Goal: Transaction & Acquisition: Purchase product/service

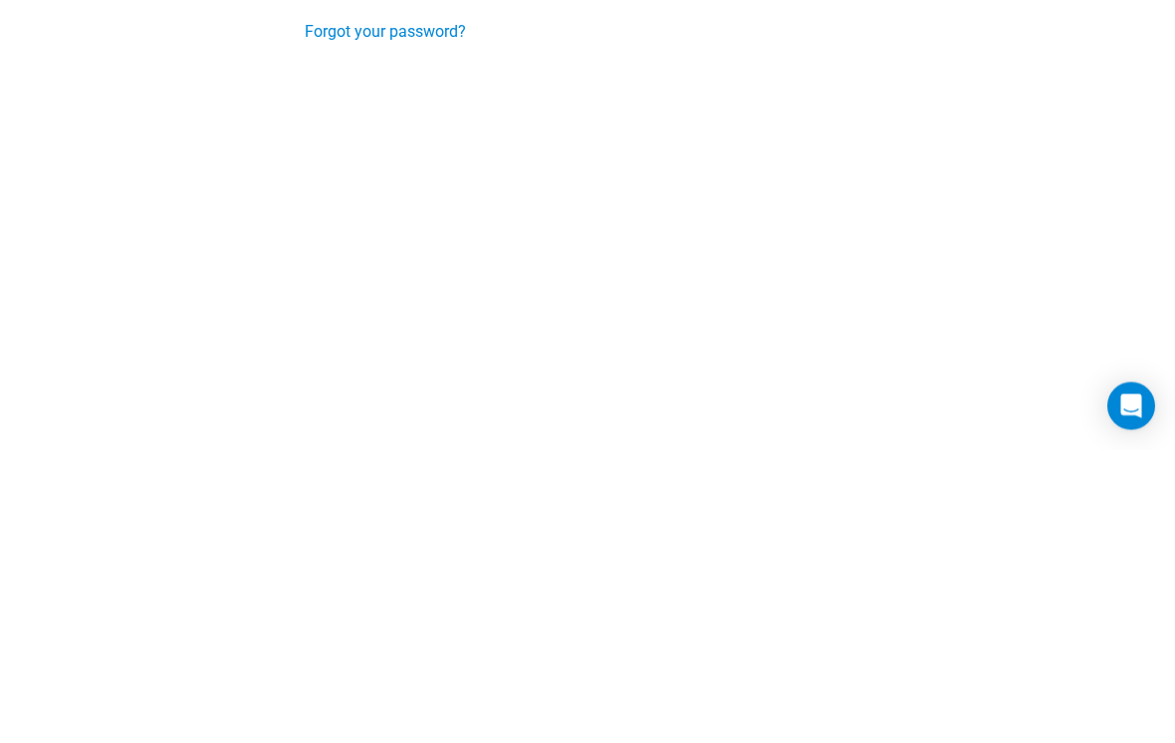
click at [348, 265] on input "Login" at bounding box center [347, 266] width 85 height 48
click at [339, 267] on input "Login" at bounding box center [347, 266] width 85 height 48
click at [360, 271] on input "Login" at bounding box center [347, 266] width 85 height 48
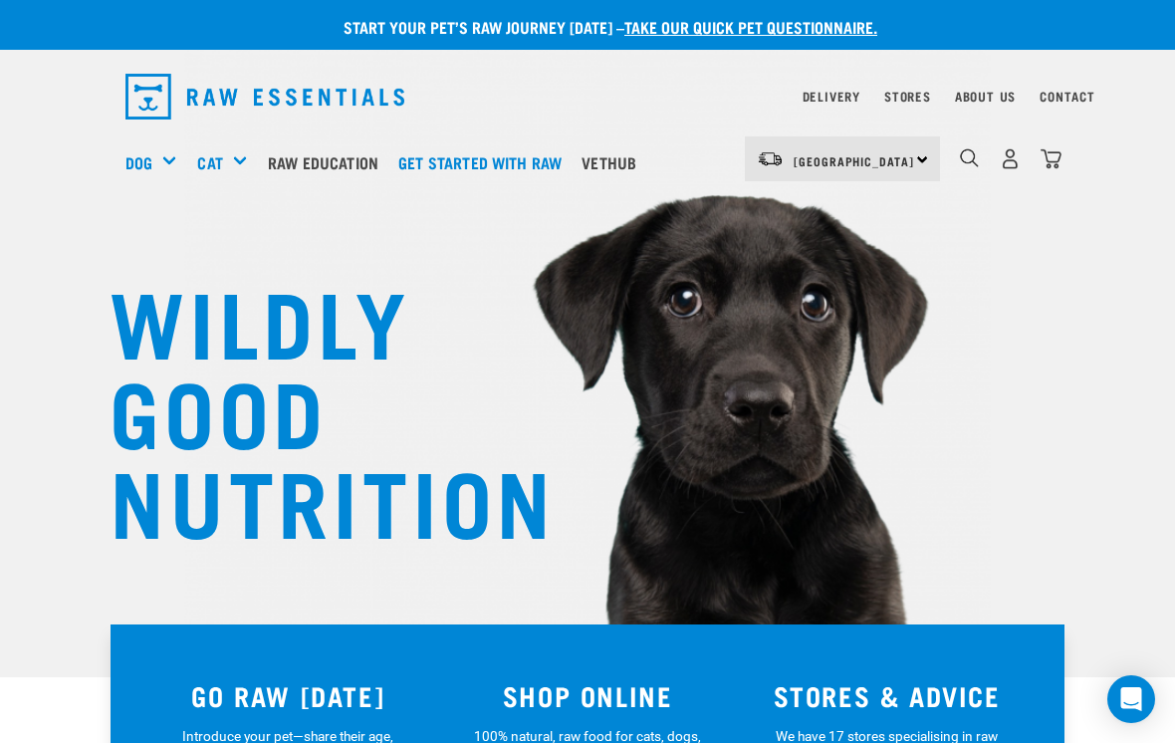
click at [0, 0] on h5 "Shop All Dog" at bounding box center [0, 0] width 0 height 0
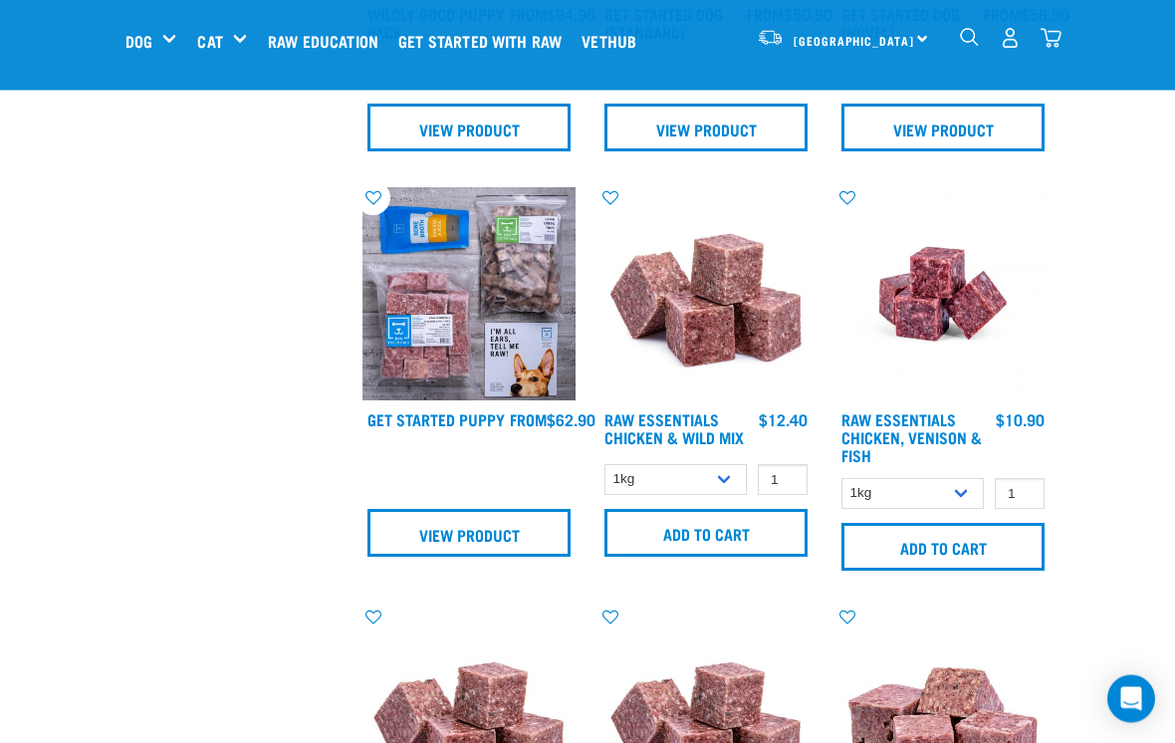
scroll to position [1171, 0]
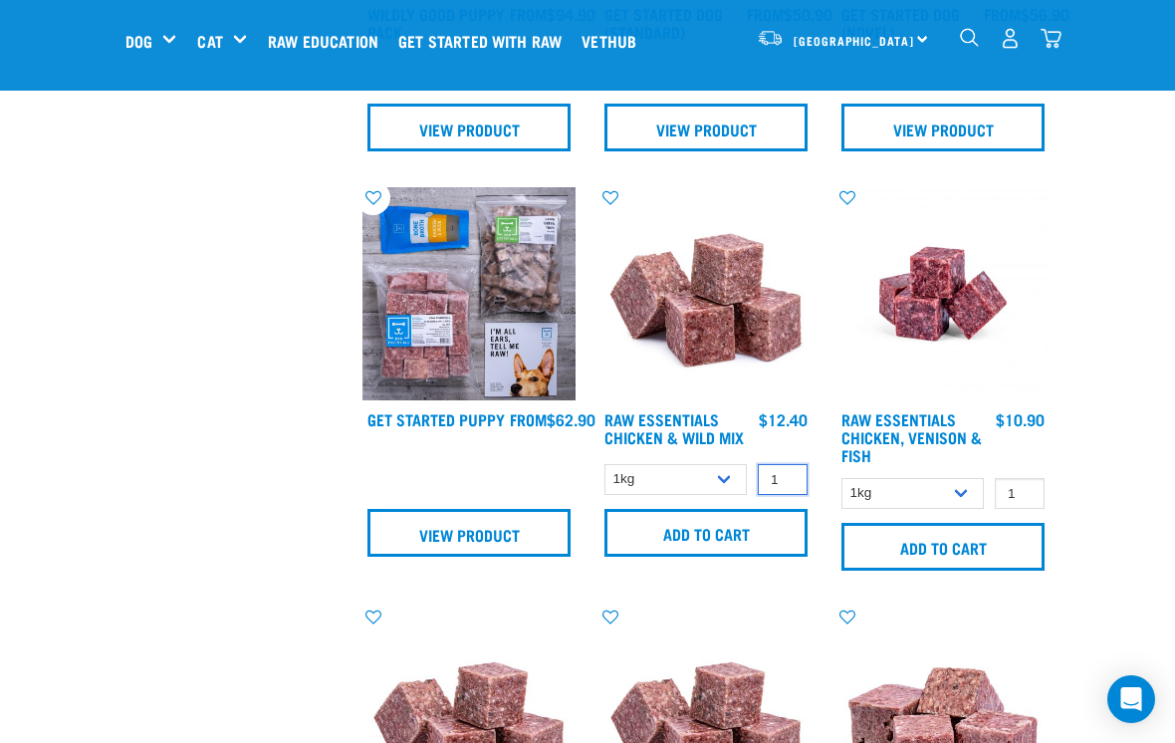
click at [788, 495] on input "1" at bounding box center [783, 479] width 50 height 31
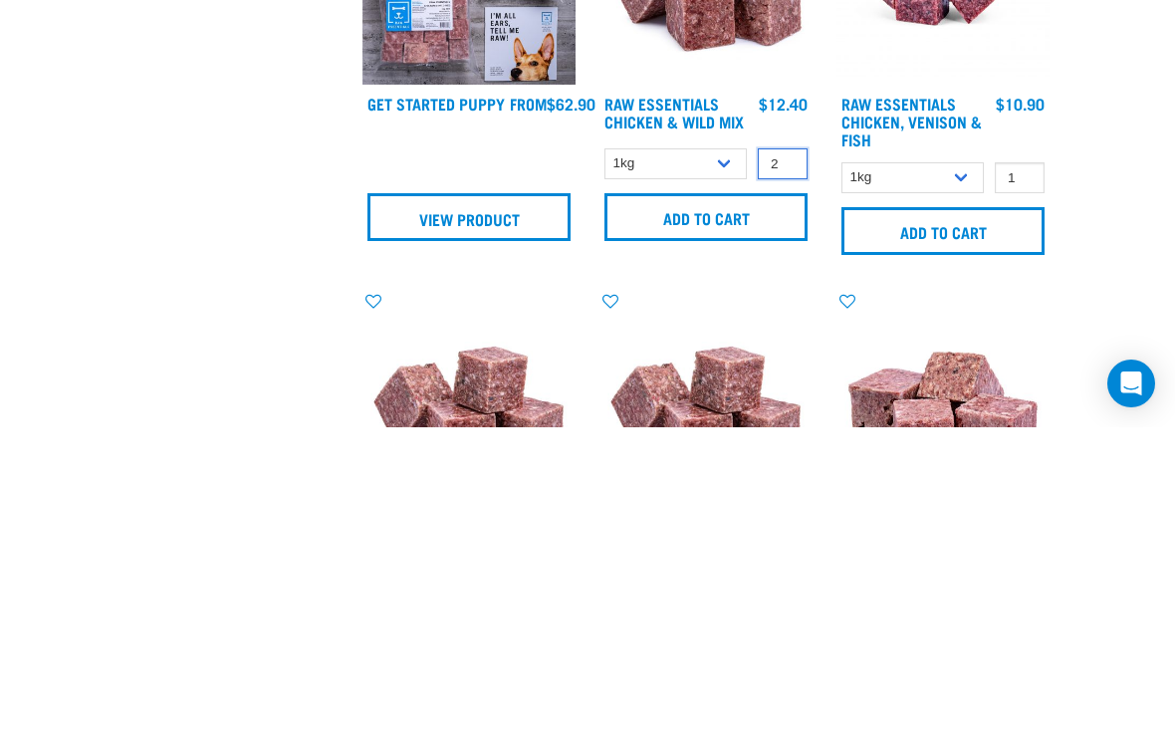
type input "2"
click at [743, 509] on input "Add to cart" at bounding box center [705, 533] width 203 height 48
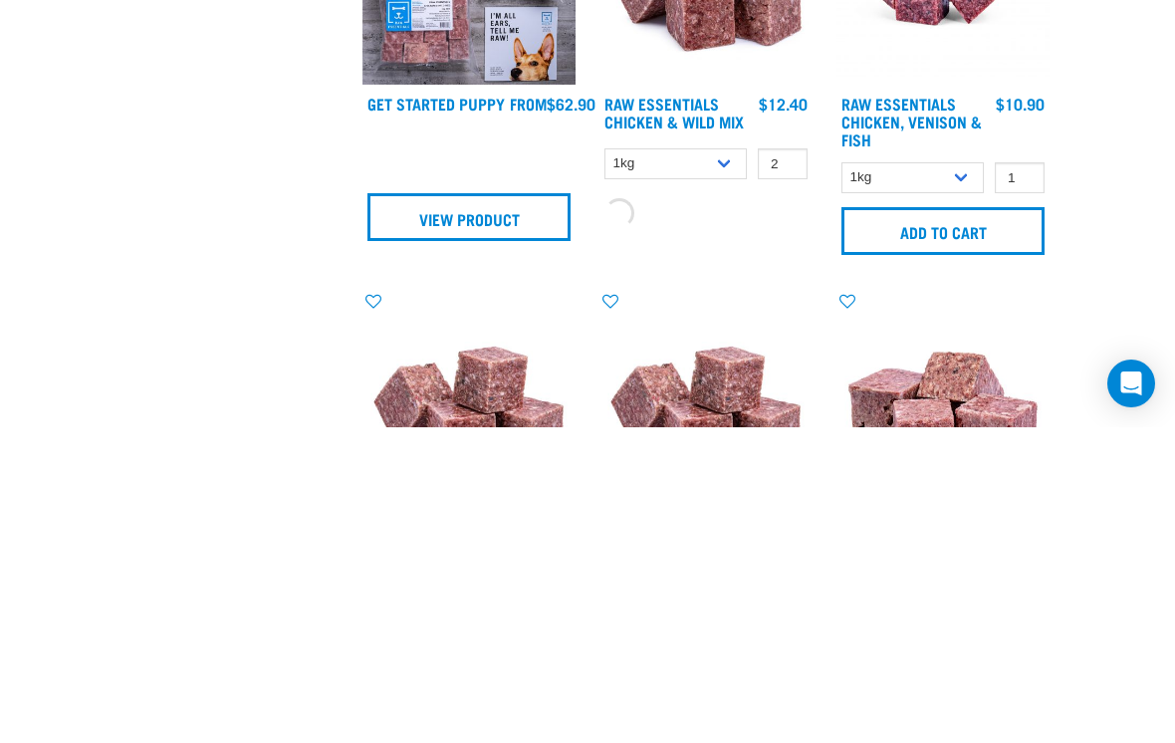
scroll to position [1487, 0]
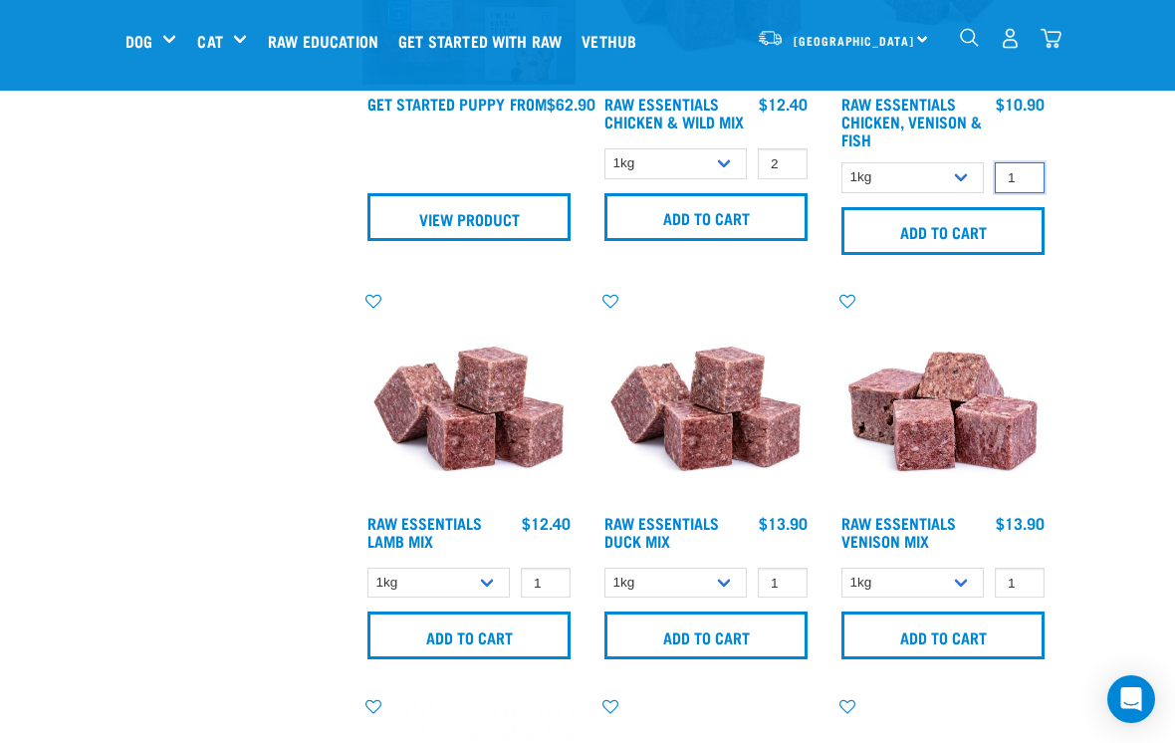
click at [1023, 173] on input "1" at bounding box center [1020, 177] width 50 height 31
type input "2"
click at [974, 228] on input "Add to cart" at bounding box center [942, 231] width 203 height 48
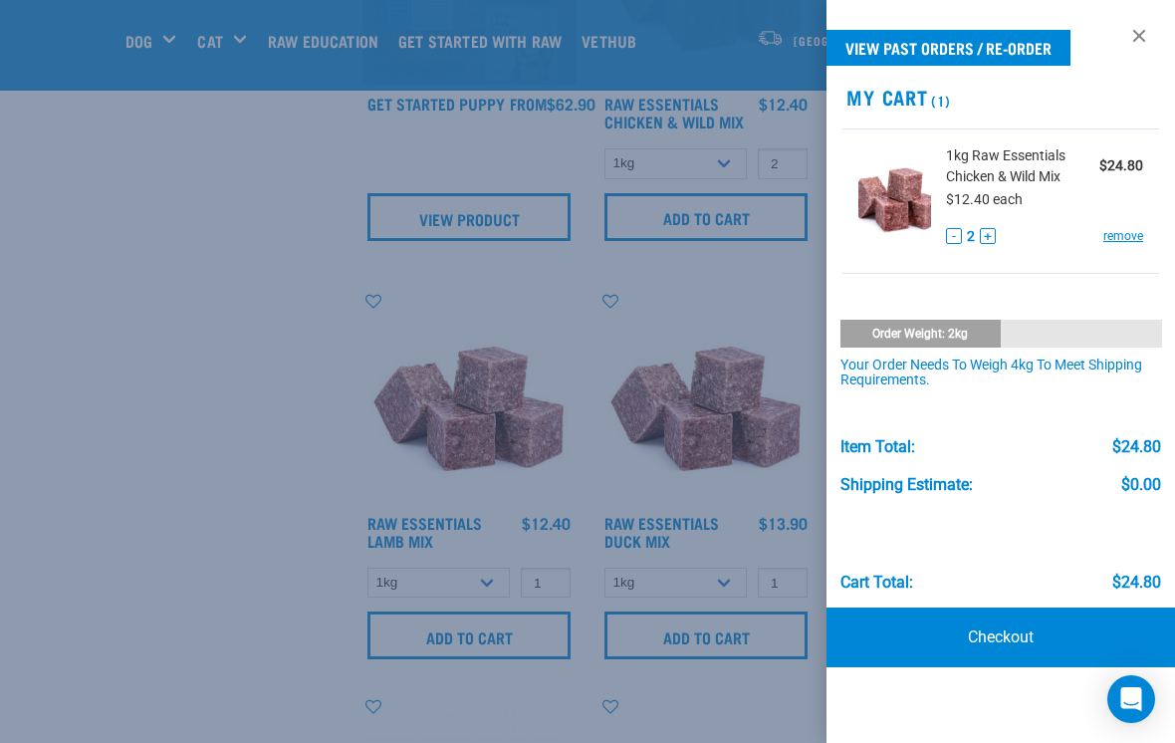
click at [80, 494] on div at bounding box center [587, 371] width 1175 height 743
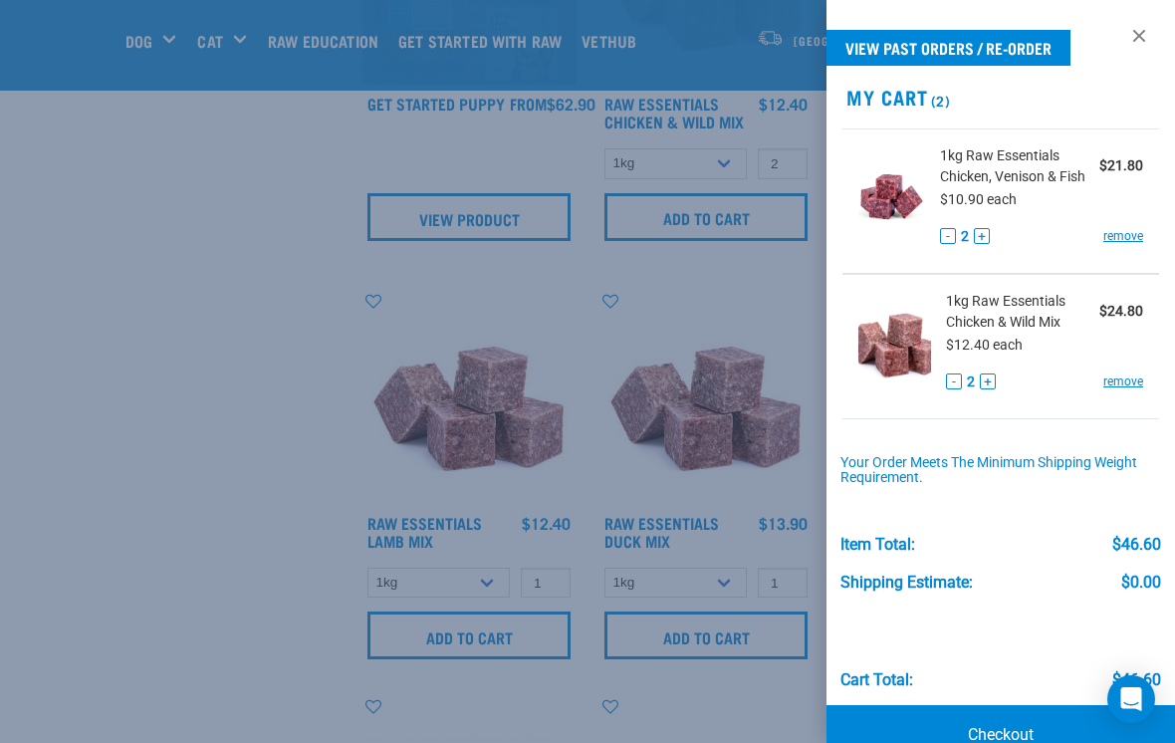
click at [993, 226] on div at bounding box center [587, 371] width 1175 height 743
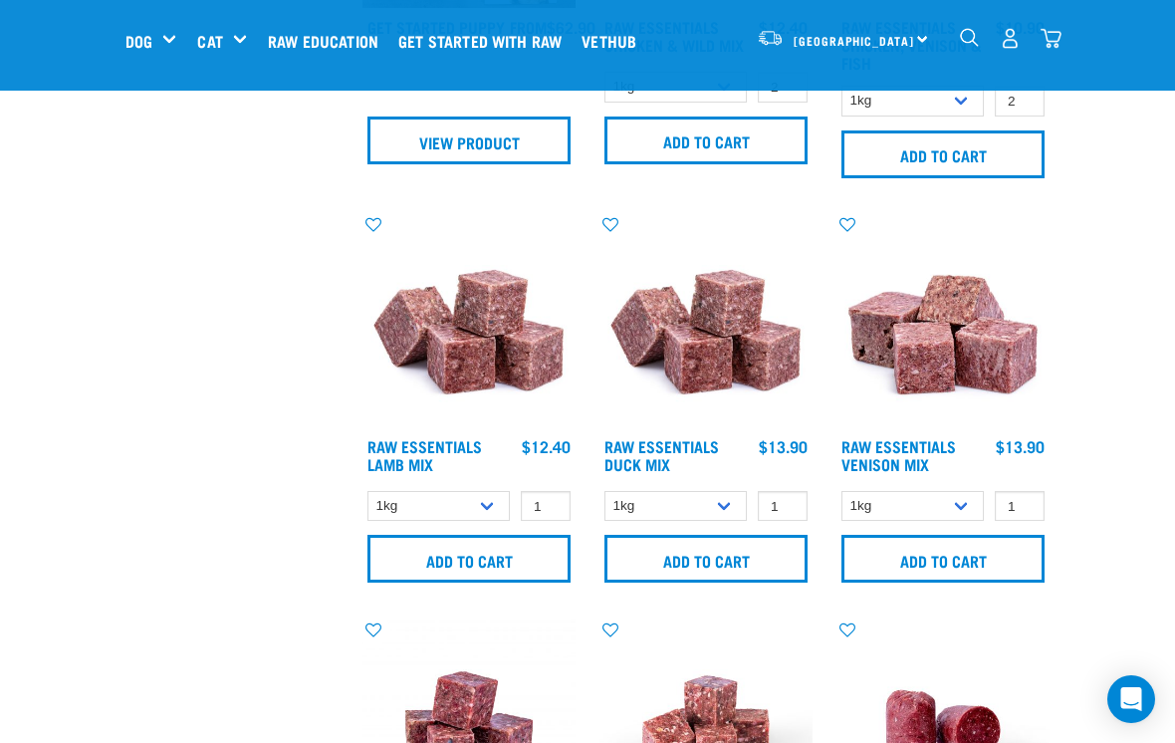
scroll to position [1577, 0]
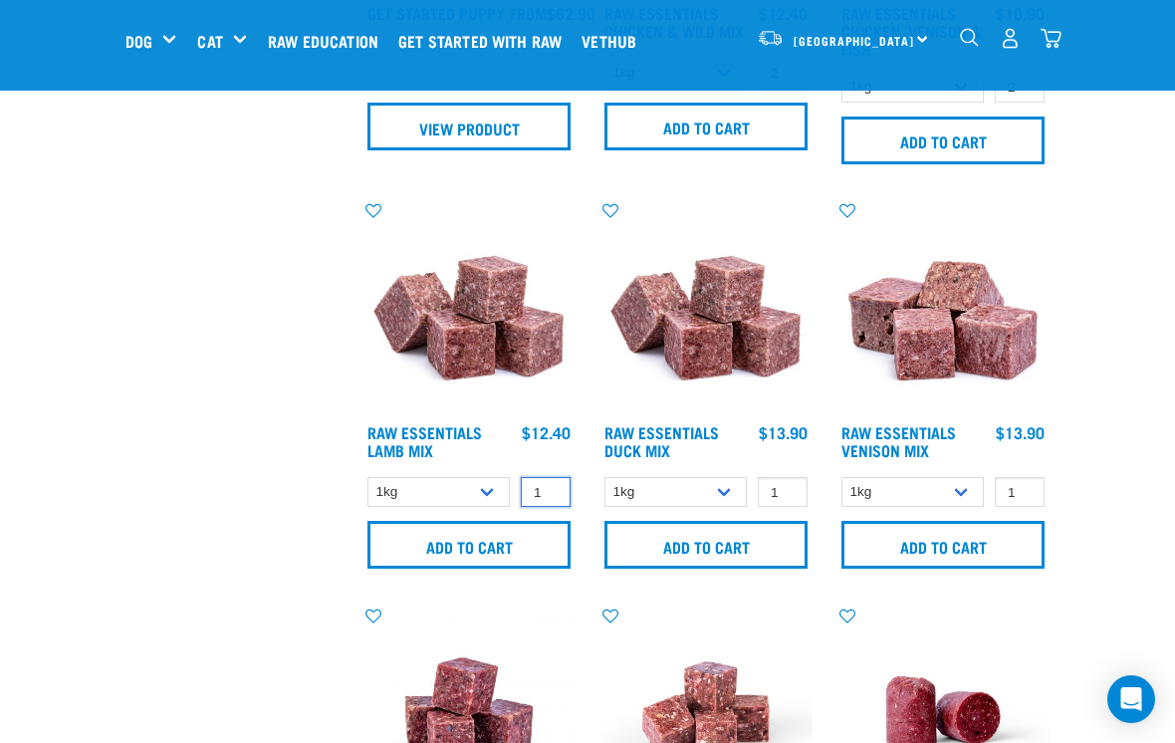
click at [548, 499] on input "1" at bounding box center [546, 492] width 50 height 31
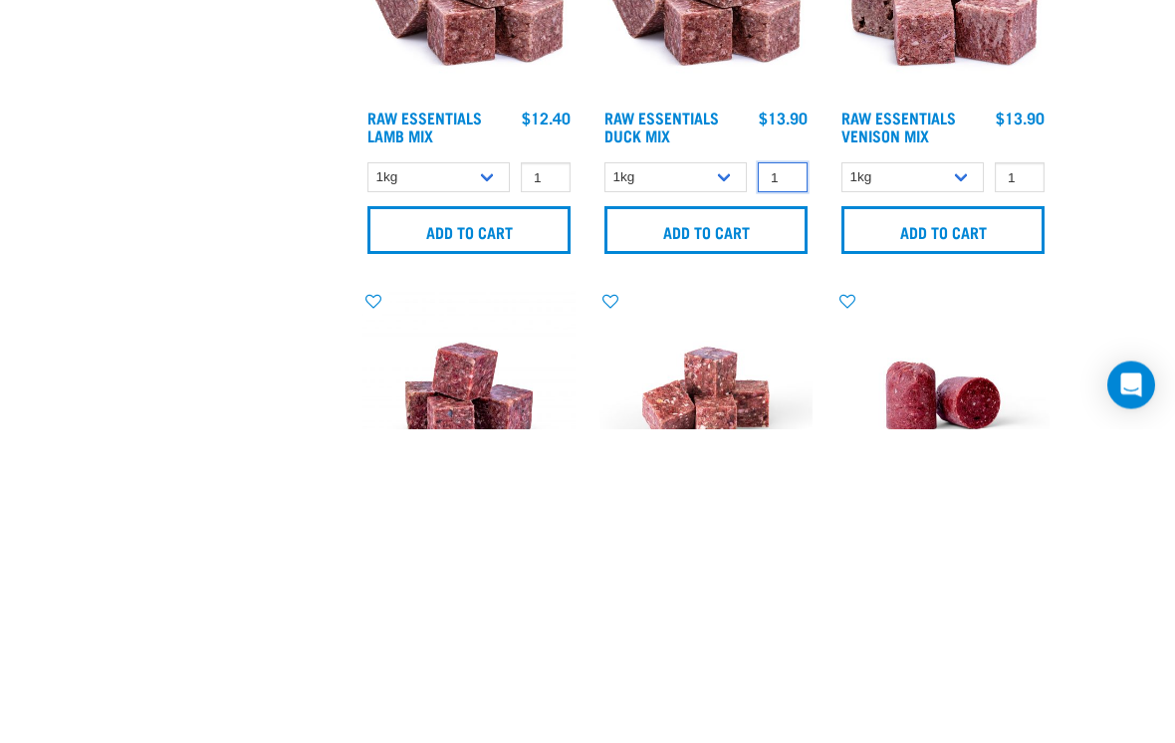
click at [785, 477] on input "1" at bounding box center [783, 492] width 50 height 31
type input "2"
click at [751, 521] on input "Add to cart" at bounding box center [705, 545] width 203 height 48
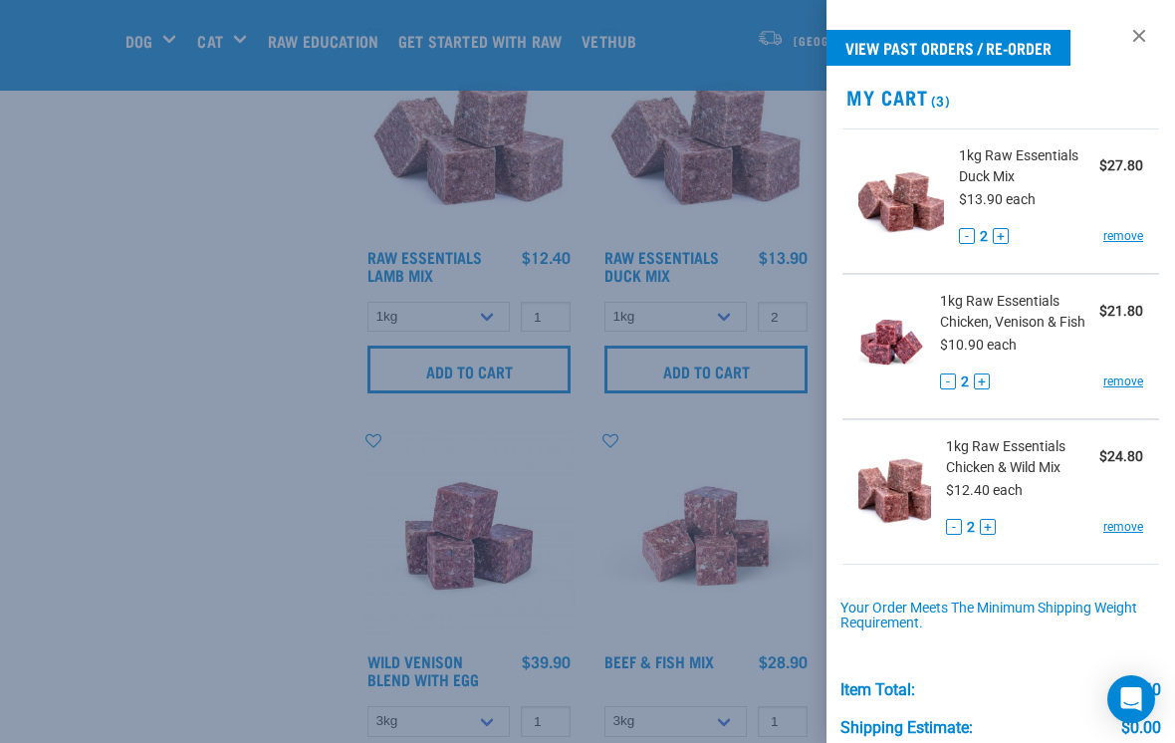
scroll to position [1749, 0]
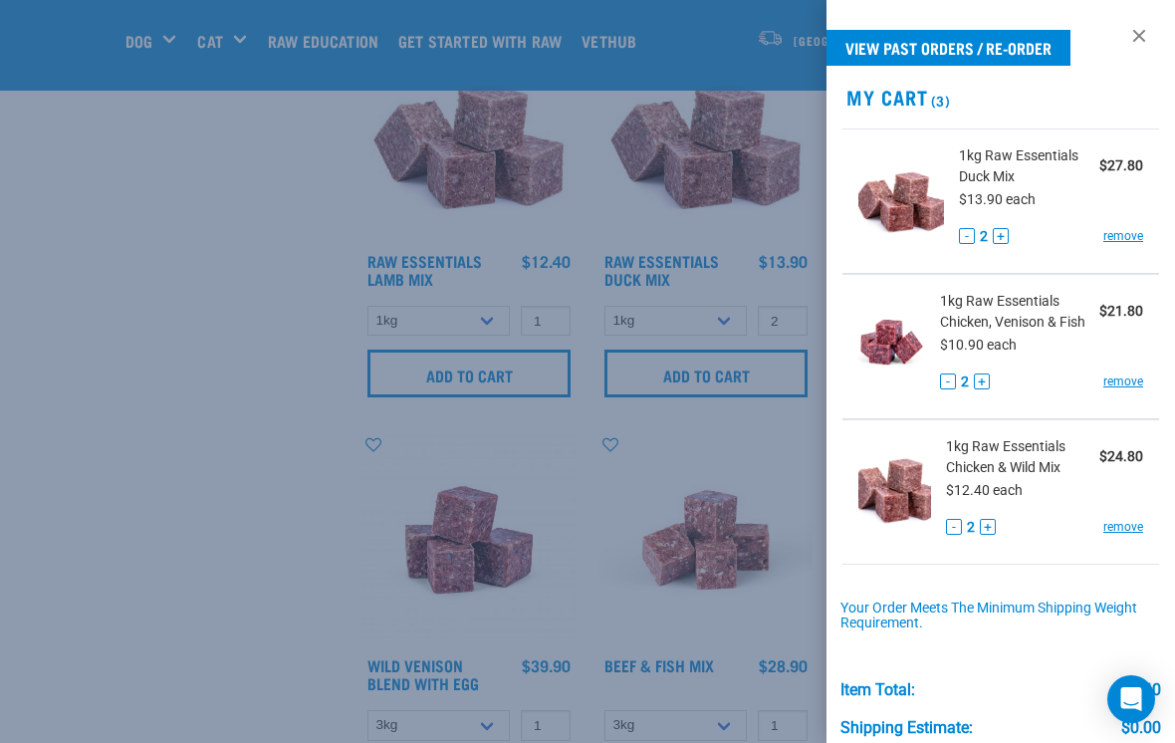
click at [105, 502] on div at bounding box center [587, 371] width 1175 height 743
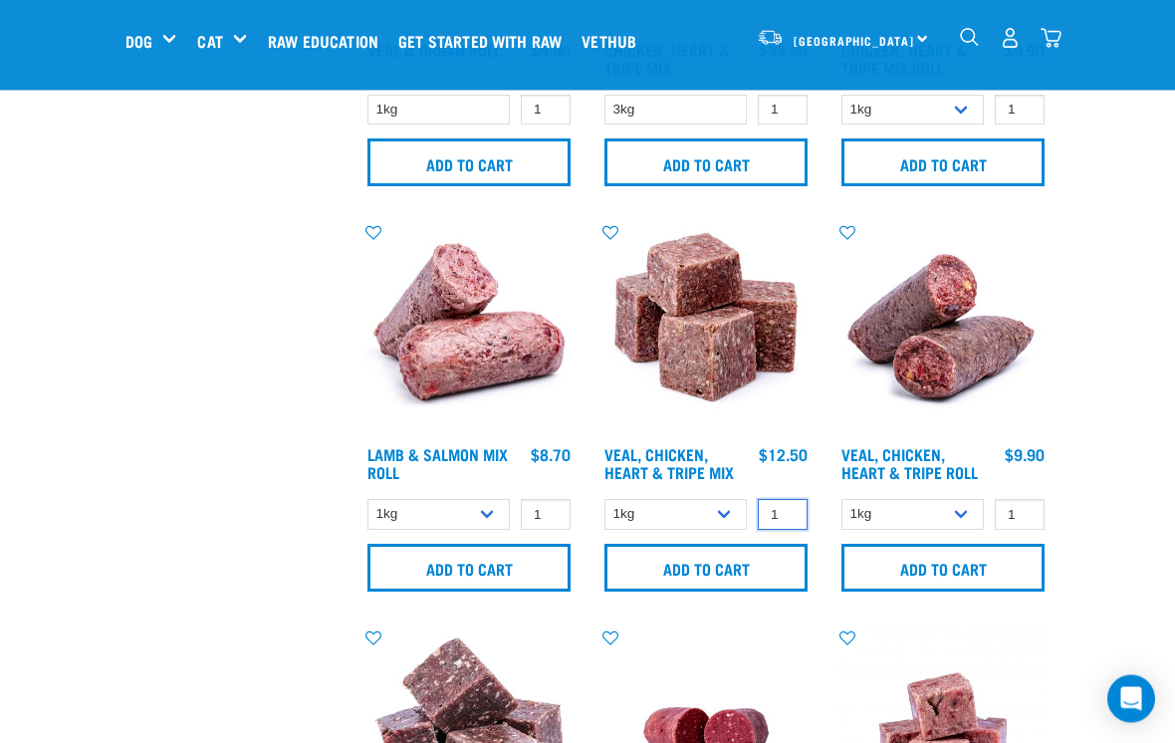
click at [788, 518] on input "1" at bounding box center [783, 515] width 50 height 31
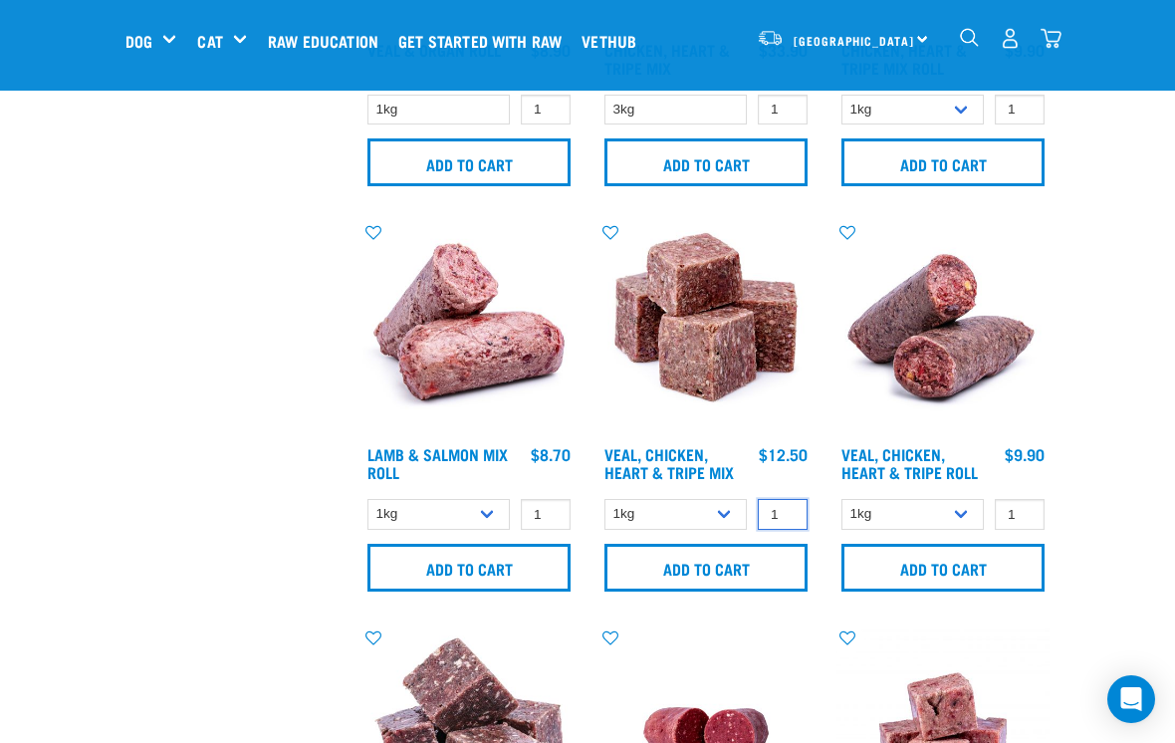
scroll to position [3174, 0]
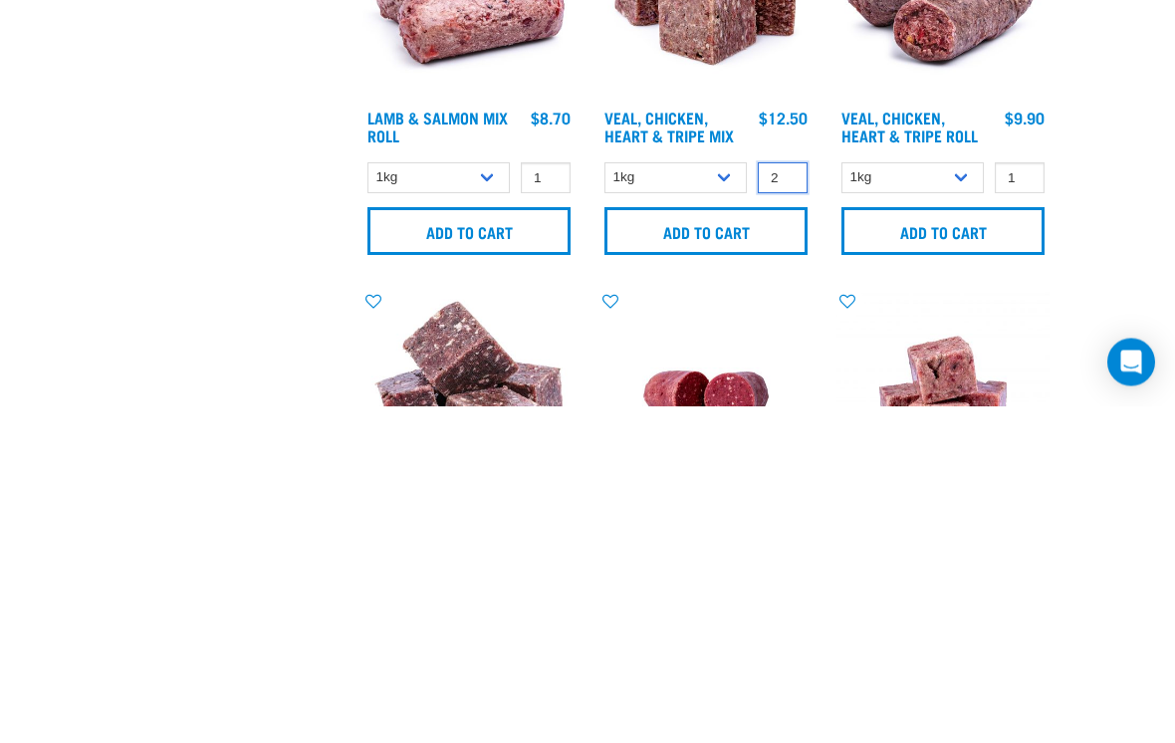
type input "2"
click at [749, 545] on input "Add to cart" at bounding box center [705, 569] width 203 height 48
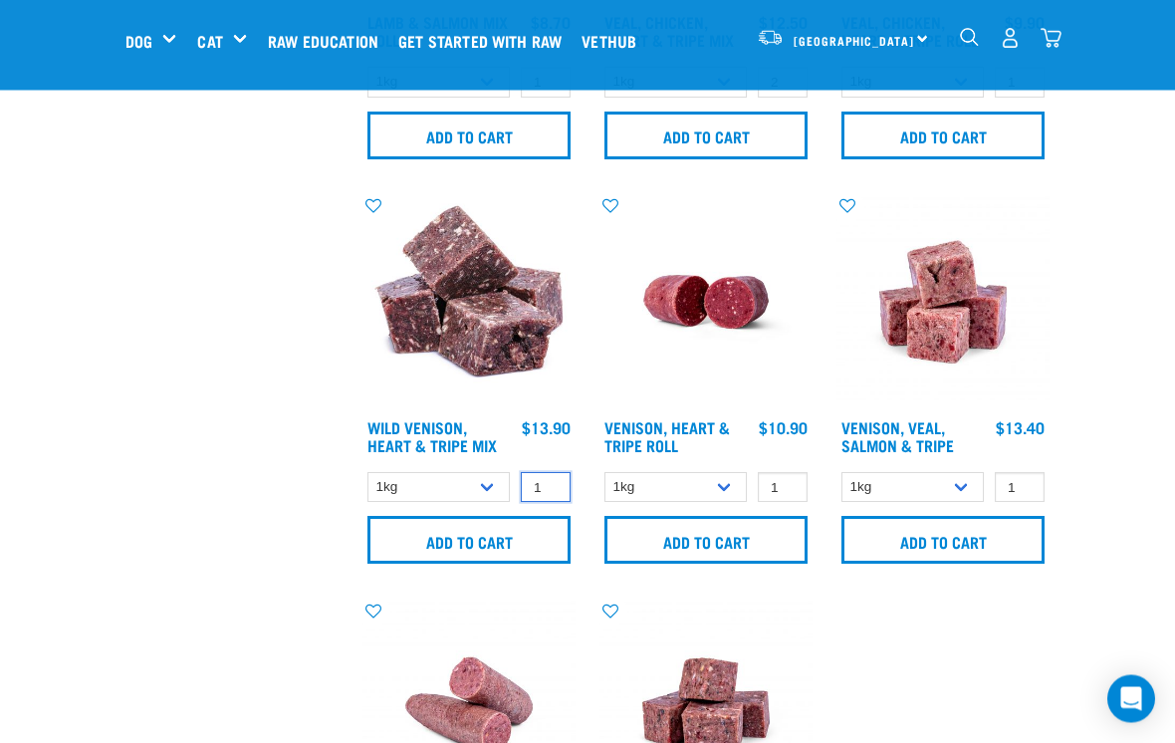
click at [553, 501] on input "1" at bounding box center [546, 488] width 50 height 31
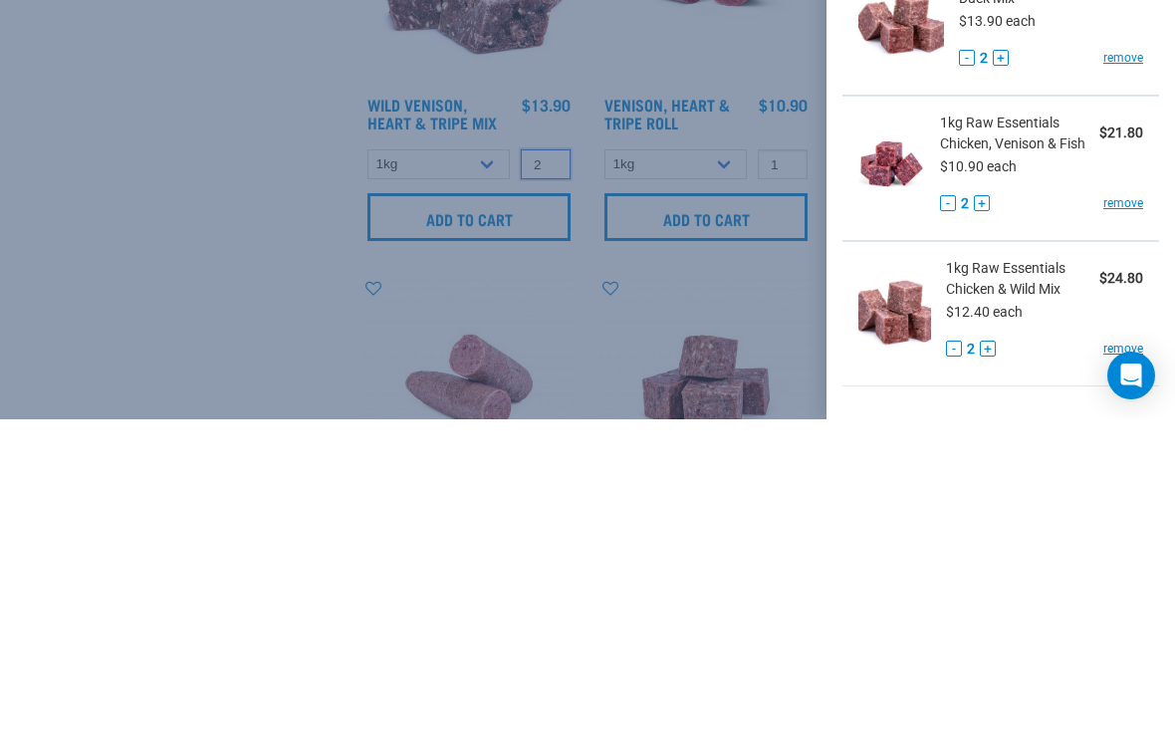
type input "2"
click at [492, 233] on div at bounding box center [587, 371] width 1175 height 743
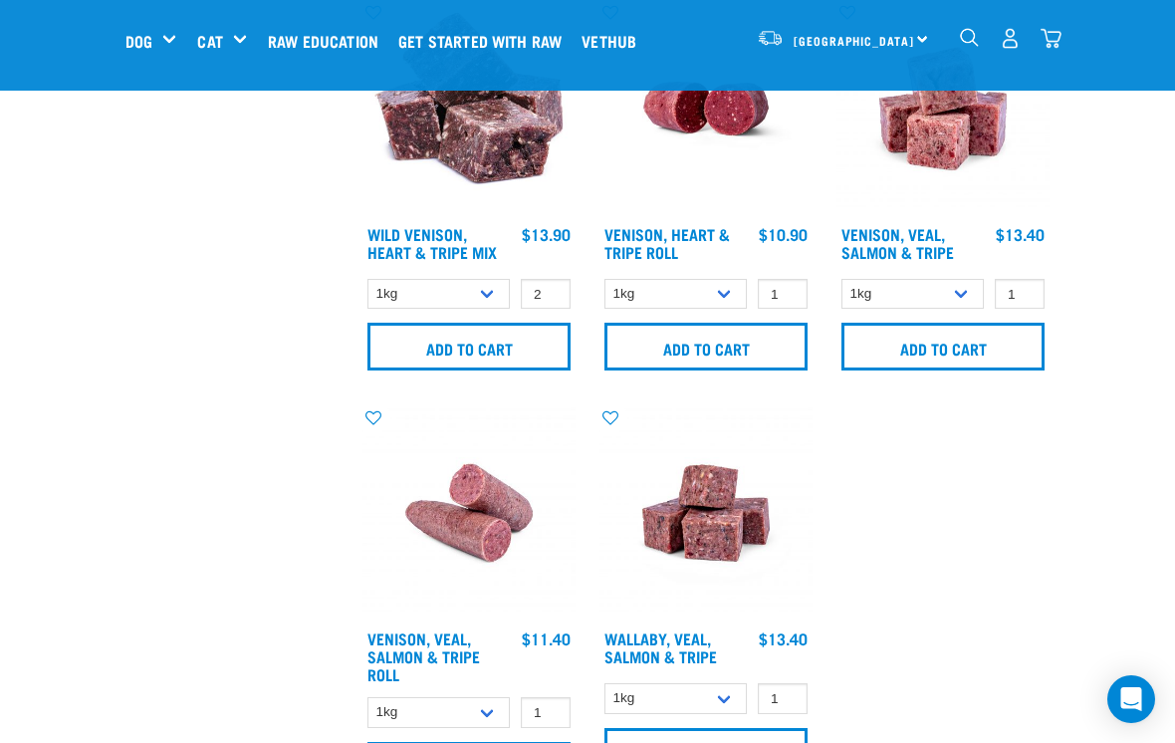
scroll to position [3799, 0]
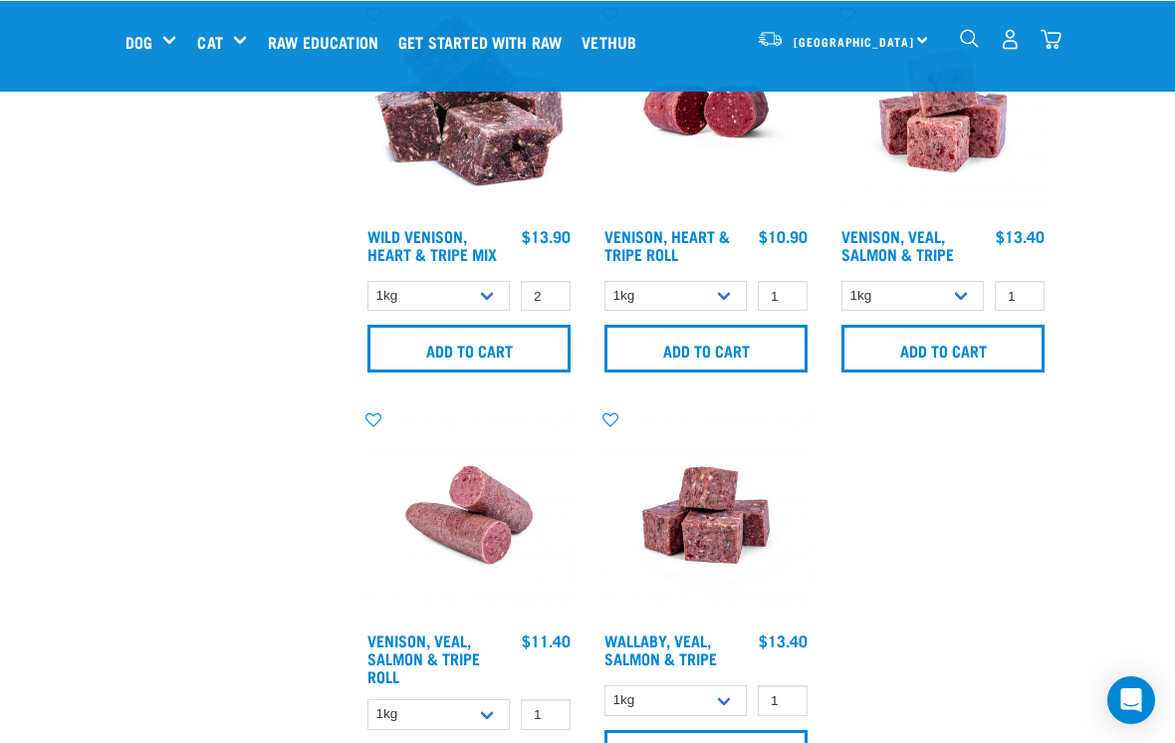
click at [1055, 48] on img "dropdown navigation" at bounding box center [1051, 38] width 21 height 21
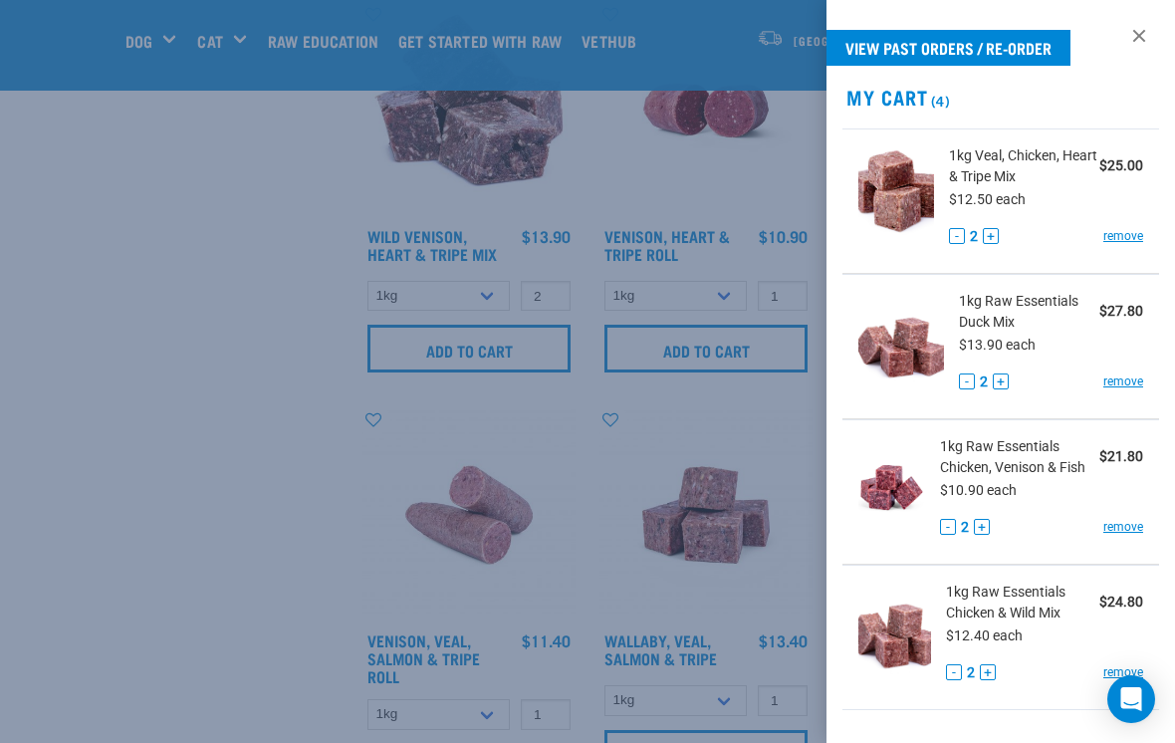
click at [122, 480] on div at bounding box center [587, 371] width 1175 height 743
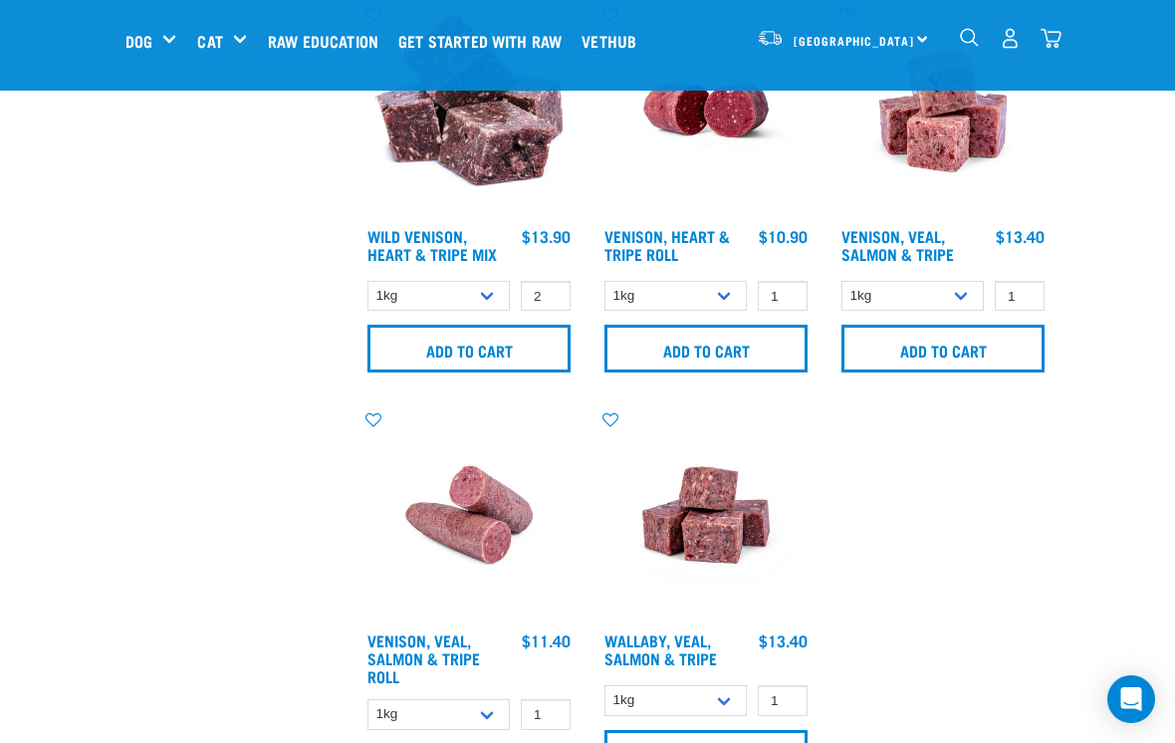
scroll to position [0, 0]
click at [517, 371] on input "Add to cart" at bounding box center [468, 349] width 203 height 48
click at [1019, 311] on input "1" at bounding box center [1020, 296] width 50 height 31
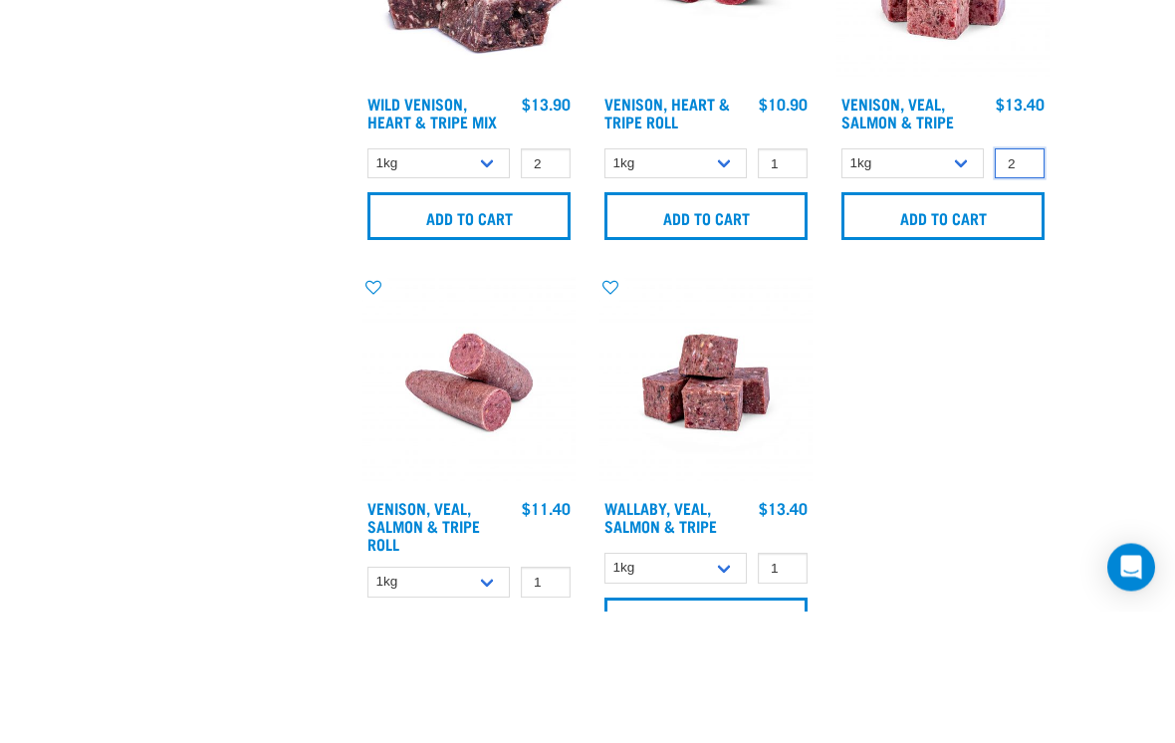
type input "2"
click at [965, 325] on input "Add to cart" at bounding box center [942, 349] width 203 height 48
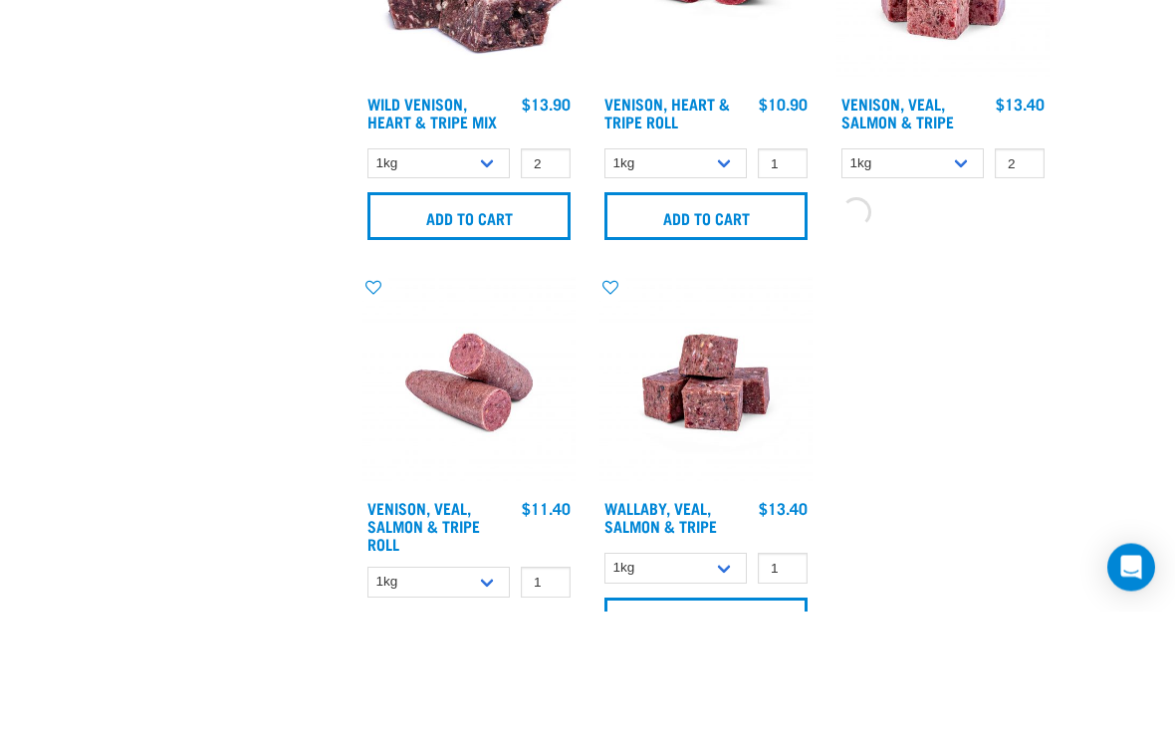
scroll to position [3931, 0]
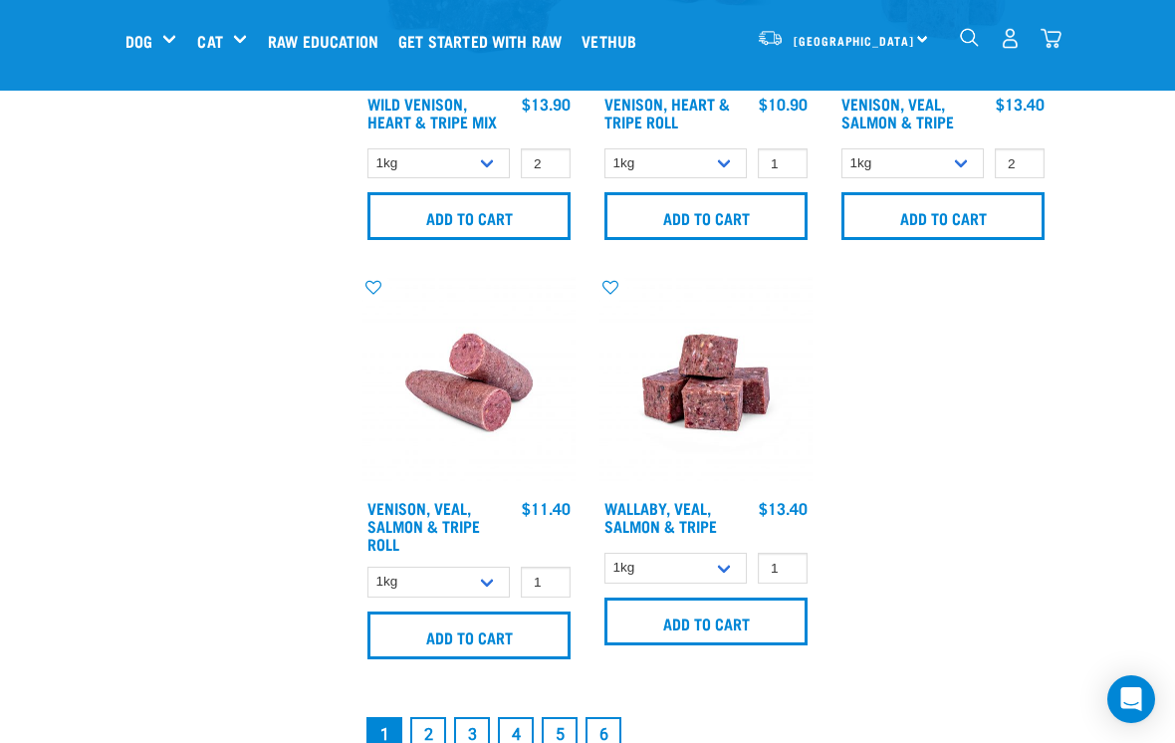
click at [1054, 46] on img "dropdown navigation" at bounding box center [1051, 38] width 21 height 21
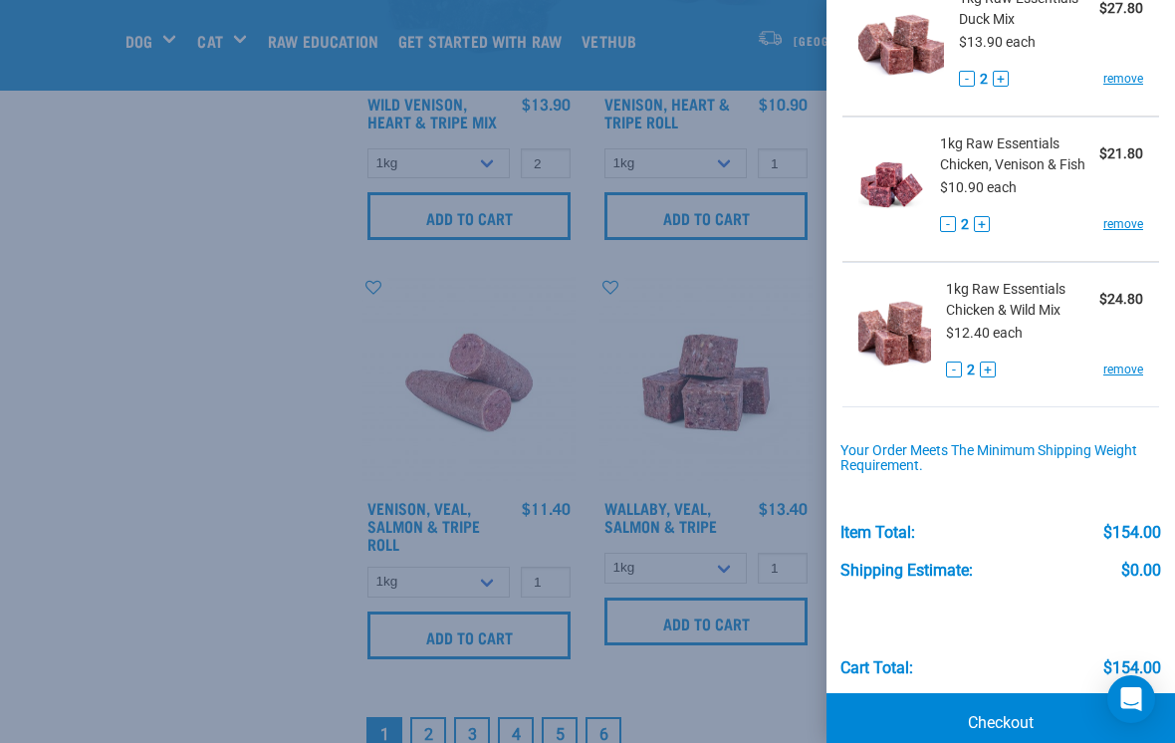
scroll to position [594, 0]
click at [148, 452] on div at bounding box center [587, 371] width 1175 height 743
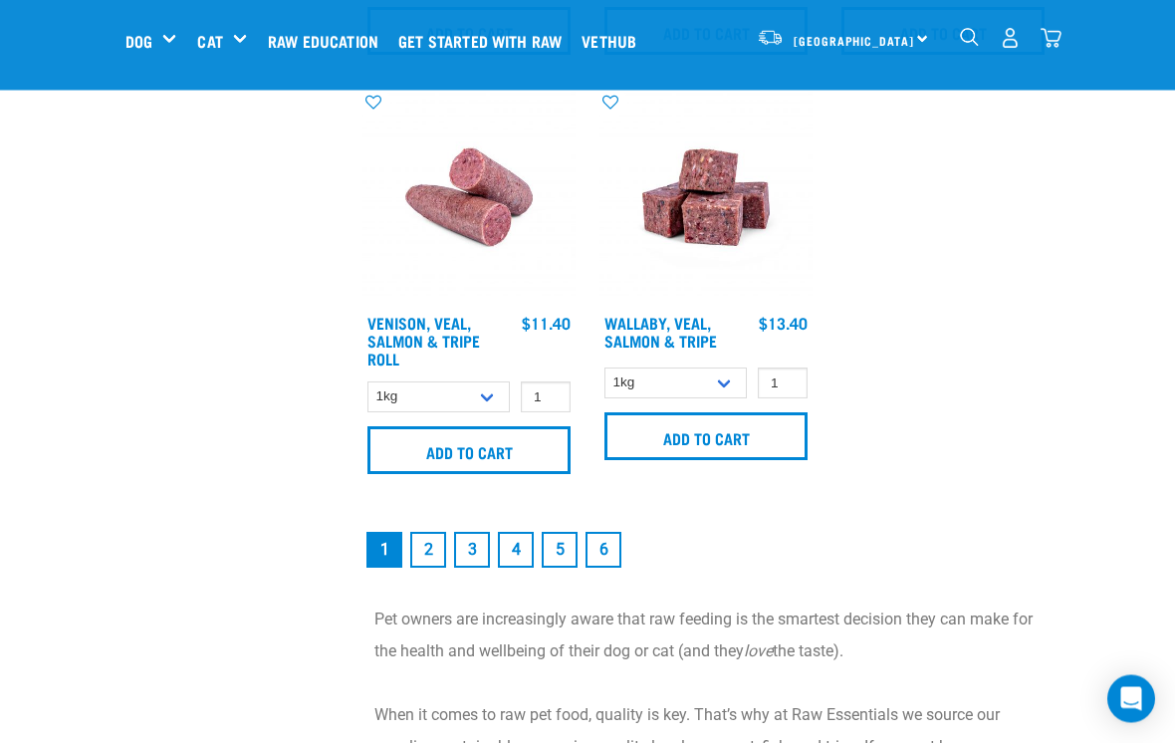
scroll to position [4116, 0]
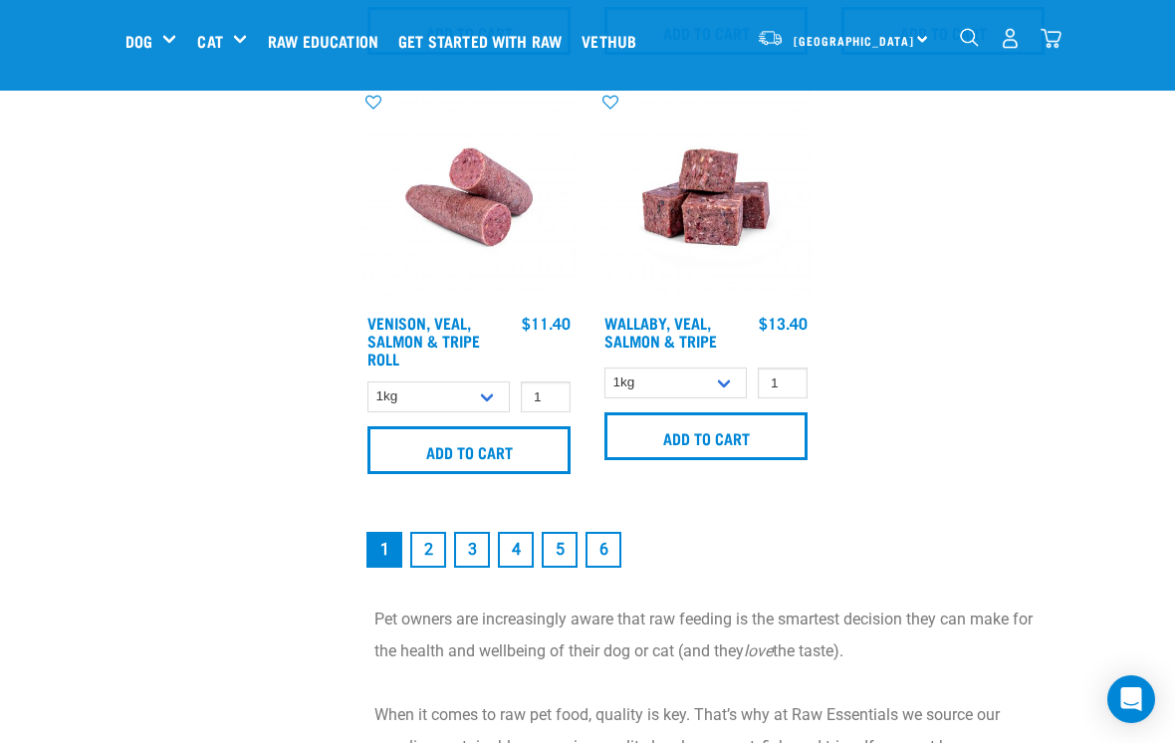
click at [1055, 42] on img "dropdown navigation" at bounding box center [1051, 38] width 21 height 21
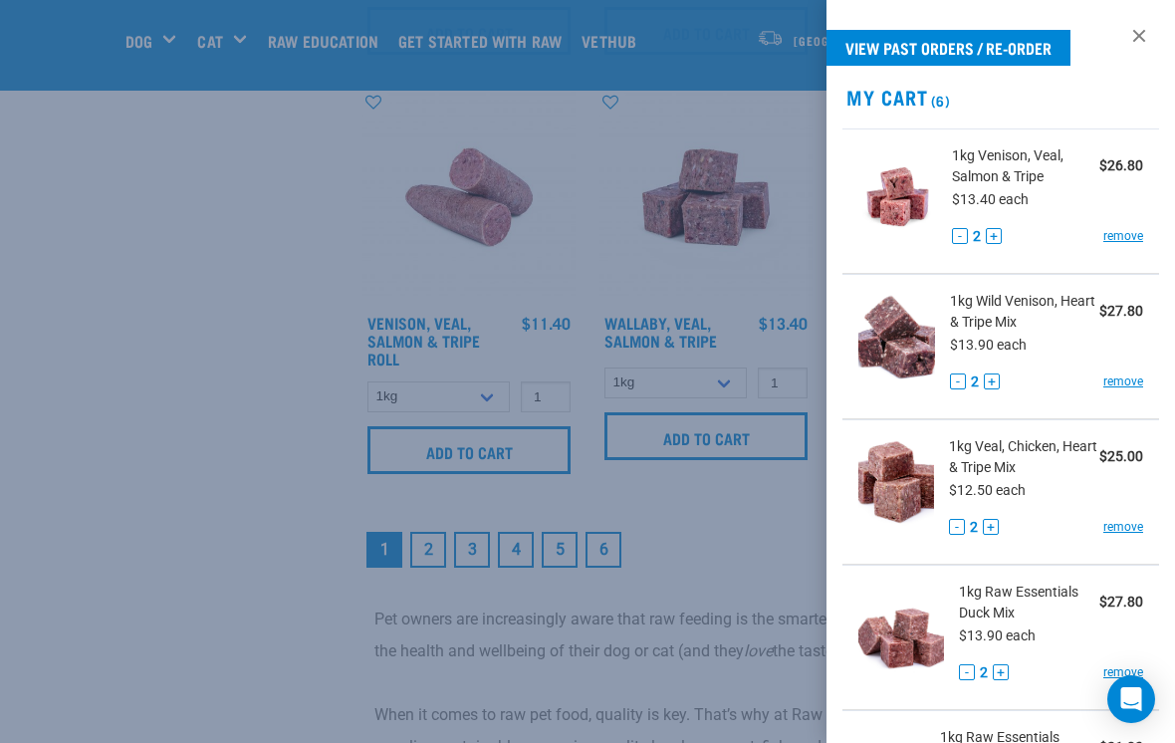
scroll to position [0, 0]
click at [132, 449] on div at bounding box center [587, 371] width 1175 height 743
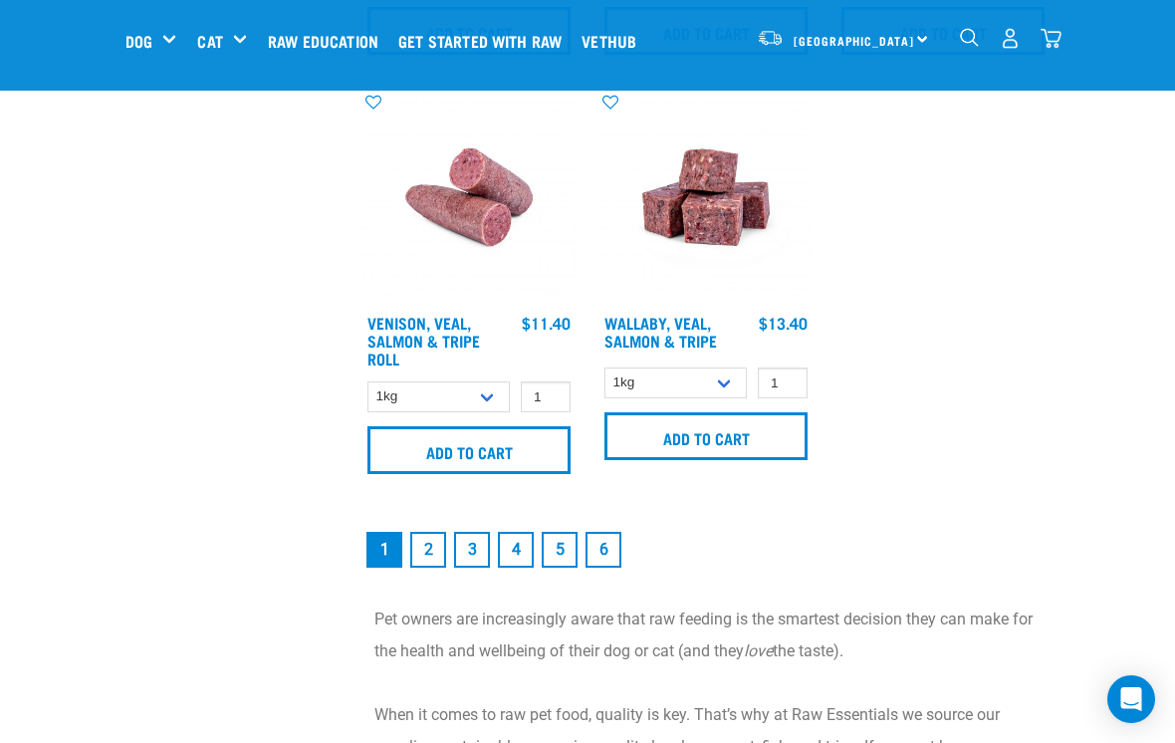
click at [428, 560] on link "2" at bounding box center [428, 550] width 36 height 36
click at [433, 532] on link "2" at bounding box center [428, 550] width 36 height 36
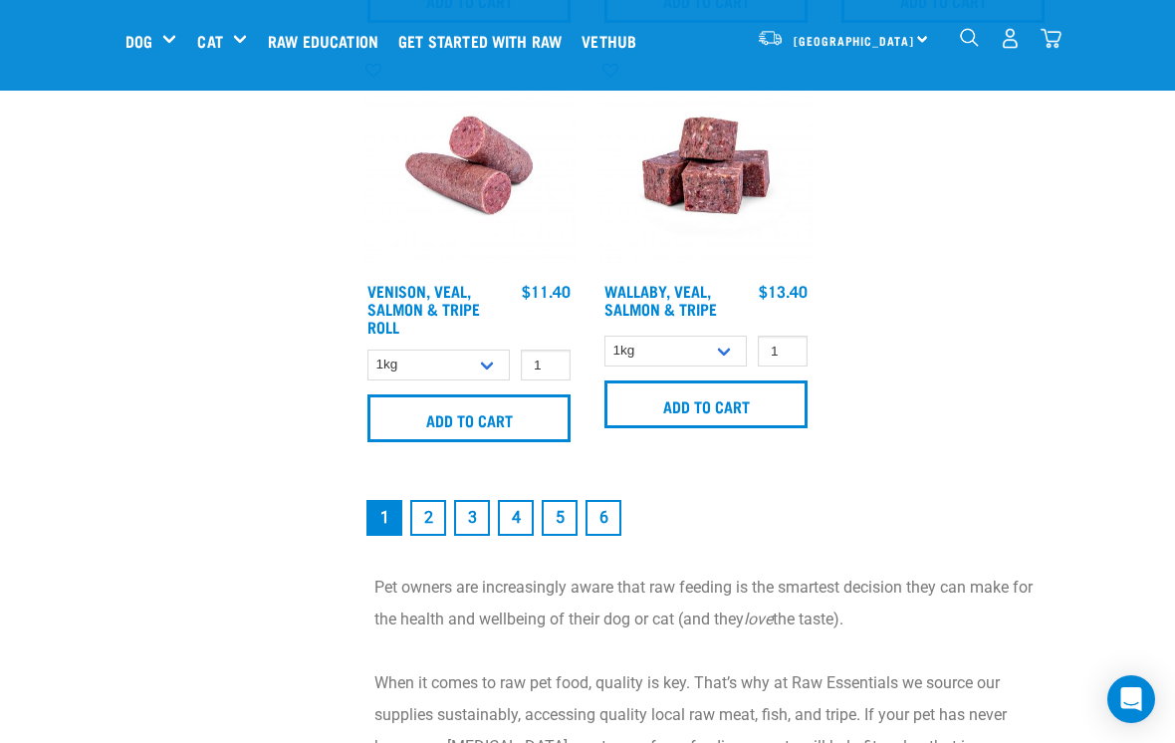
click at [427, 536] on link "2" at bounding box center [428, 518] width 36 height 36
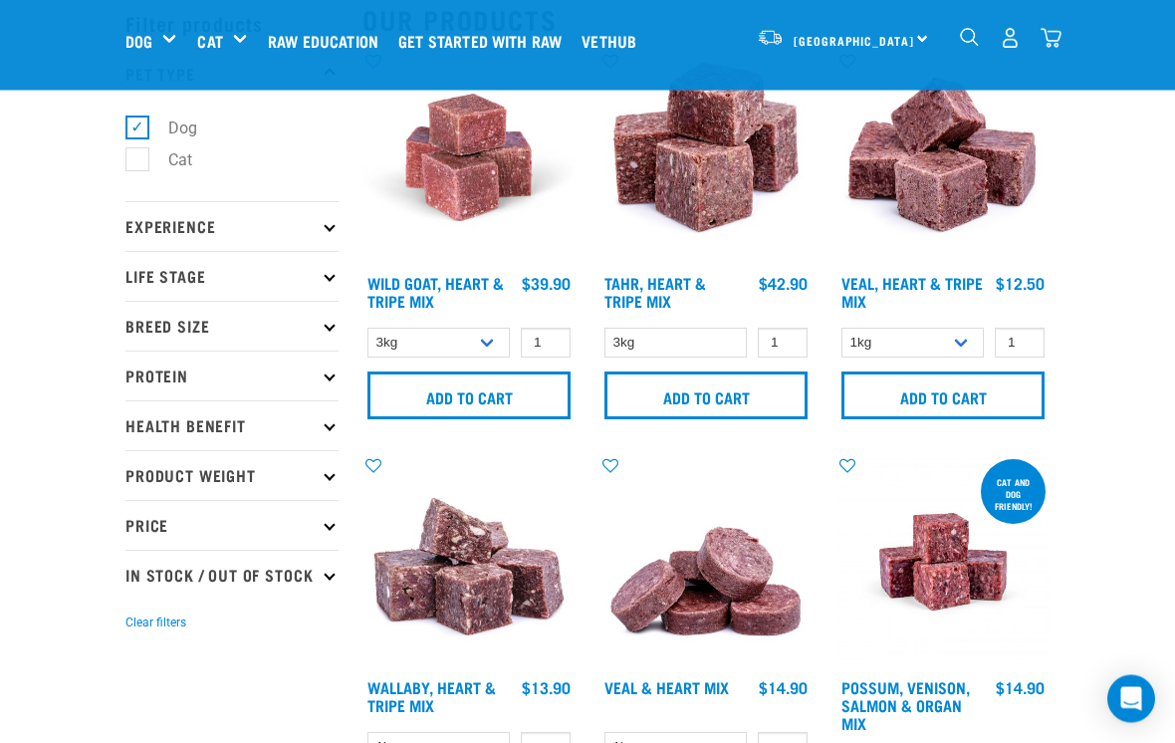
scroll to position [93, 0]
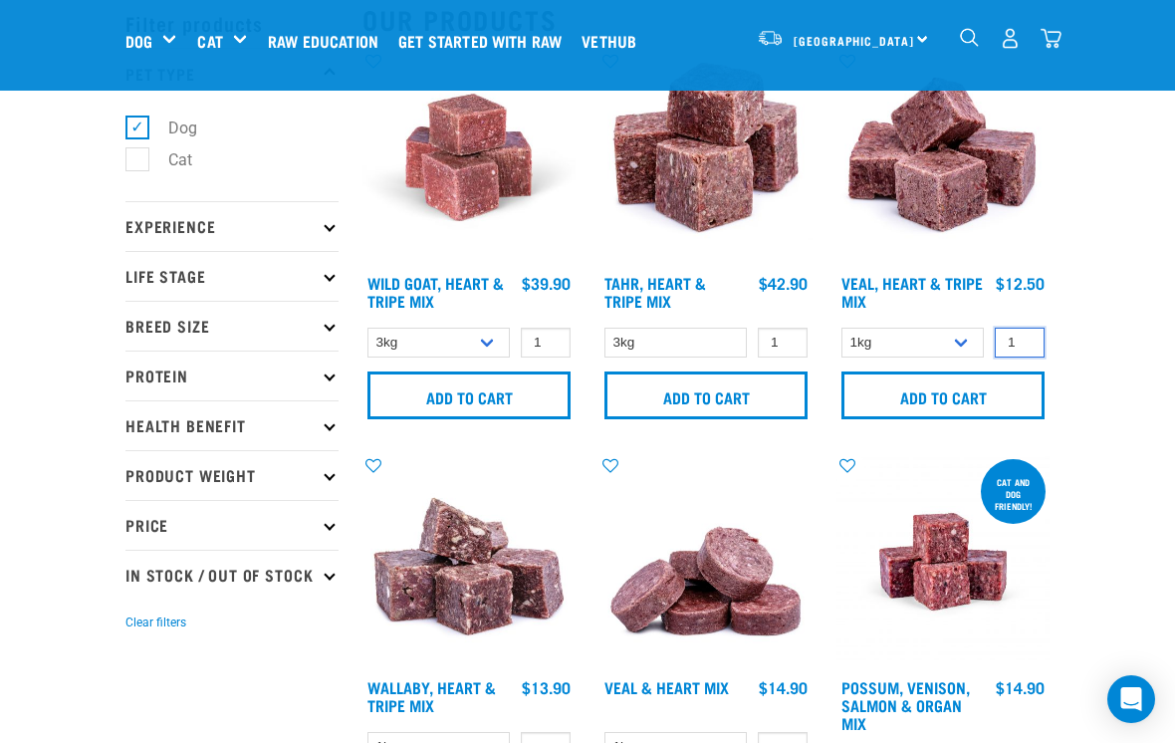
click at [1028, 342] on input "1" at bounding box center [1020, 343] width 50 height 31
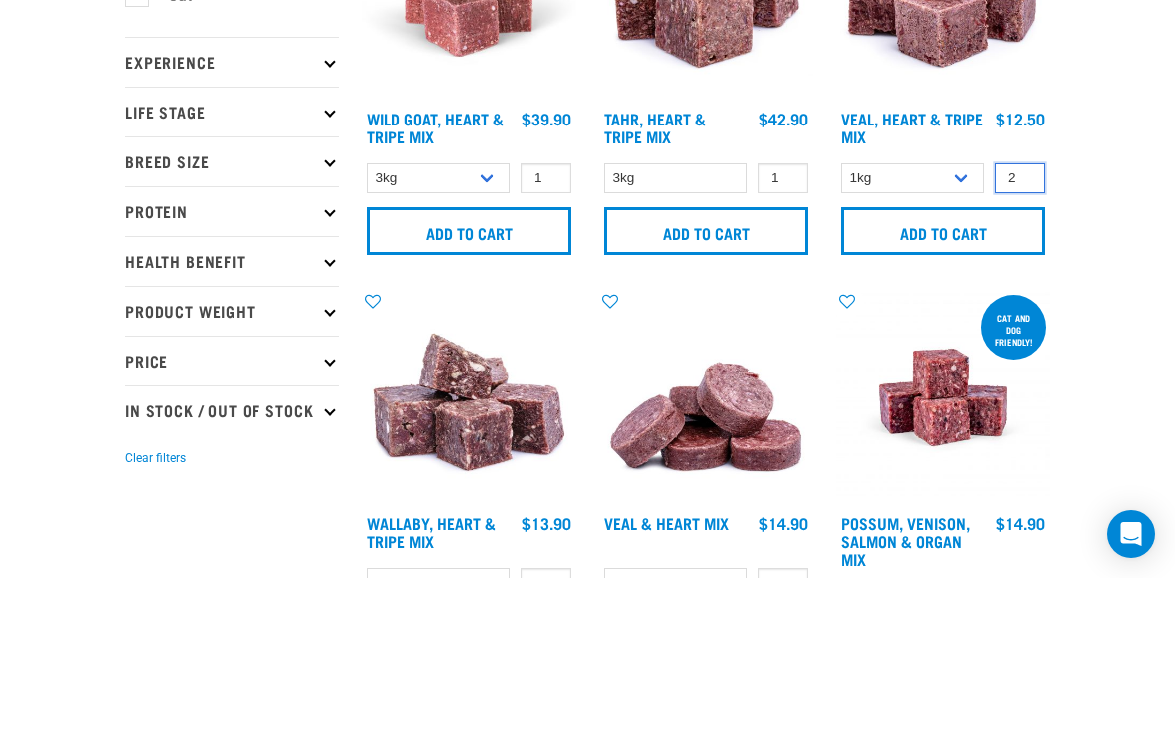
type input "2"
click at [979, 372] on input "Add to cart" at bounding box center [942, 396] width 203 height 48
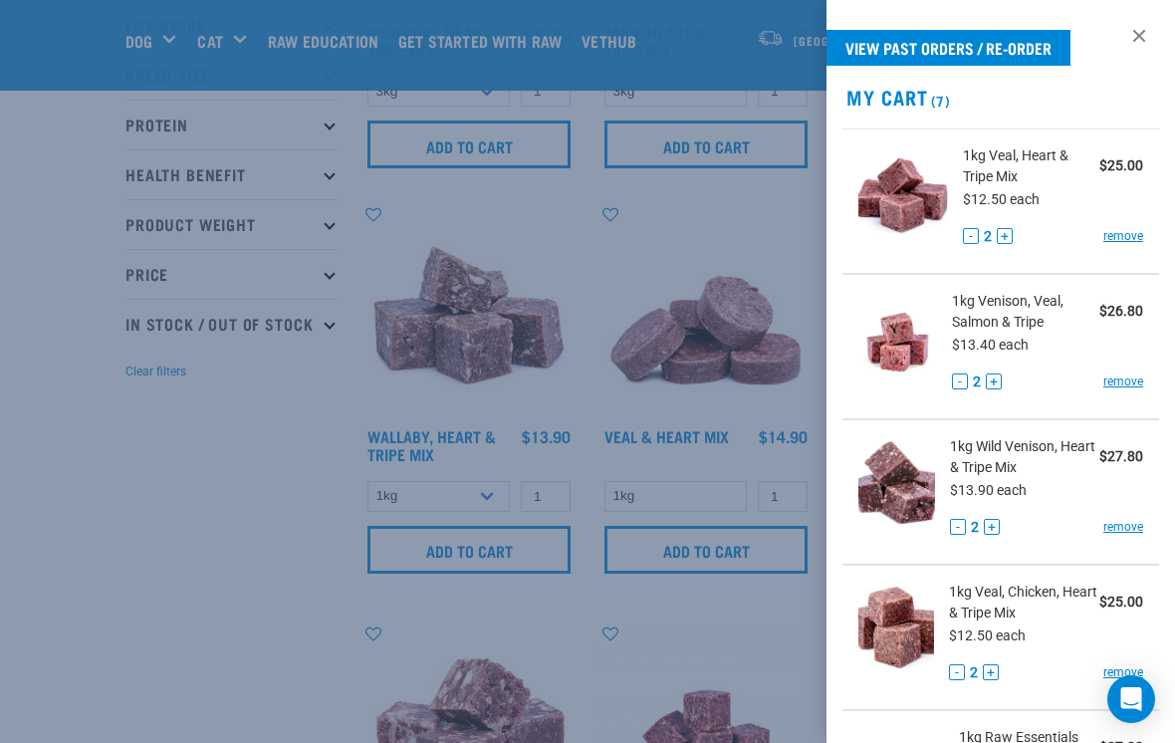
scroll to position [345, 0]
click at [111, 557] on div at bounding box center [587, 371] width 1175 height 743
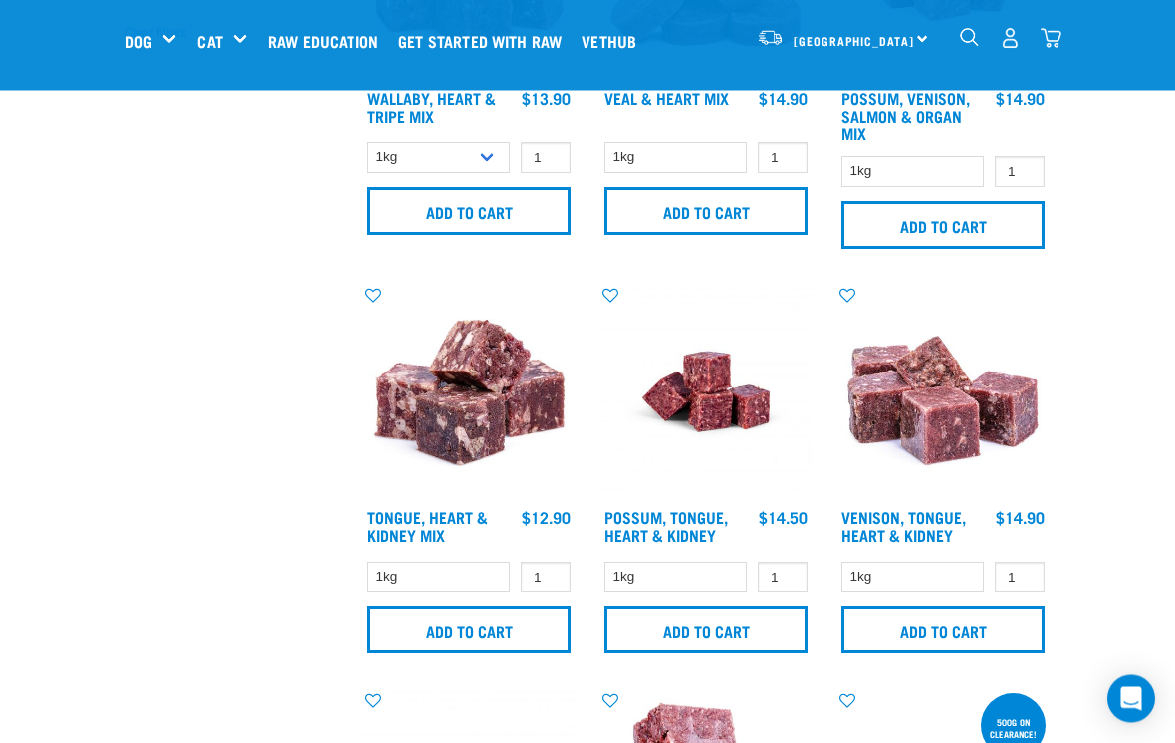
scroll to position [682, 0]
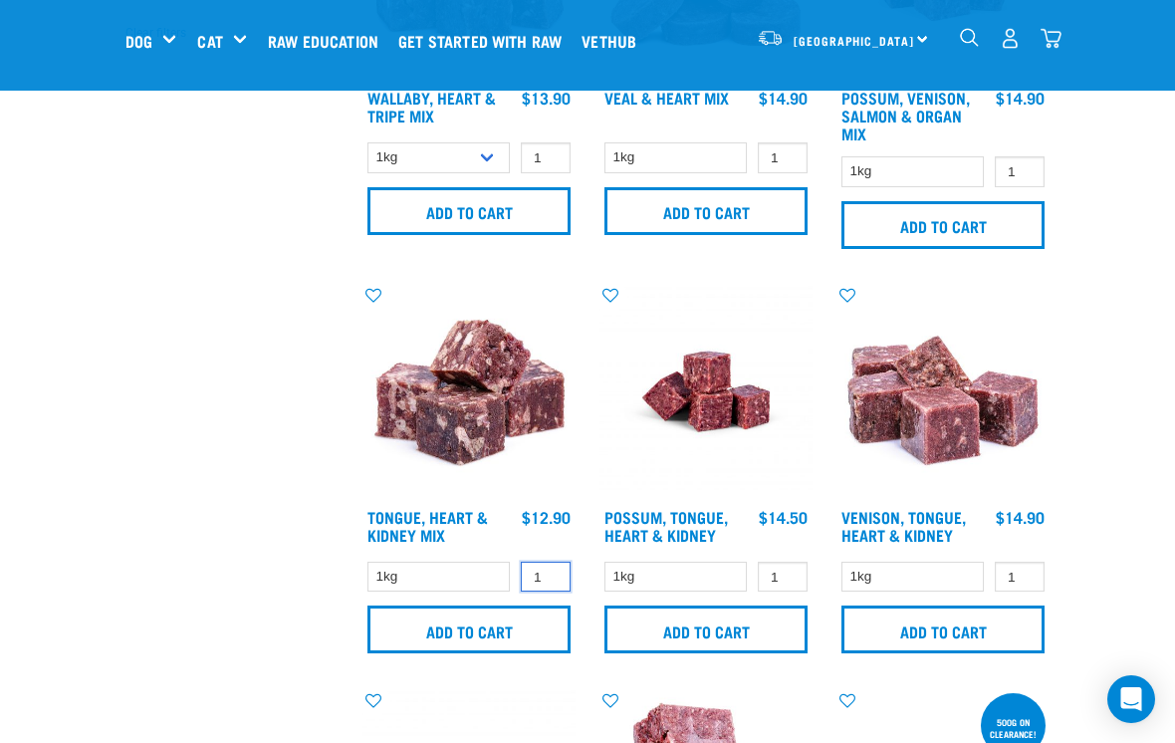
click at [545, 579] on input "1" at bounding box center [546, 577] width 50 height 31
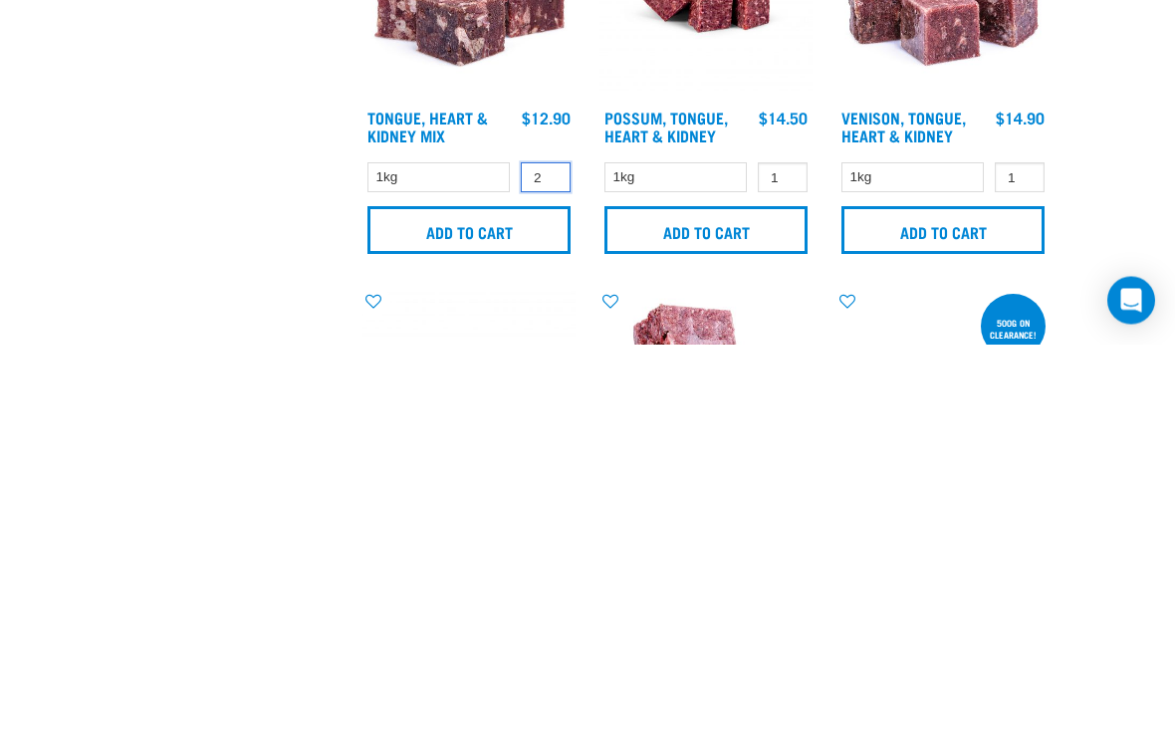
type input "2"
click at [491, 605] on input "Add to cart" at bounding box center [468, 629] width 203 height 48
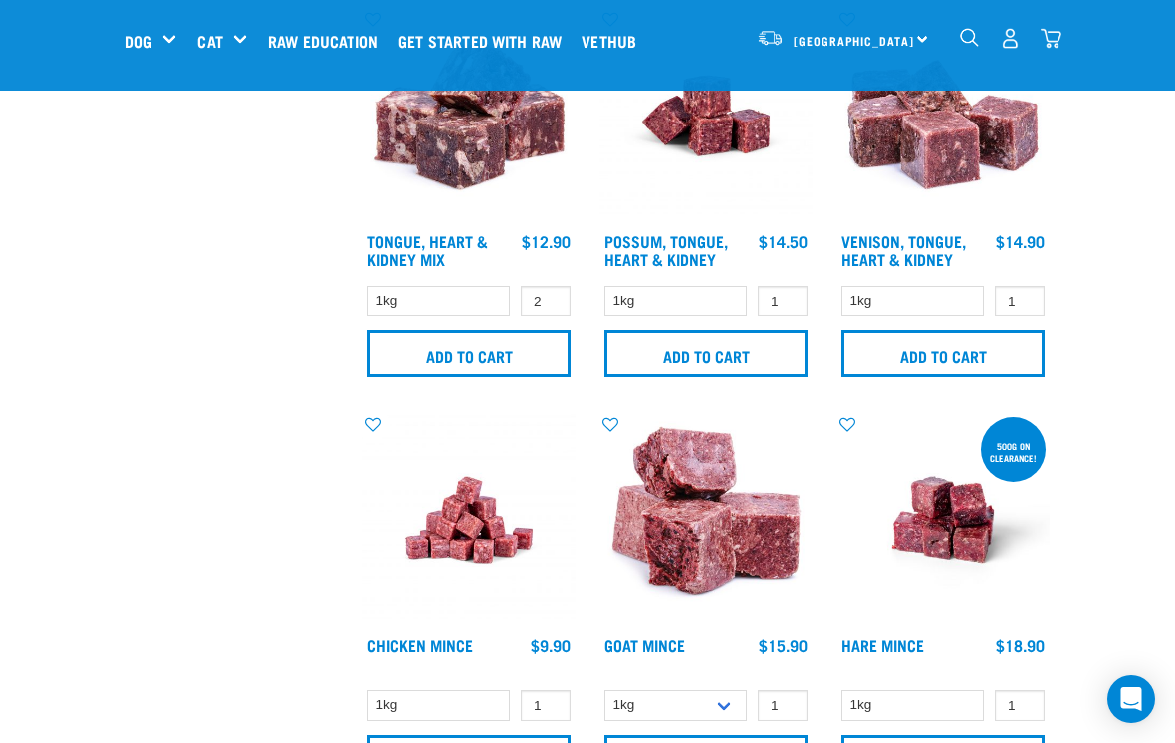
scroll to position [957, 0]
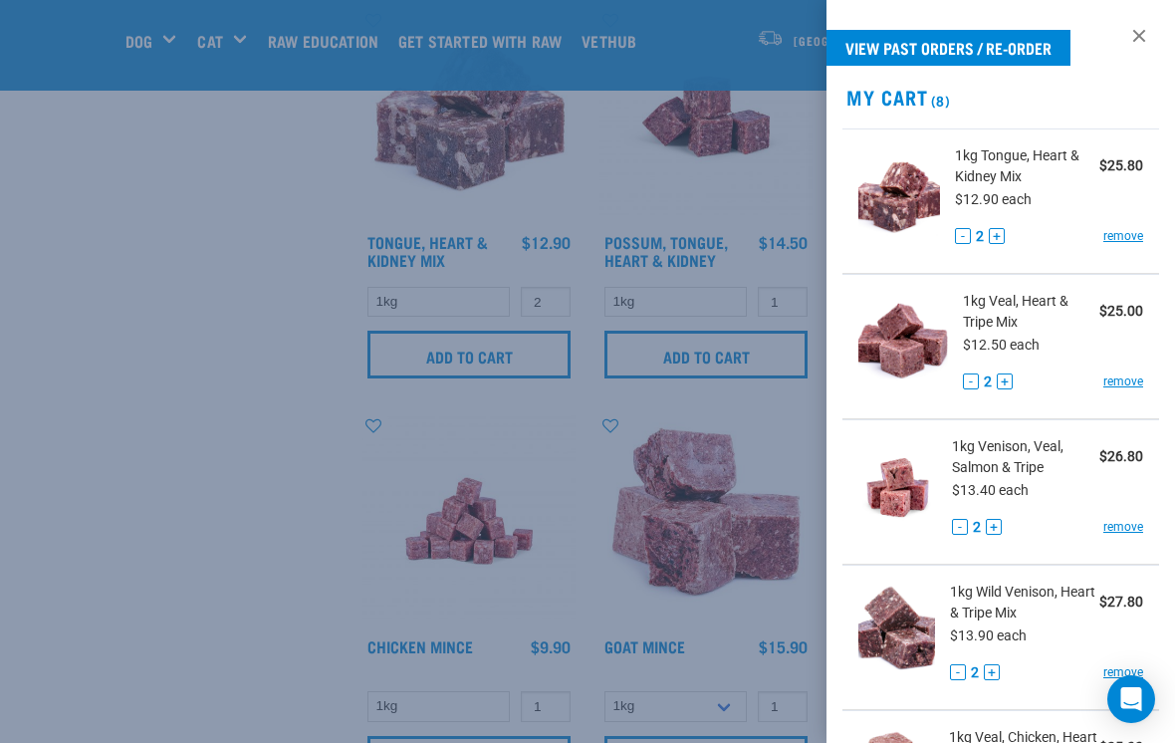
click at [1135, 236] on link "remove" at bounding box center [1123, 236] width 40 height 18
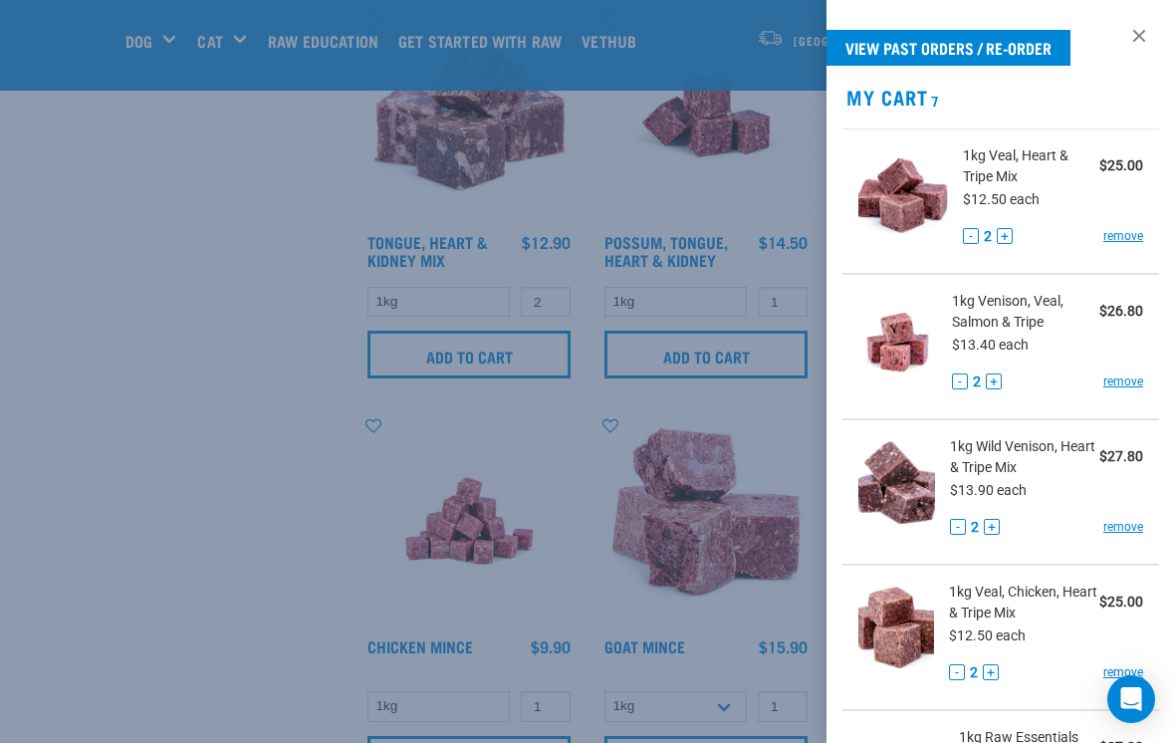
click at [101, 499] on div at bounding box center [587, 371] width 1175 height 743
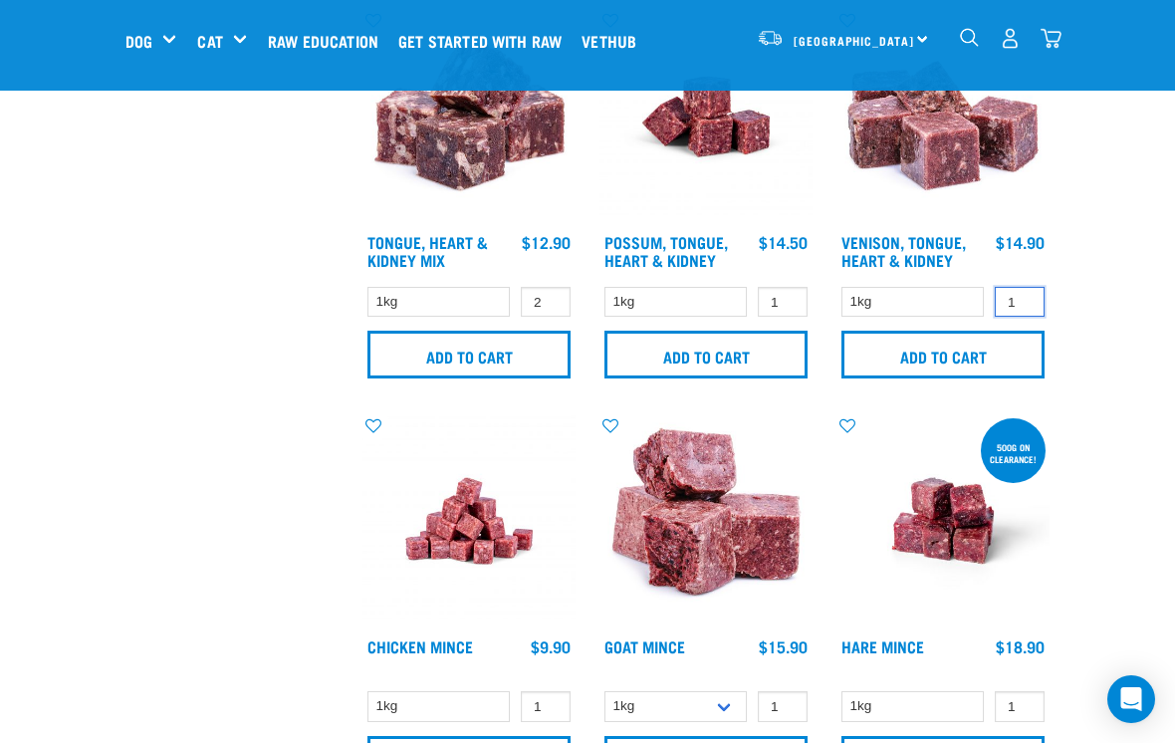
click at [1022, 302] on input "1" at bounding box center [1020, 302] width 50 height 31
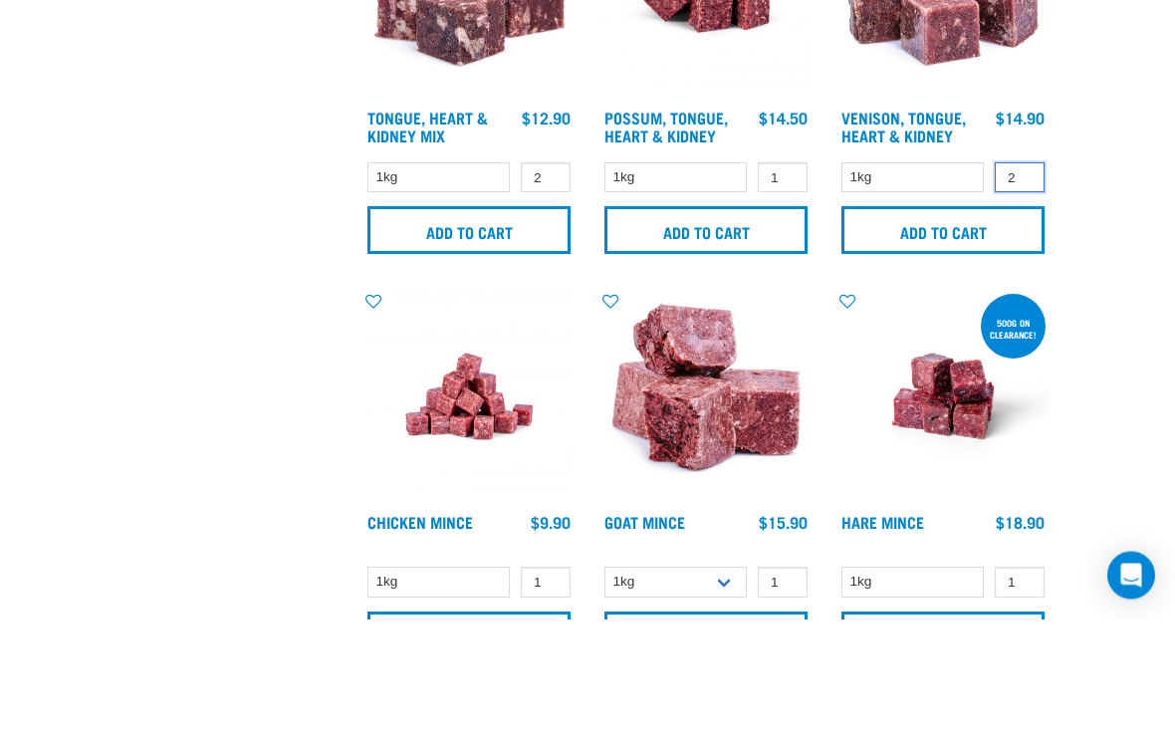
type input "2"
click at [960, 331] on input "Add to cart" at bounding box center [942, 355] width 203 height 48
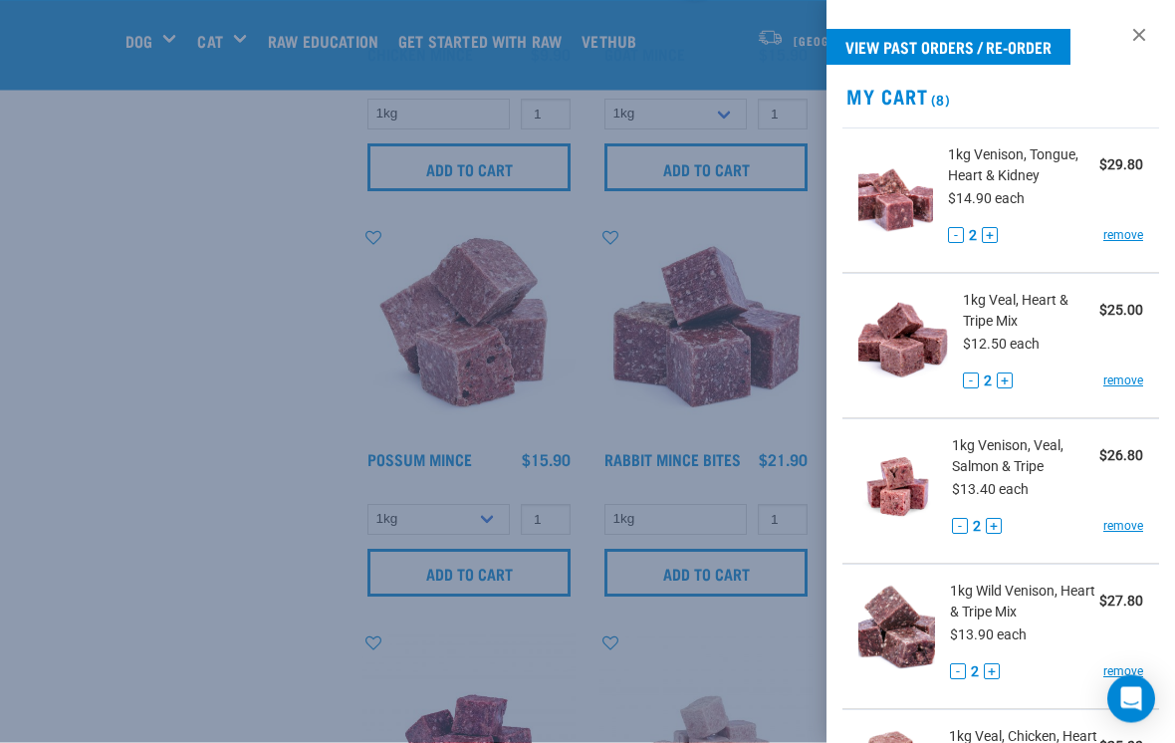
scroll to position [1550, 0]
click at [131, 507] on div at bounding box center [587, 371] width 1175 height 743
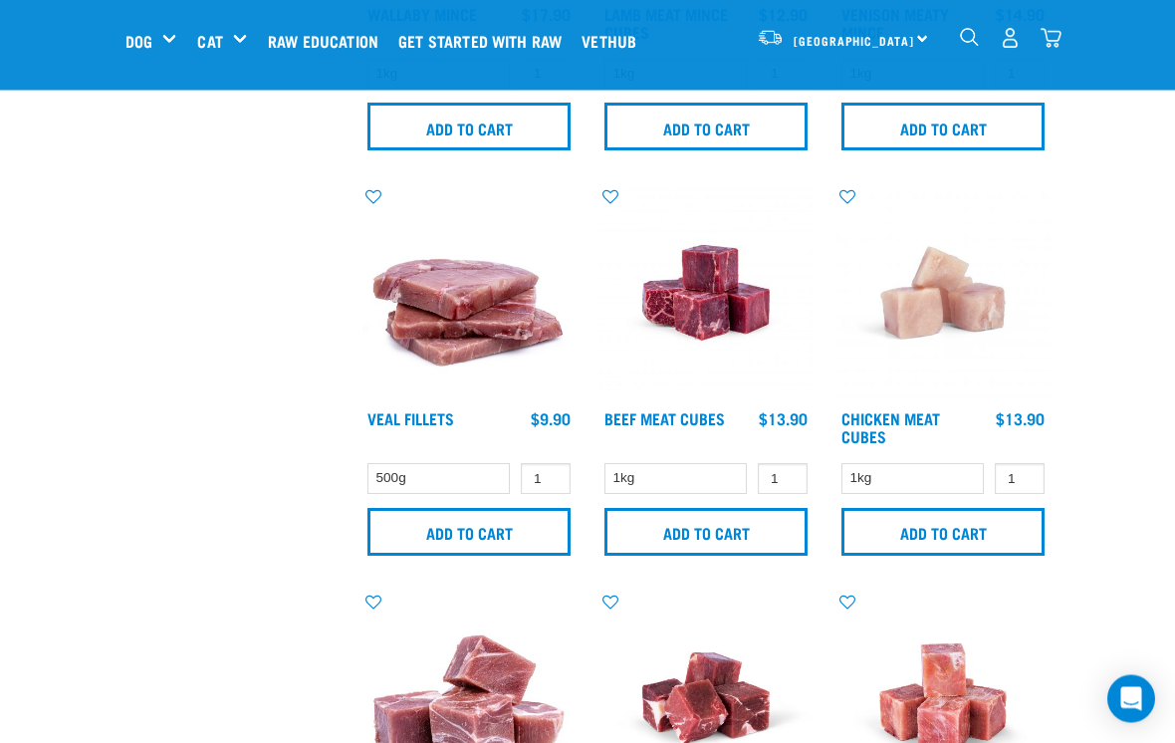
scroll to position [2408, 0]
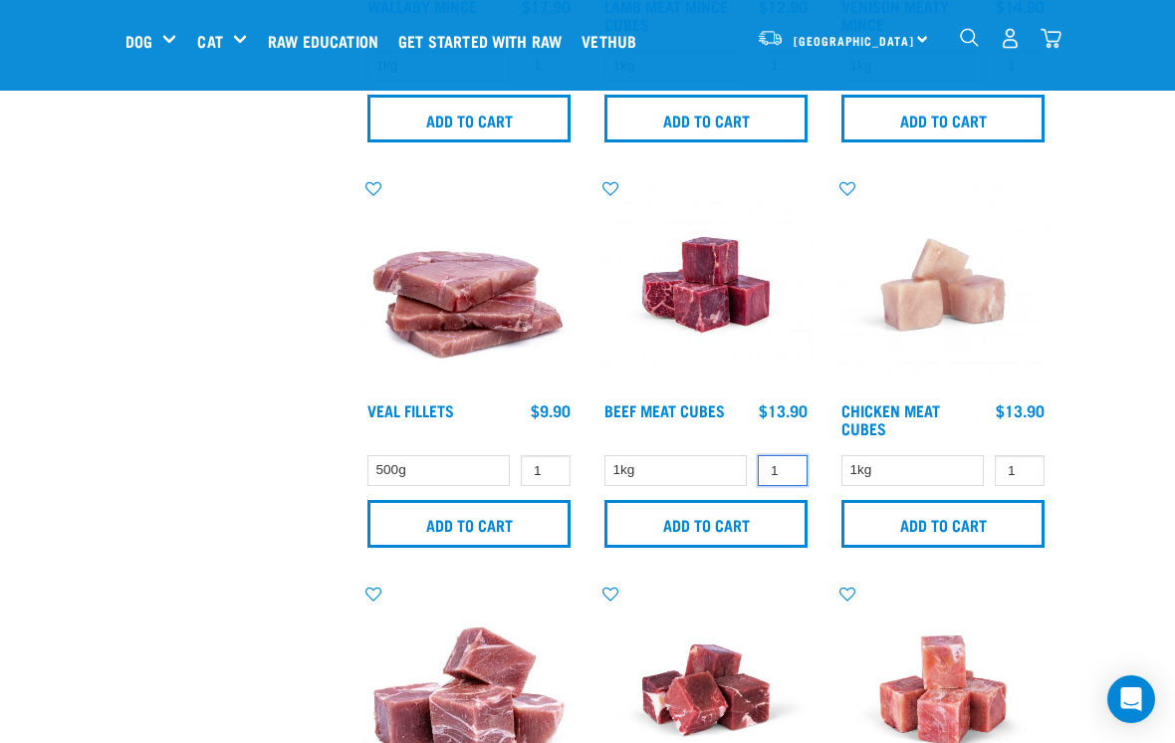
click at [787, 469] on input "1" at bounding box center [783, 470] width 50 height 31
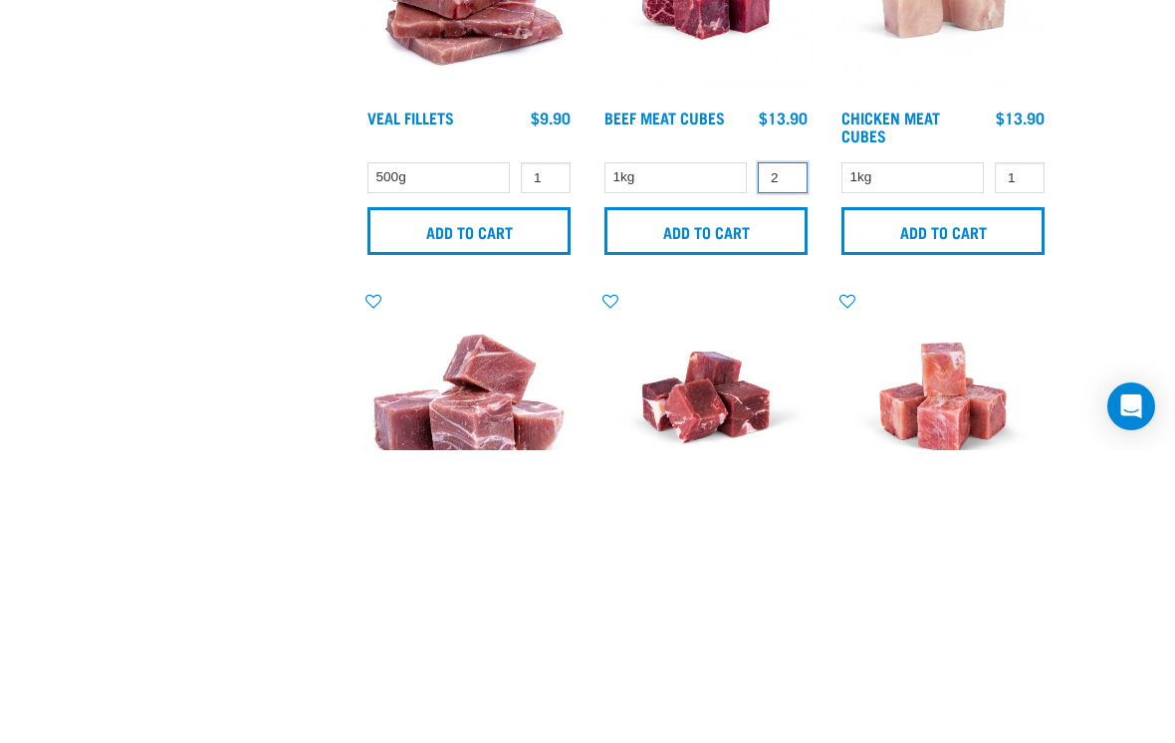
type input "2"
click at [731, 500] on input "Add to cart" at bounding box center [705, 524] width 203 height 48
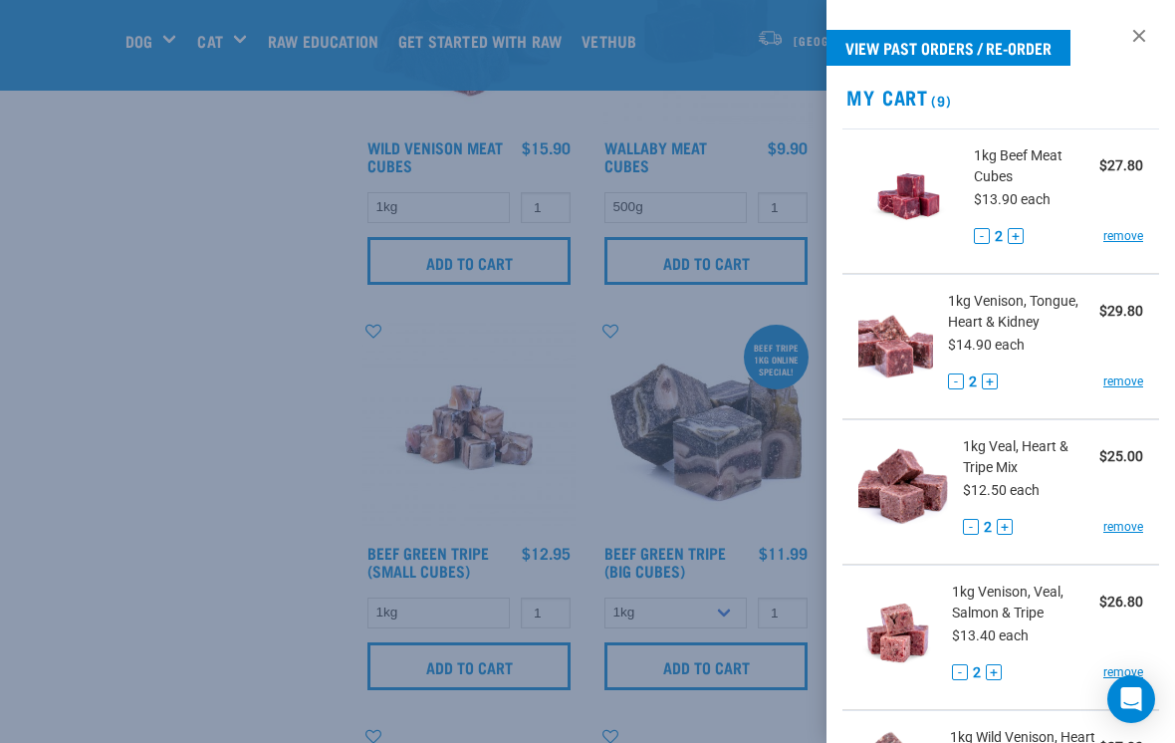
scroll to position [3493, 0]
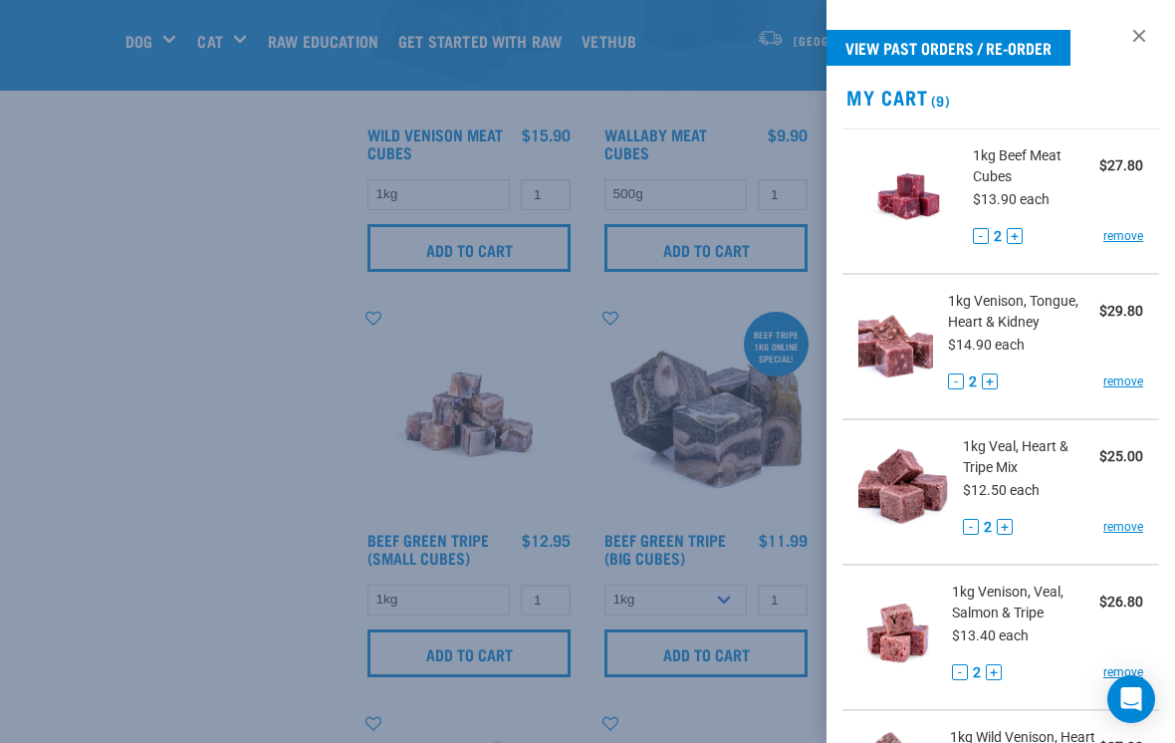
click at [790, 607] on div at bounding box center [587, 371] width 1175 height 743
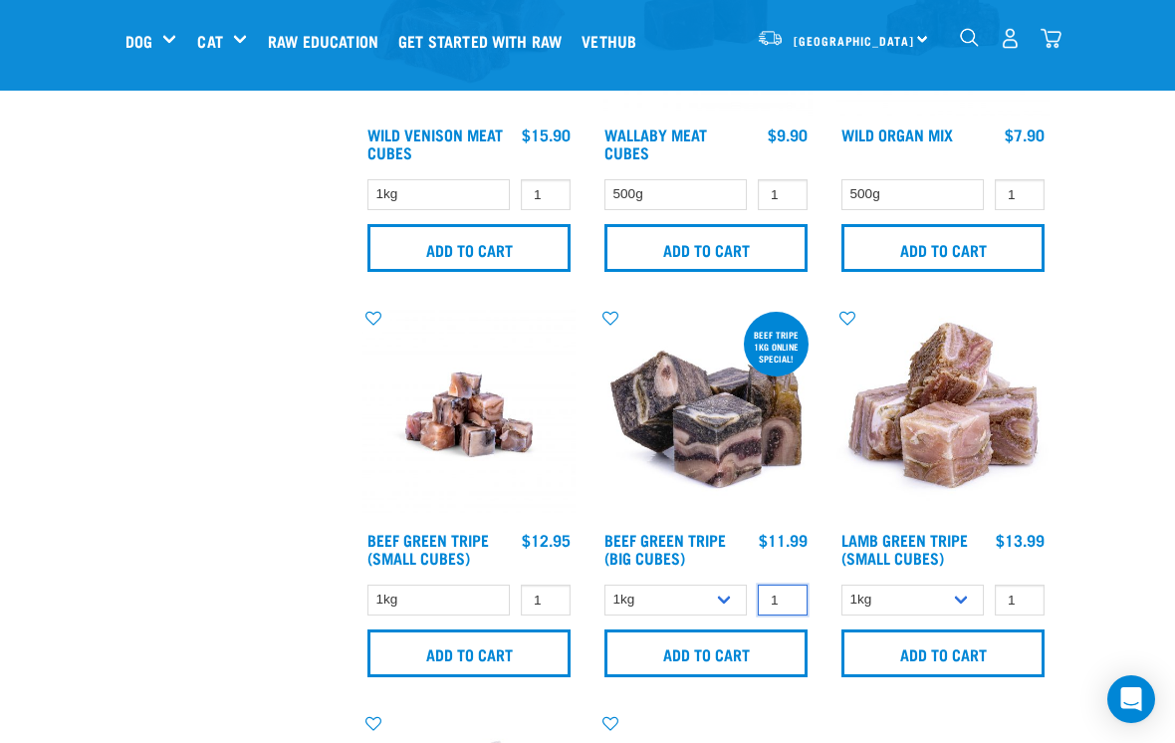
click at [781, 599] on input "1" at bounding box center [783, 600] width 50 height 31
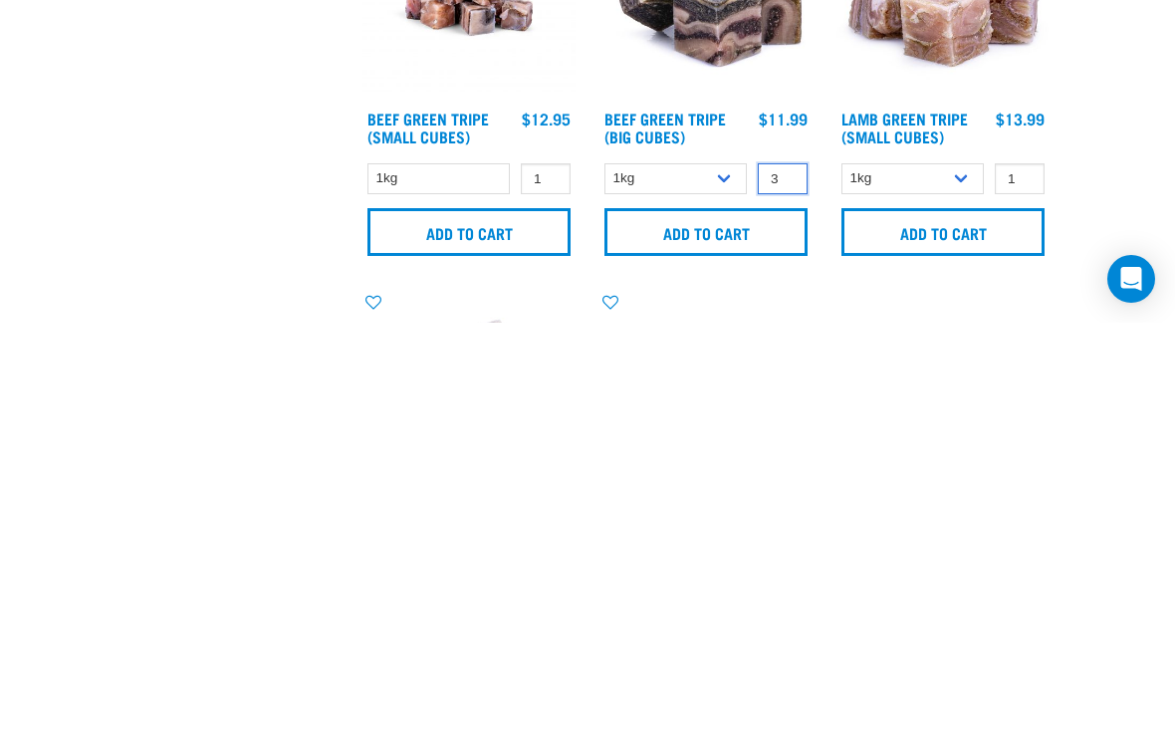
type input "3"
click at [740, 628] on input "Add to cart" at bounding box center [705, 652] width 203 height 48
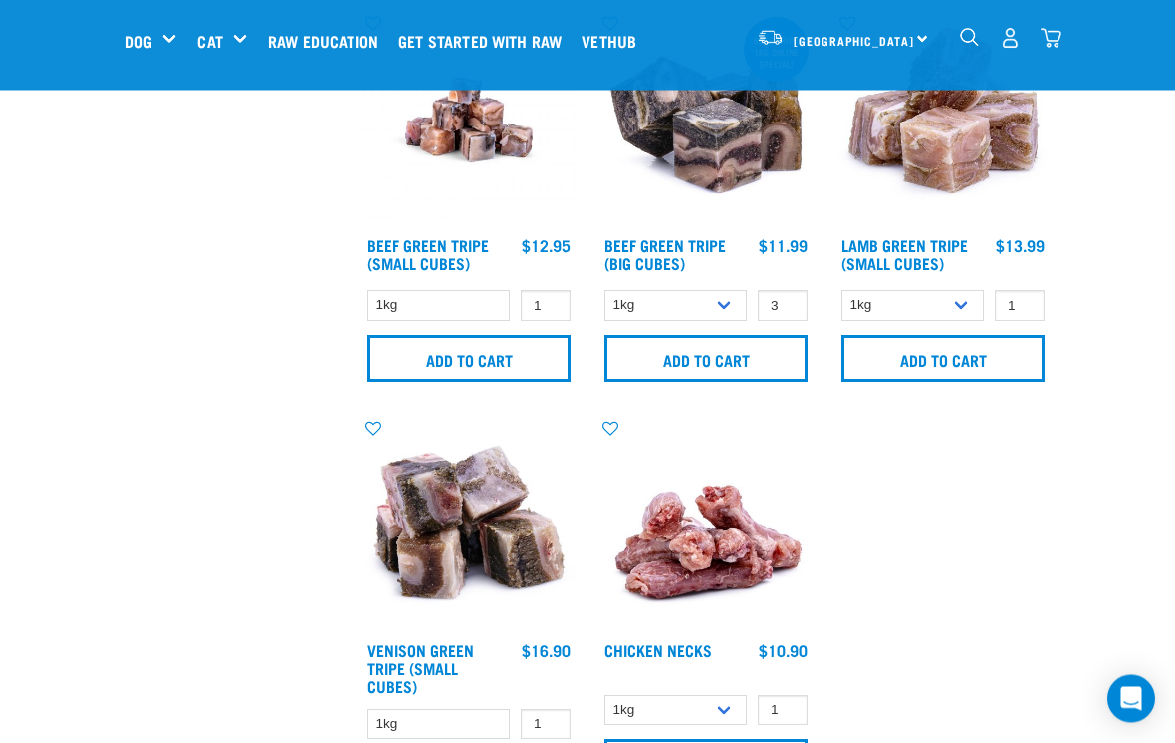
scroll to position [3788, 0]
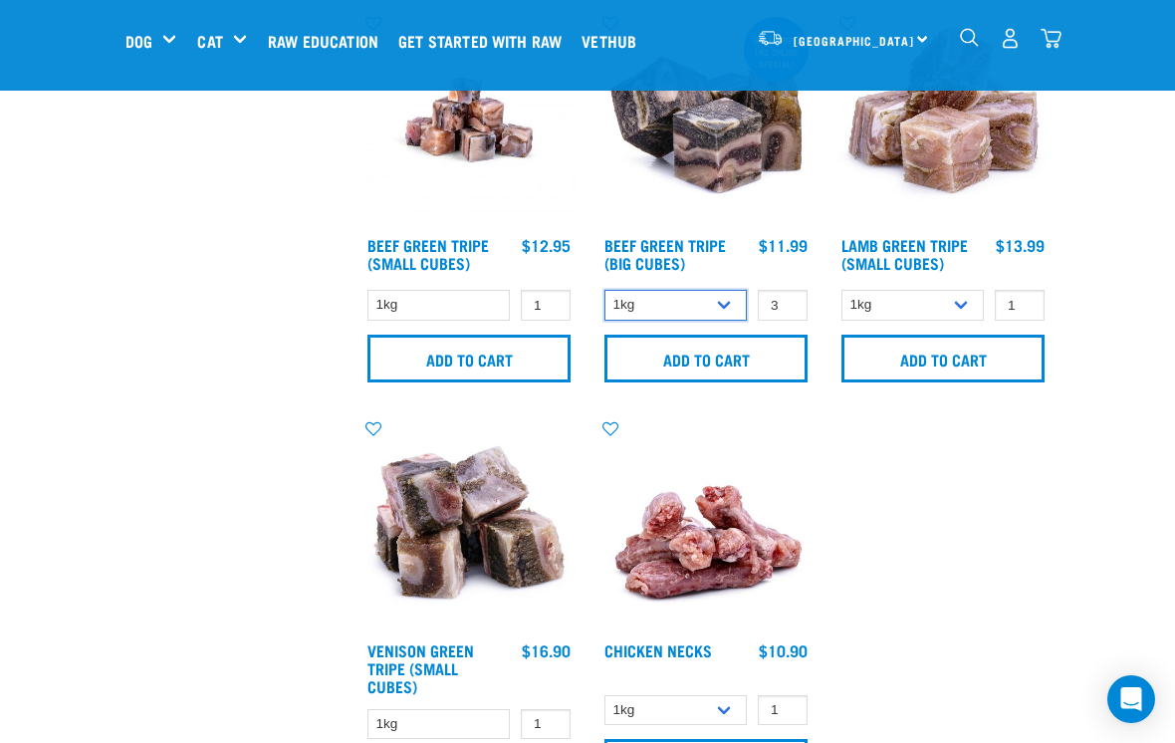
click at [719, 311] on select "1kg 3kg Bulk (10kg)" at bounding box center [675, 305] width 142 height 31
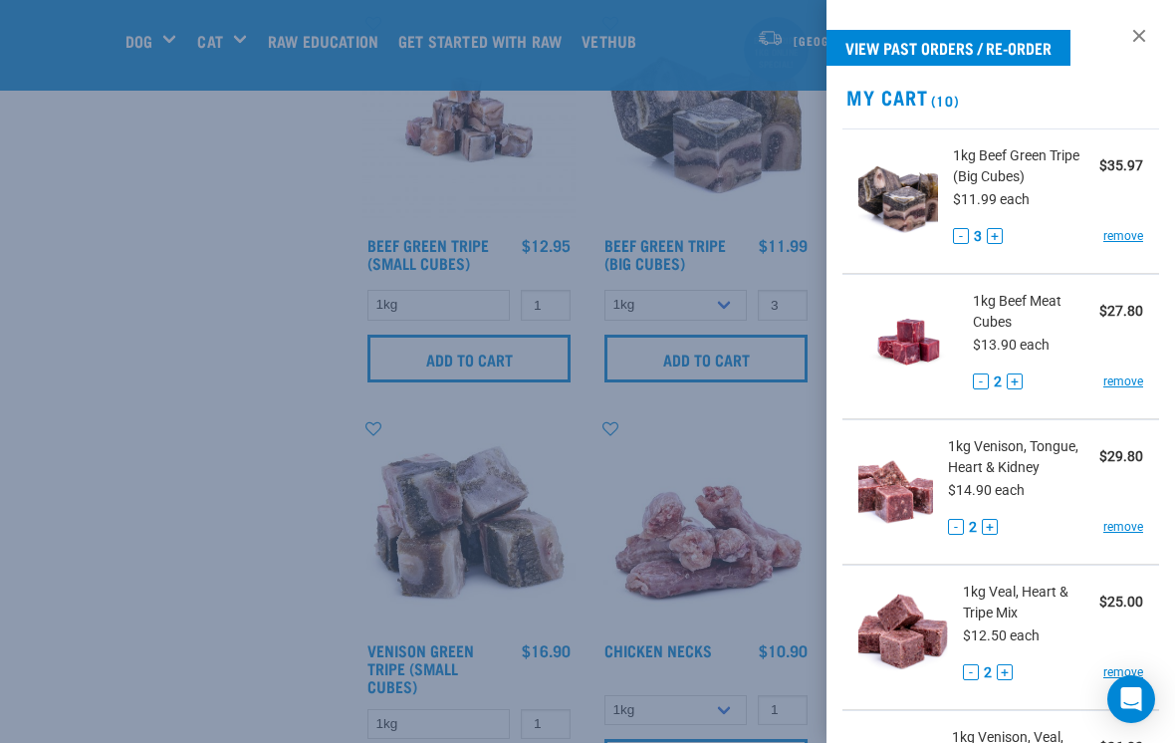
click at [1126, 236] on link "remove" at bounding box center [1123, 236] width 40 height 18
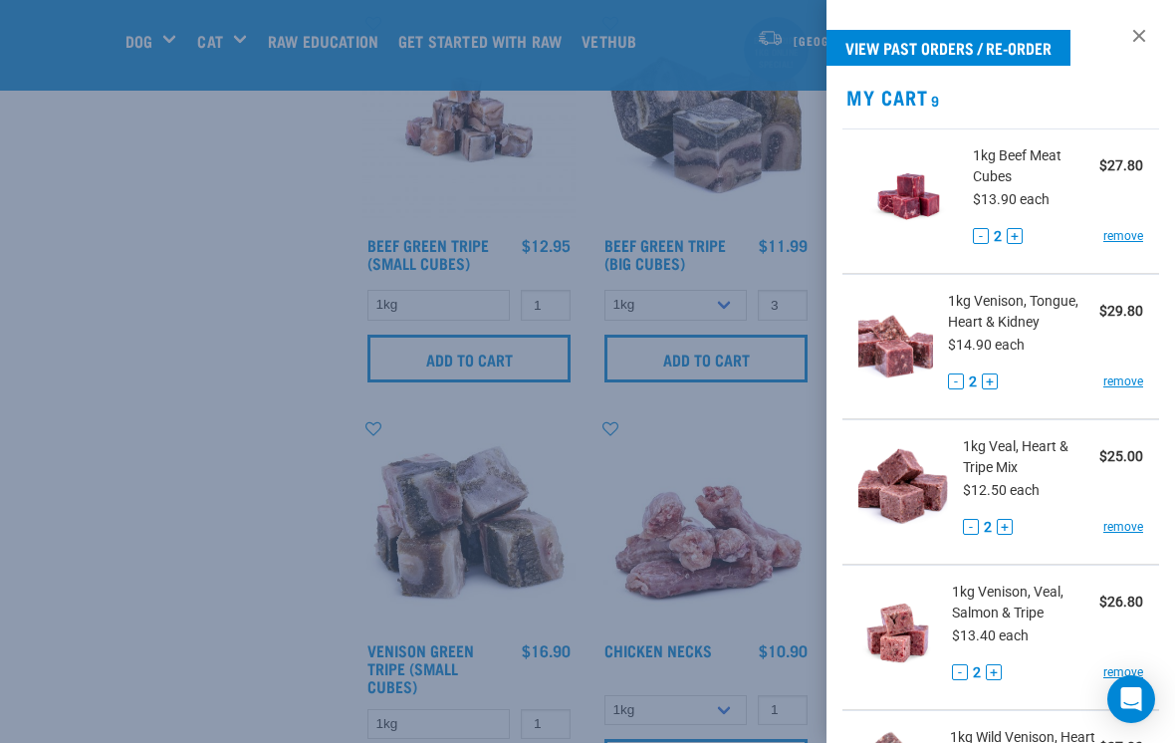
click at [93, 449] on div at bounding box center [587, 371] width 1175 height 743
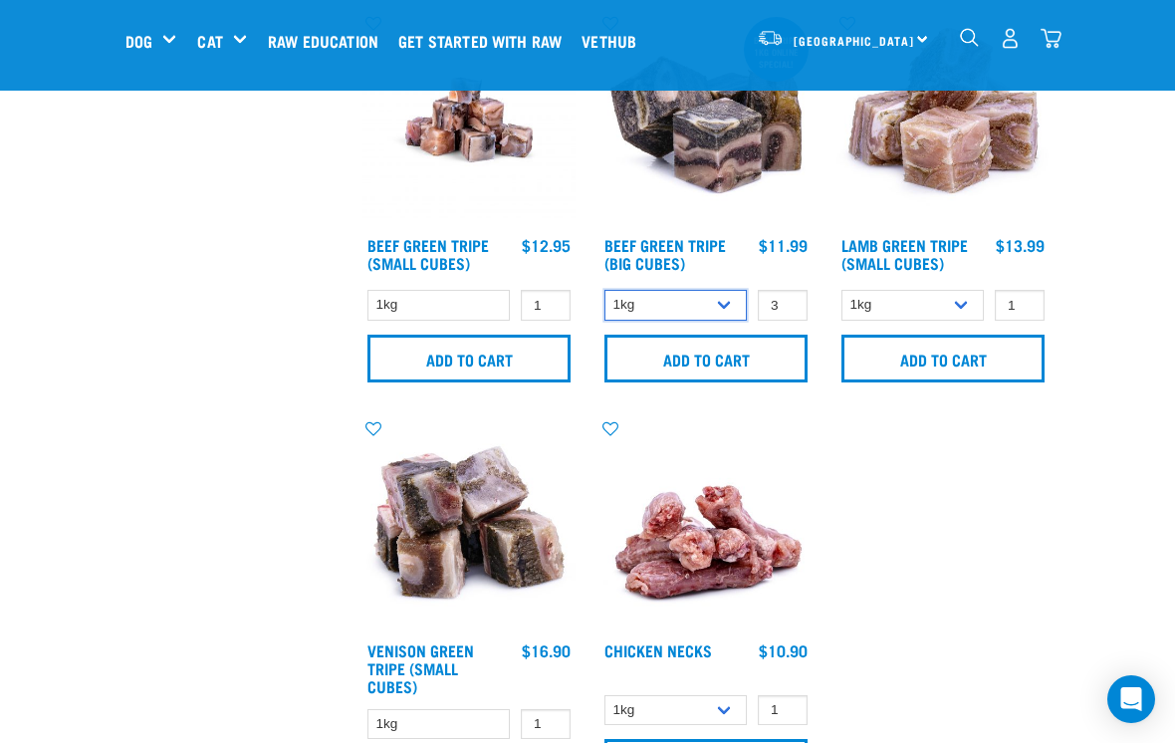
click at [718, 303] on select "1kg 3kg Bulk (10kg)" at bounding box center [675, 305] width 142 height 31
select select "346"
click at [787, 310] on input "3" at bounding box center [783, 305] width 50 height 31
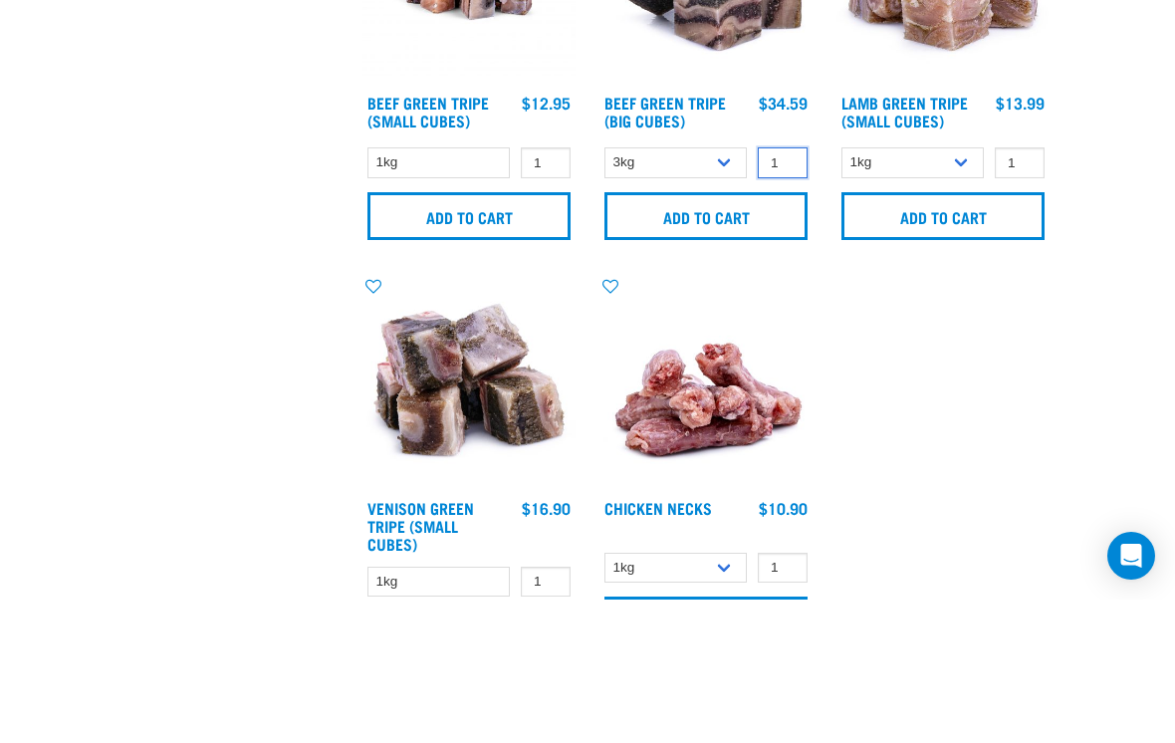
type input "1"
click at [750, 336] on input "Add to cart" at bounding box center [705, 360] width 203 height 48
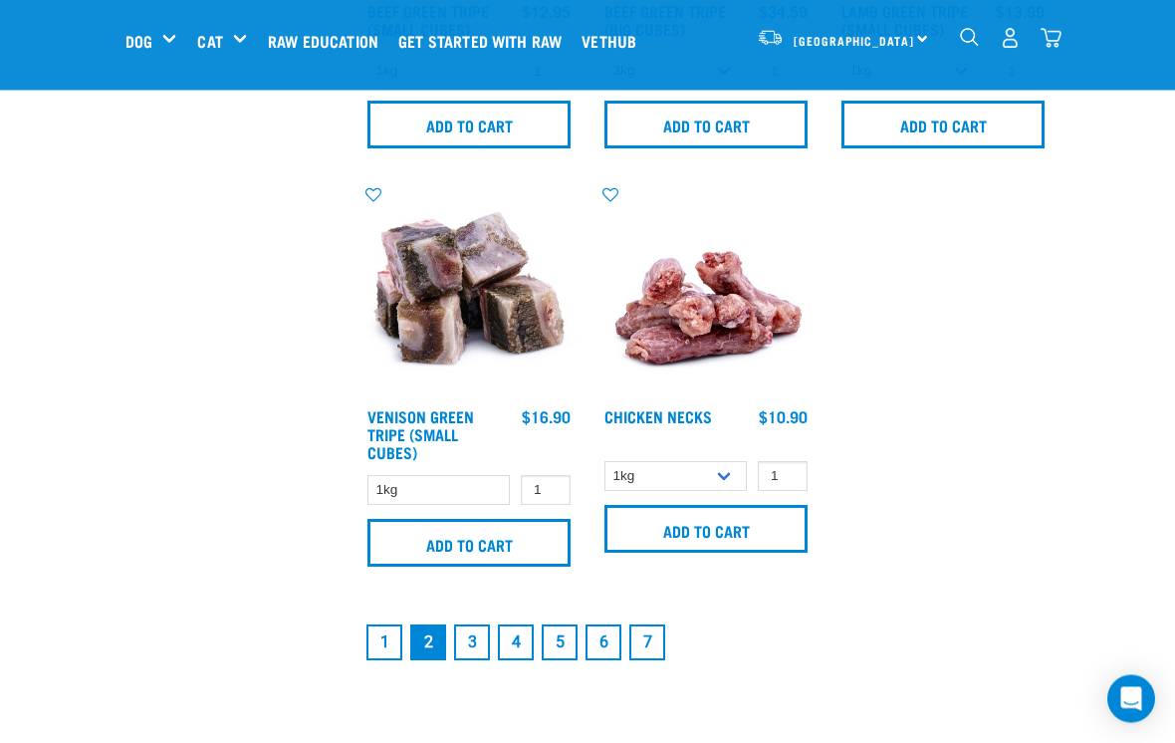
scroll to position [4022, 0]
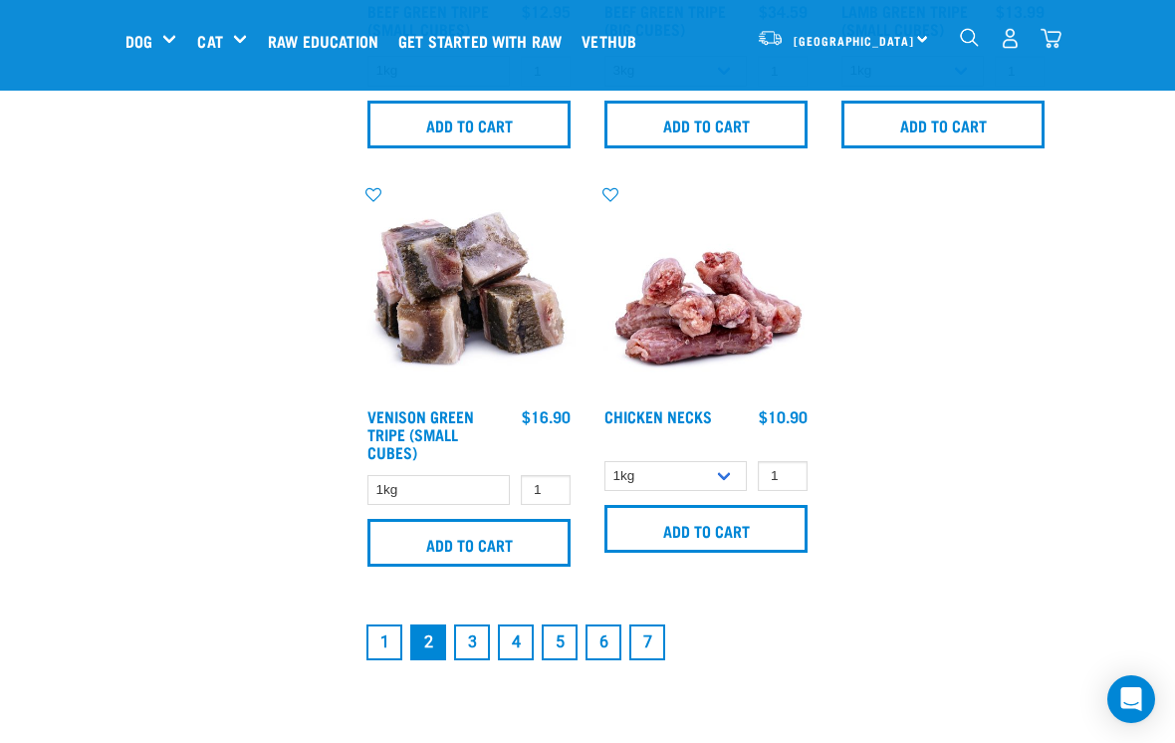
click at [480, 638] on link "3" at bounding box center [472, 642] width 36 height 36
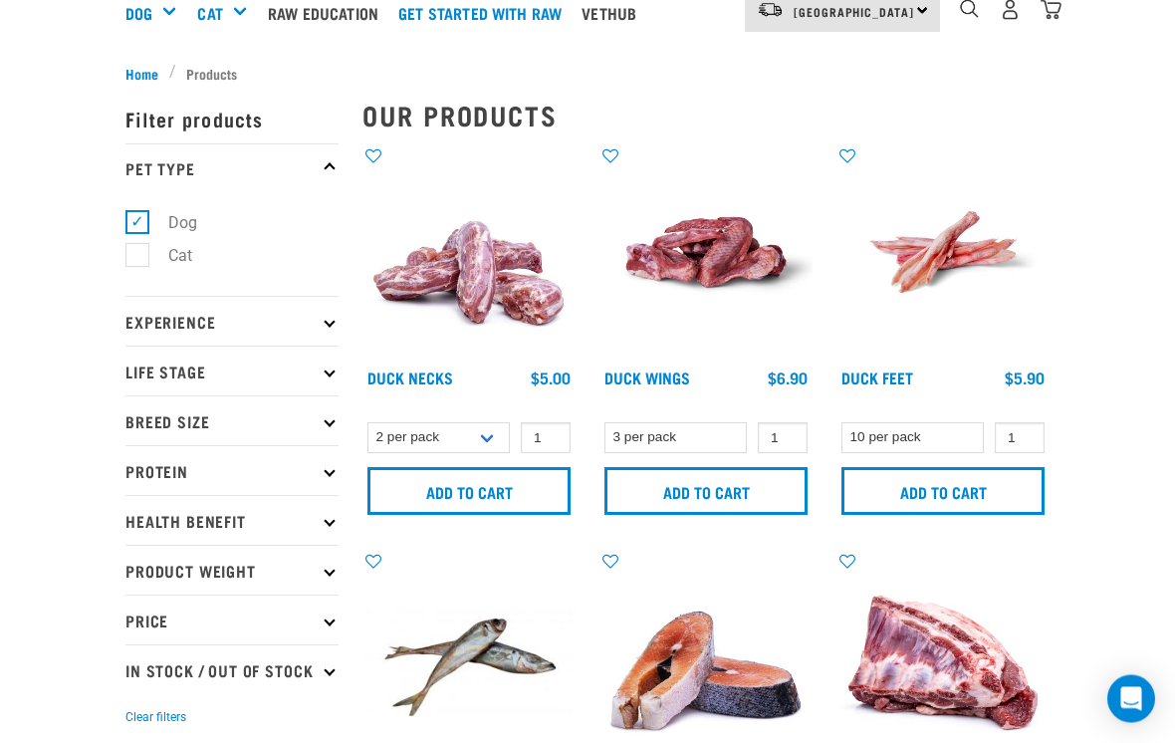
scroll to position [150, 0]
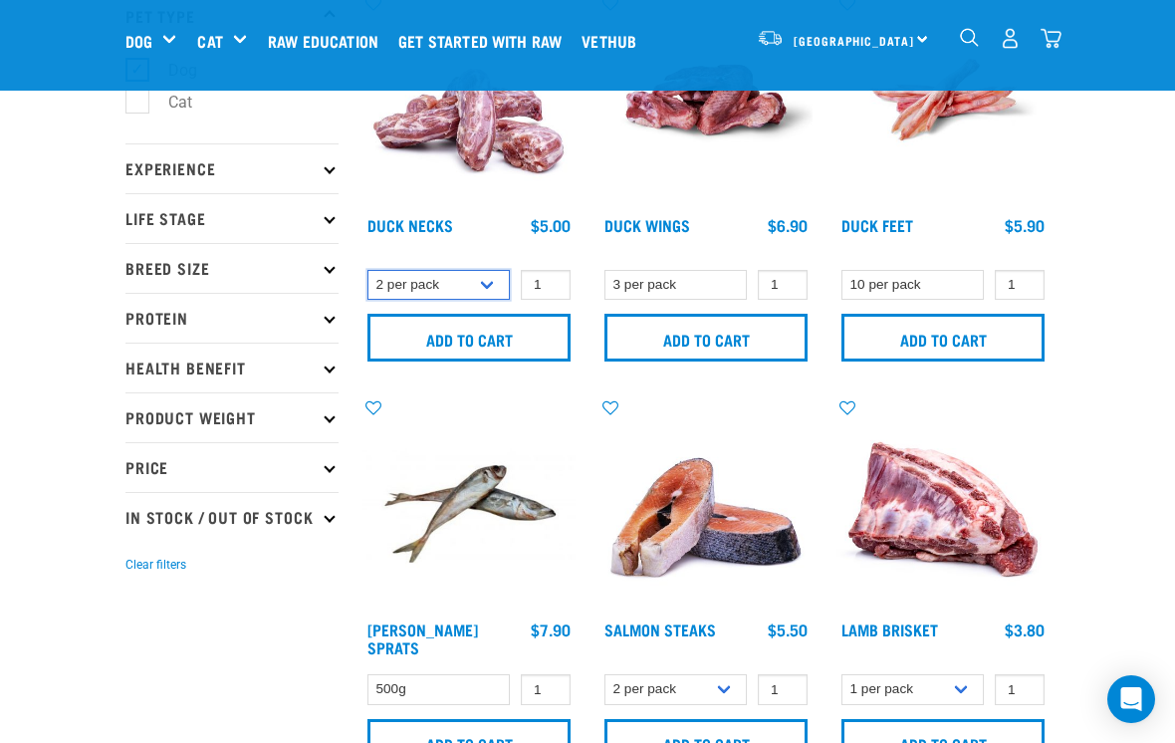
click at [483, 286] on select "2 per pack 6 per pack" at bounding box center [438, 285] width 142 height 31
select select "810"
click at [511, 339] on input "Add to cart" at bounding box center [468, 338] width 203 height 48
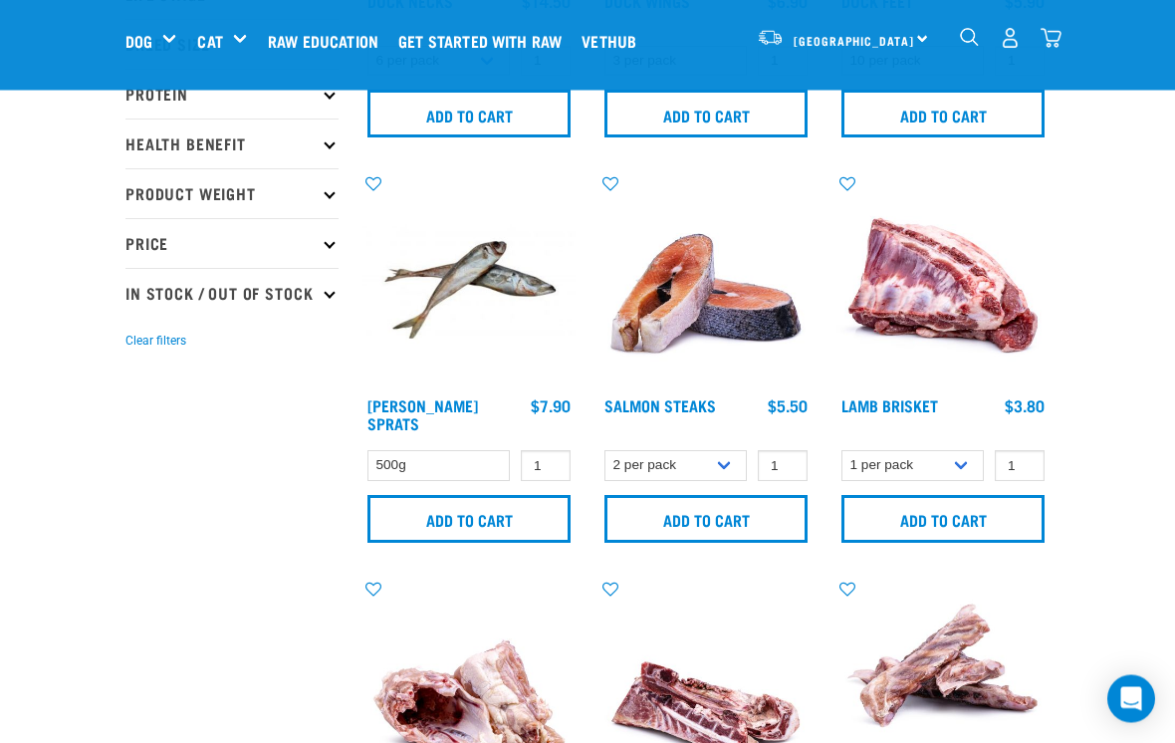
scroll to position [374, 0]
click at [977, 464] on select "1 per pack 4 per pack" at bounding box center [912, 465] width 142 height 31
select select "813"
click at [1021, 471] on input "1" at bounding box center [1020, 465] width 50 height 31
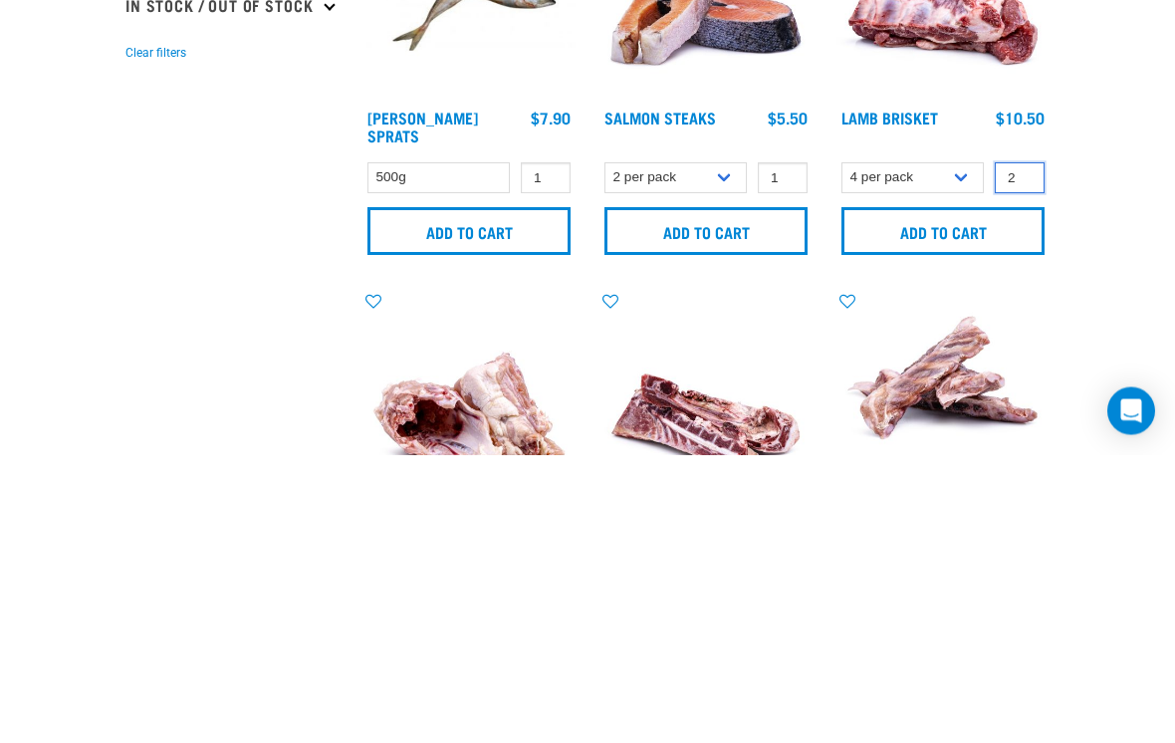
type input "2"
click at [940, 496] on input "Add to cart" at bounding box center [942, 520] width 203 height 48
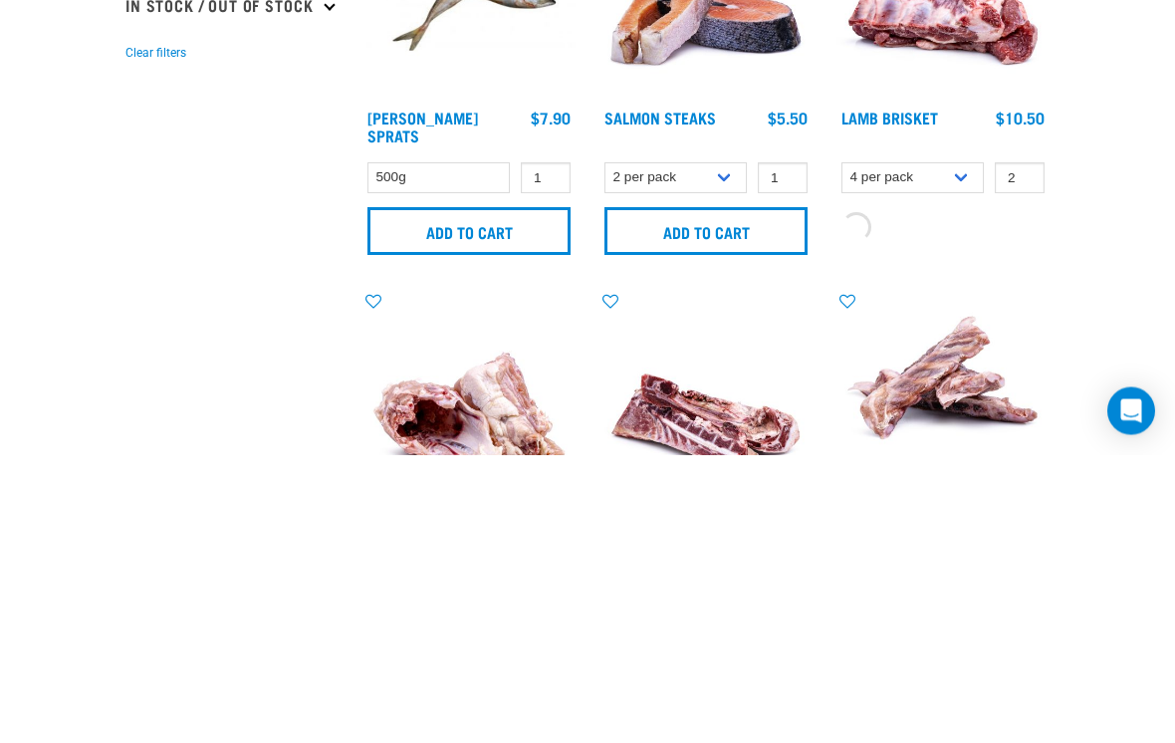
scroll to position [662, 0]
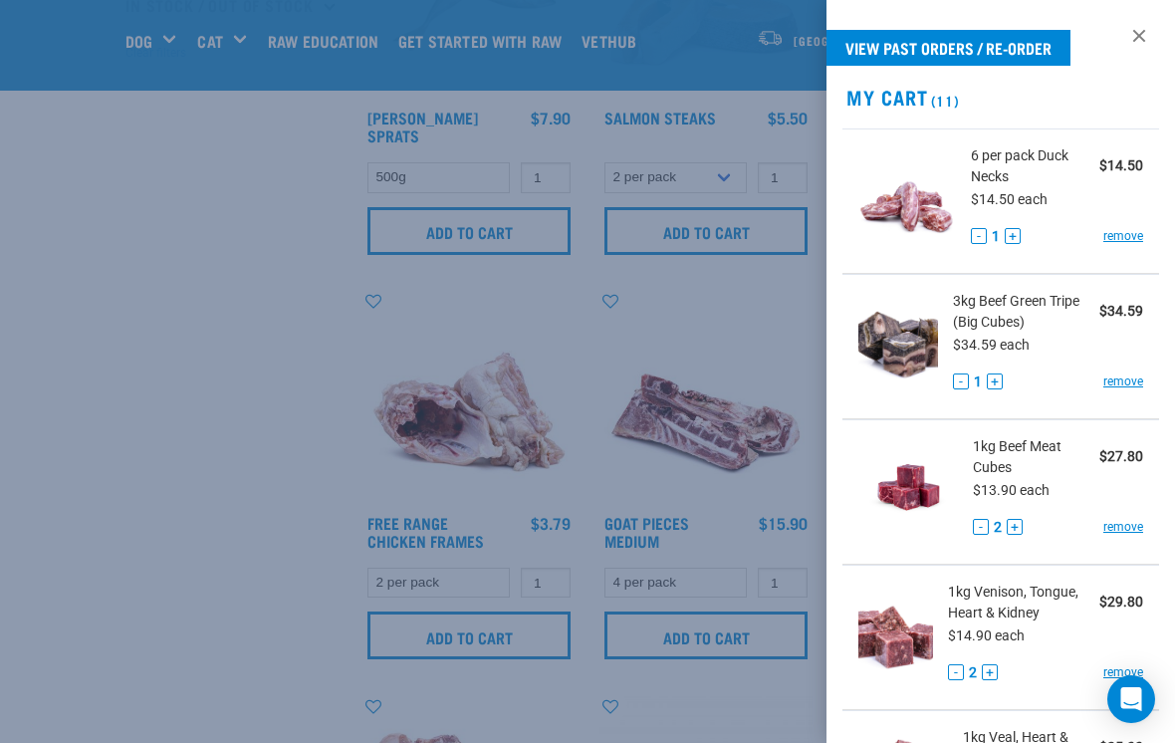
click at [63, 472] on div at bounding box center [587, 371] width 1175 height 743
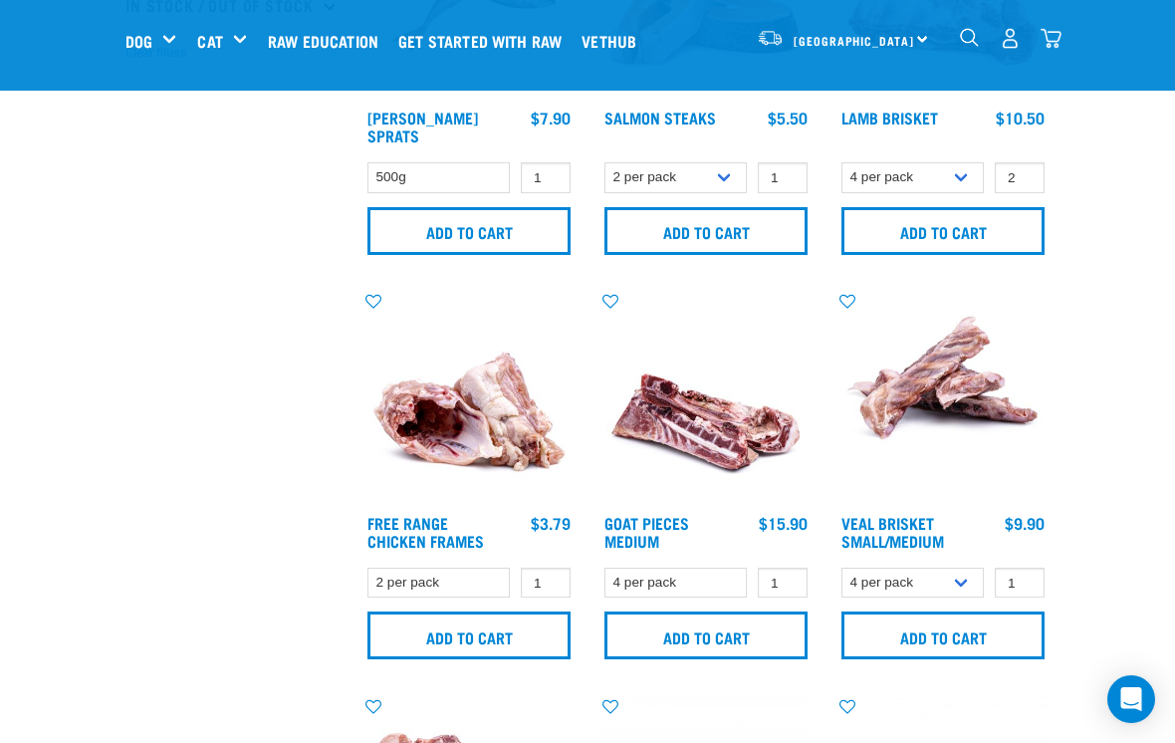
click at [958, 241] on input "Add to cart" at bounding box center [942, 231] width 203 height 48
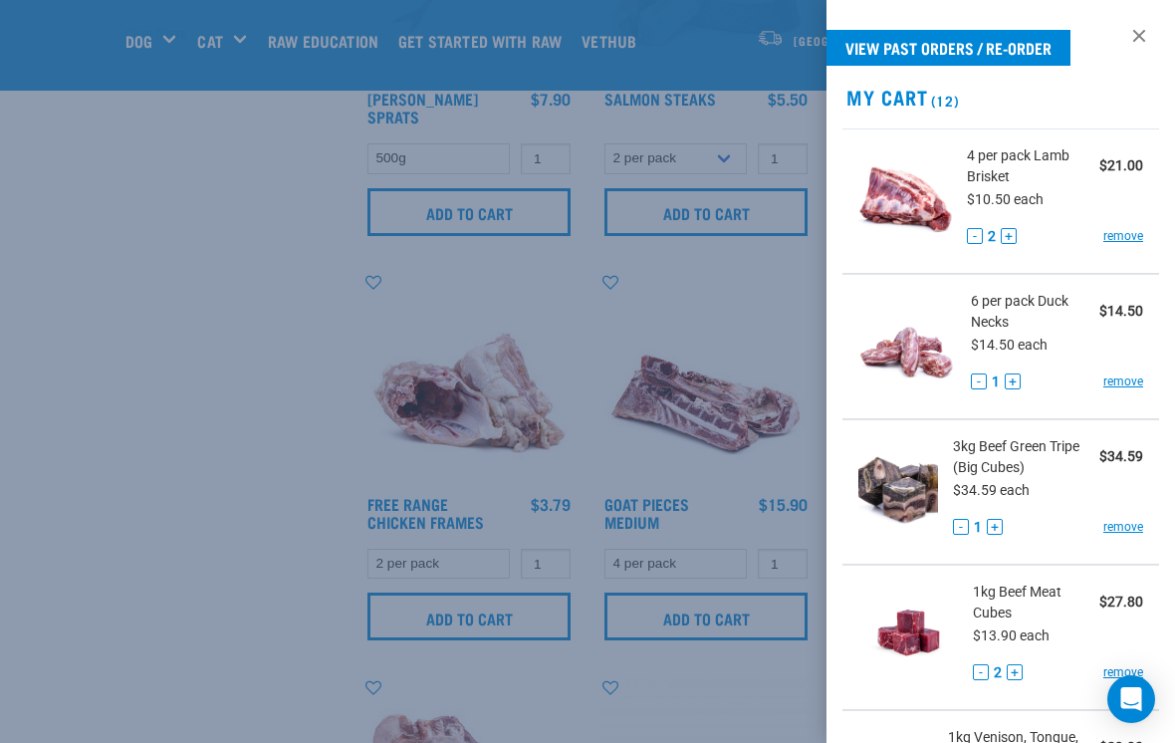
scroll to position [702, 0]
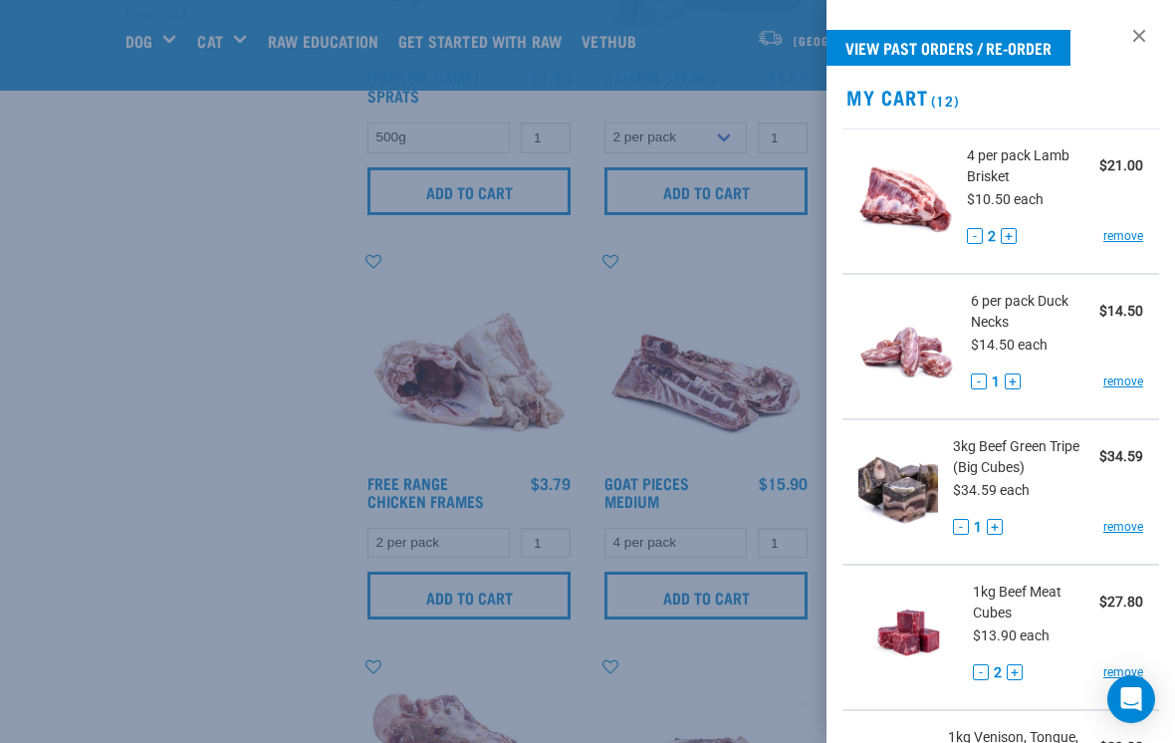
click at [110, 513] on div at bounding box center [587, 371] width 1175 height 743
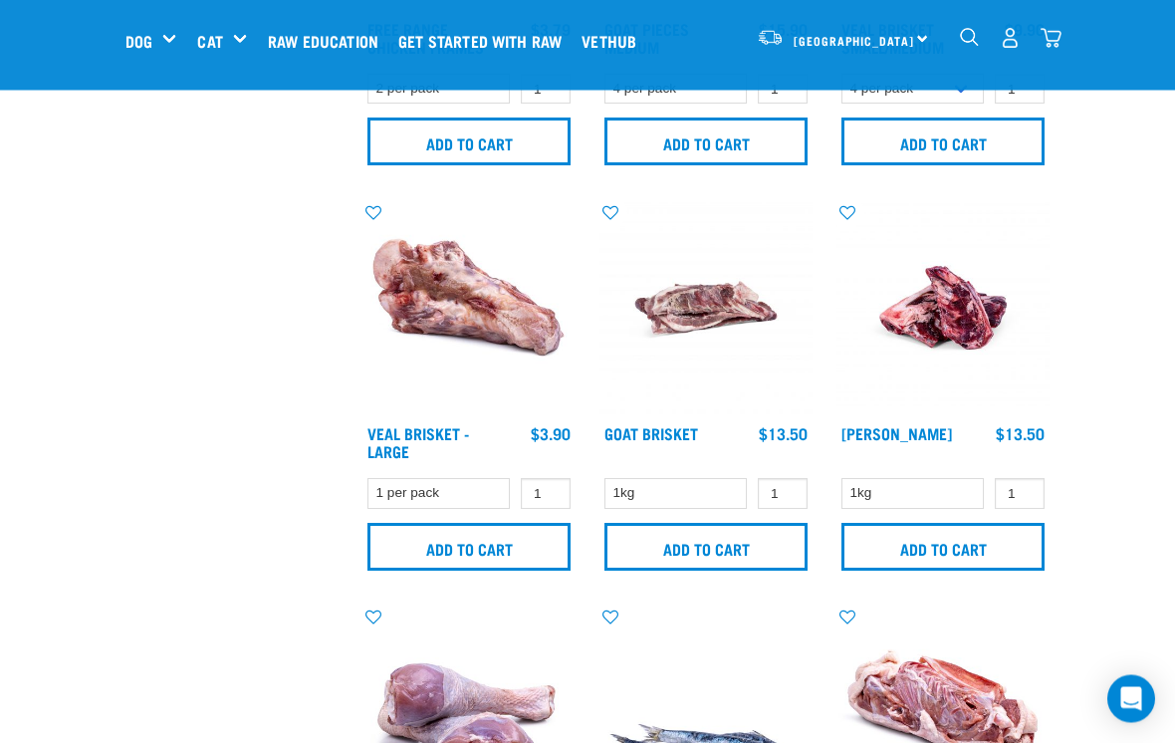
scroll to position [1158, 0]
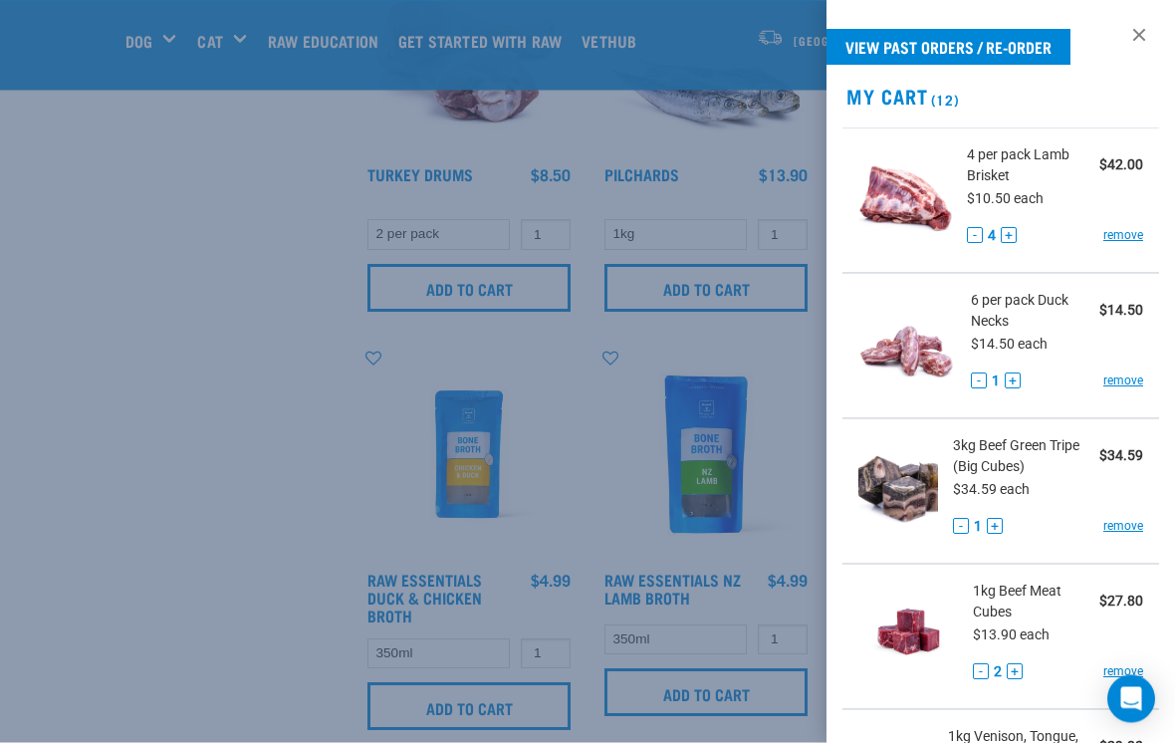
click at [114, 502] on div at bounding box center [587, 371] width 1175 height 743
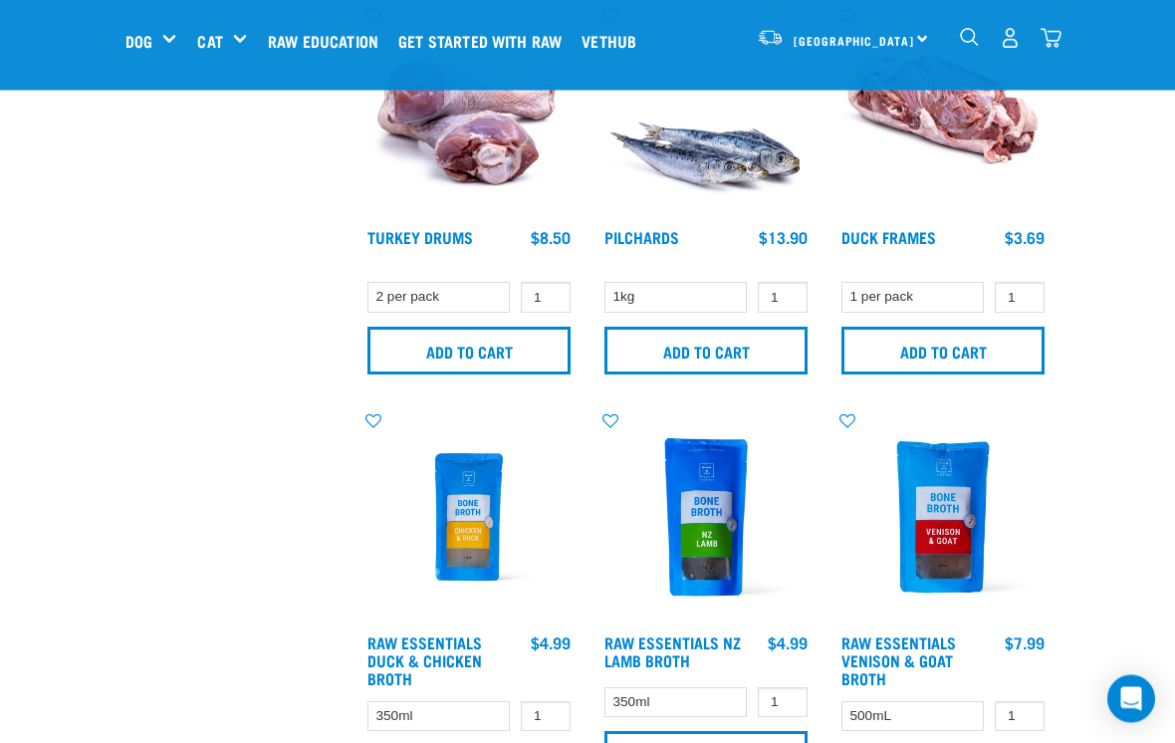
scroll to position [1758, 0]
click at [0, 0] on div "Bones" at bounding box center [0, 0] width 0 height 0
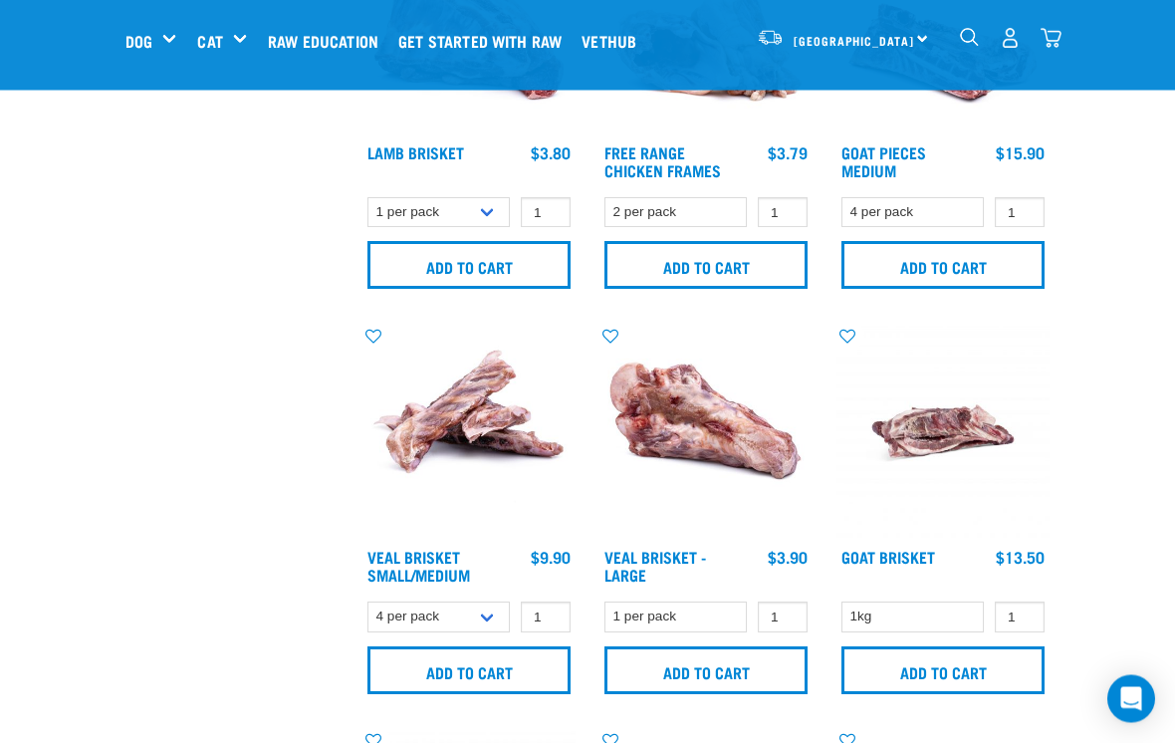
scroll to position [1040, 0]
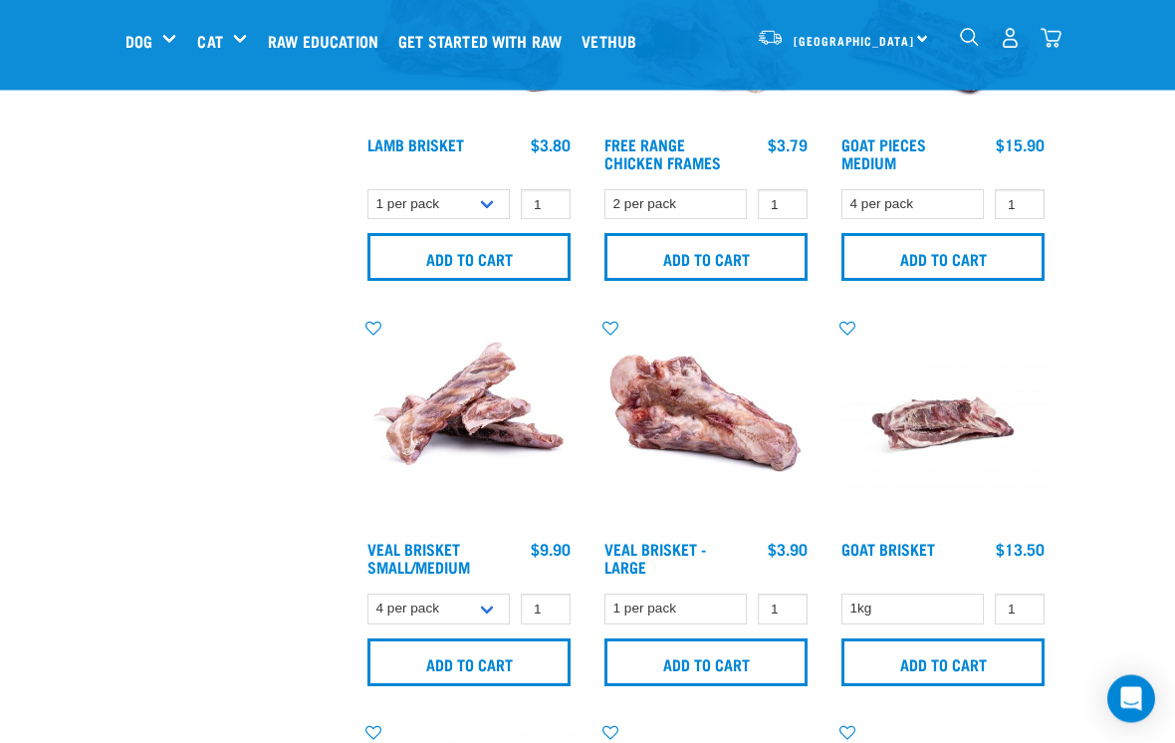
click at [471, 661] on input "Add to cart" at bounding box center [468, 663] width 203 height 48
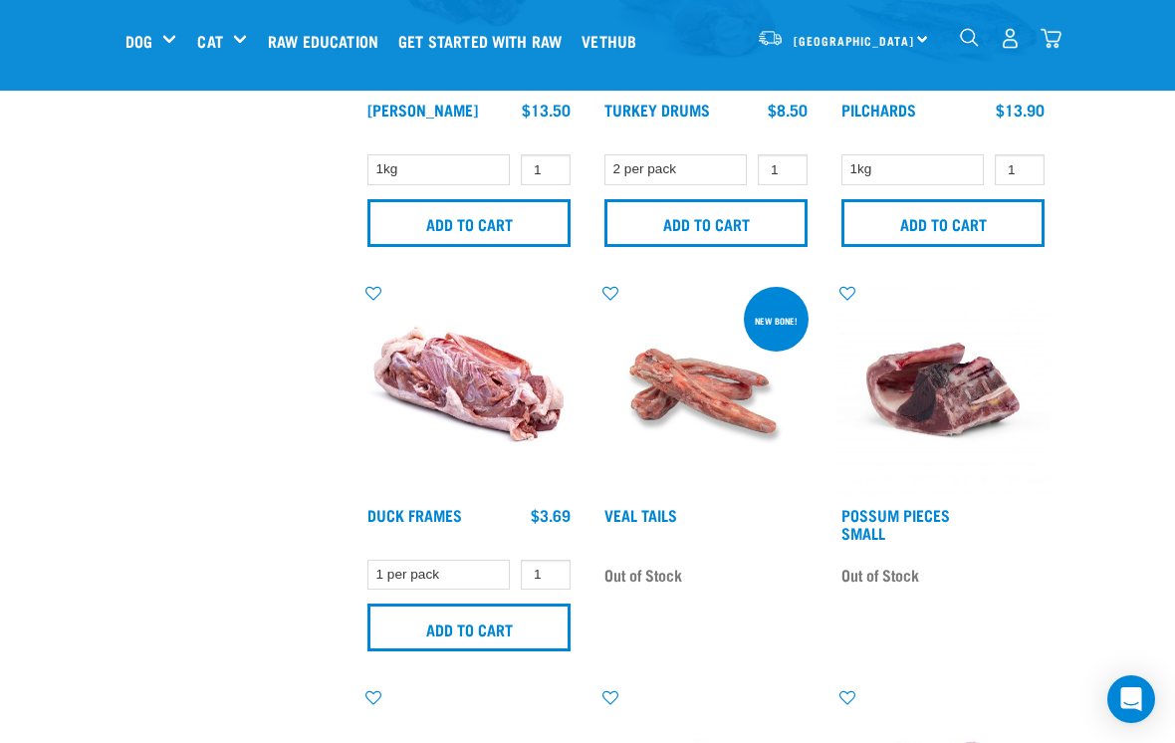
scroll to position [1889, 0]
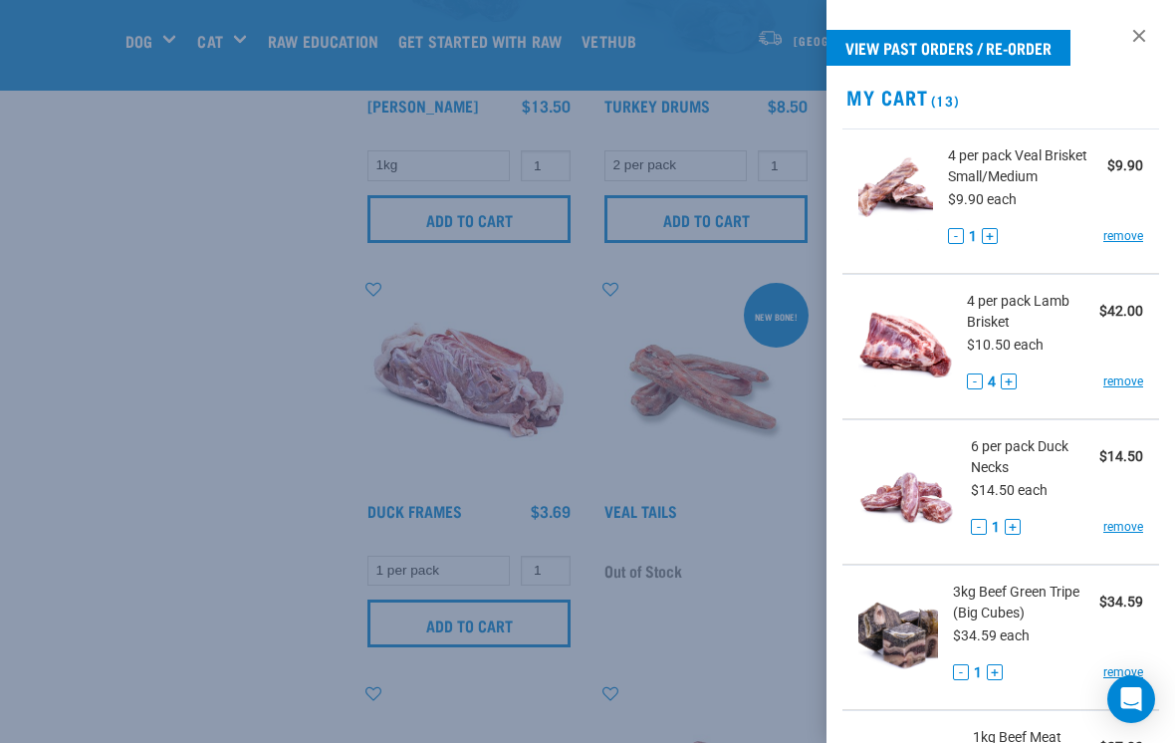
click at [988, 228] on button "+" at bounding box center [990, 236] width 16 height 16
click at [542, 576] on div at bounding box center [587, 371] width 1175 height 743
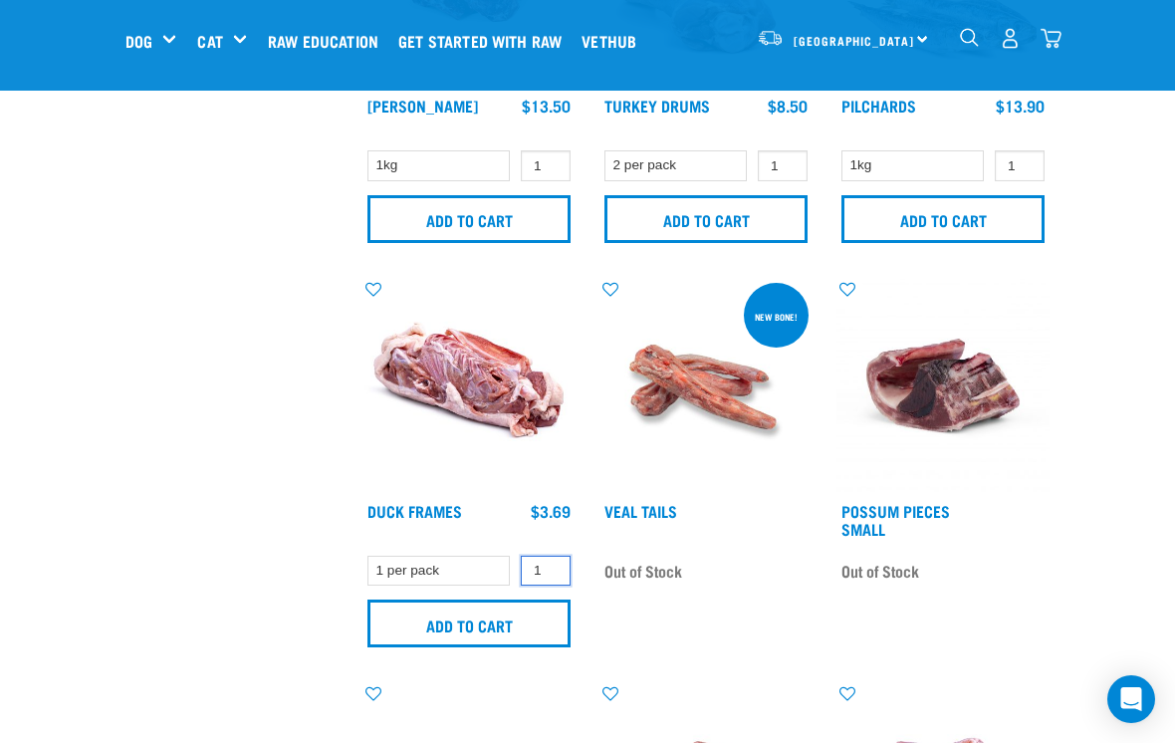
click at [542, 572] on input "1" at bounding box center [546, 571] width 50 height 31
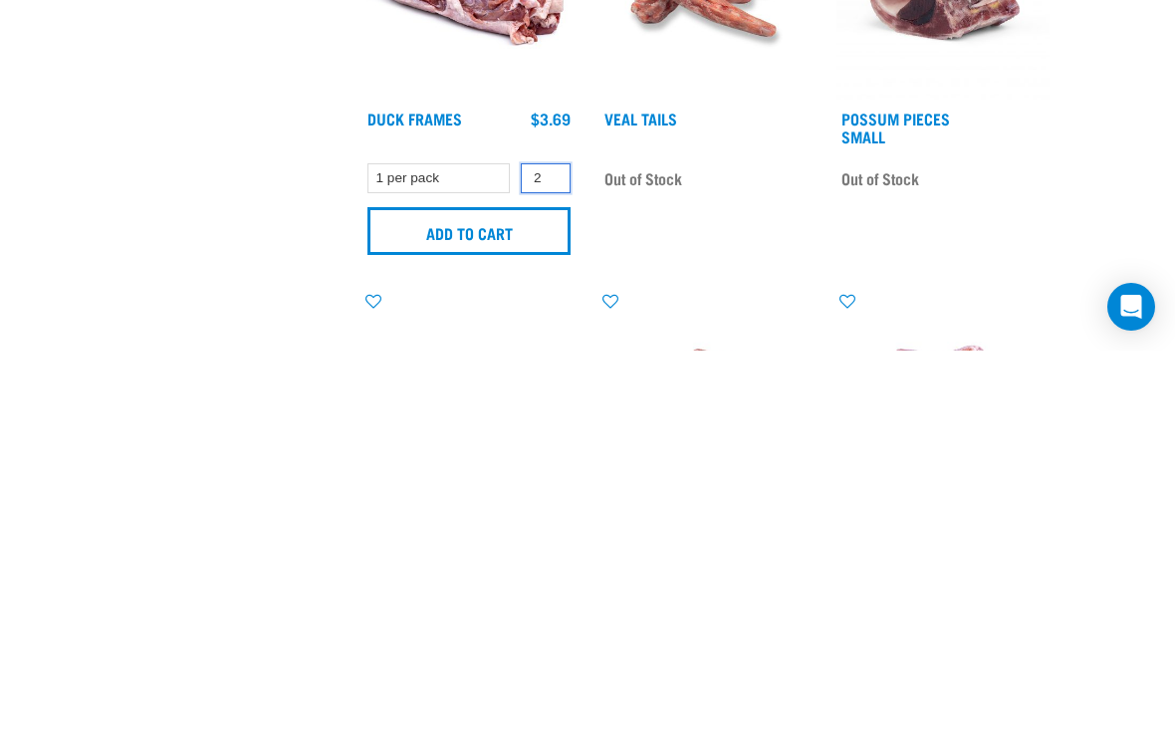
type input "2"
click at [521, 600] on input "Add to cart" at bounding box center [468, 624] width 203 height 48
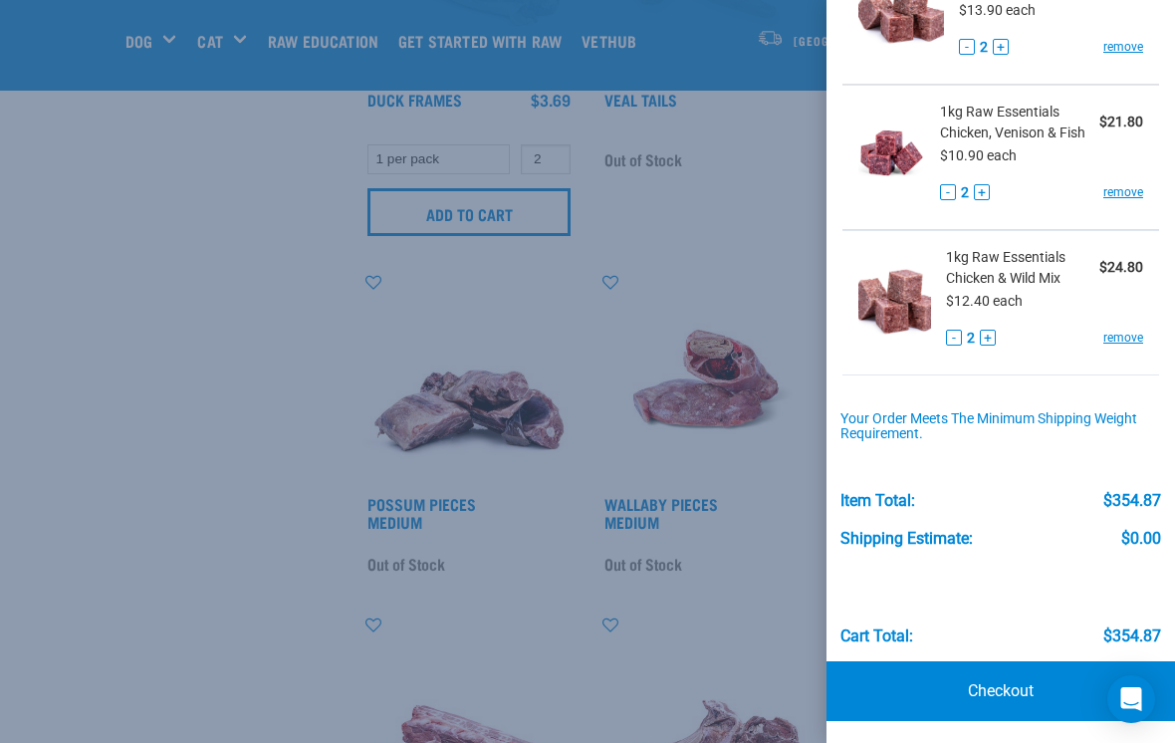
scroll to position [1789, 0]
click at [1007, 675] on link "Checkout" at bounding box center [1001, 691] width 349 height 60
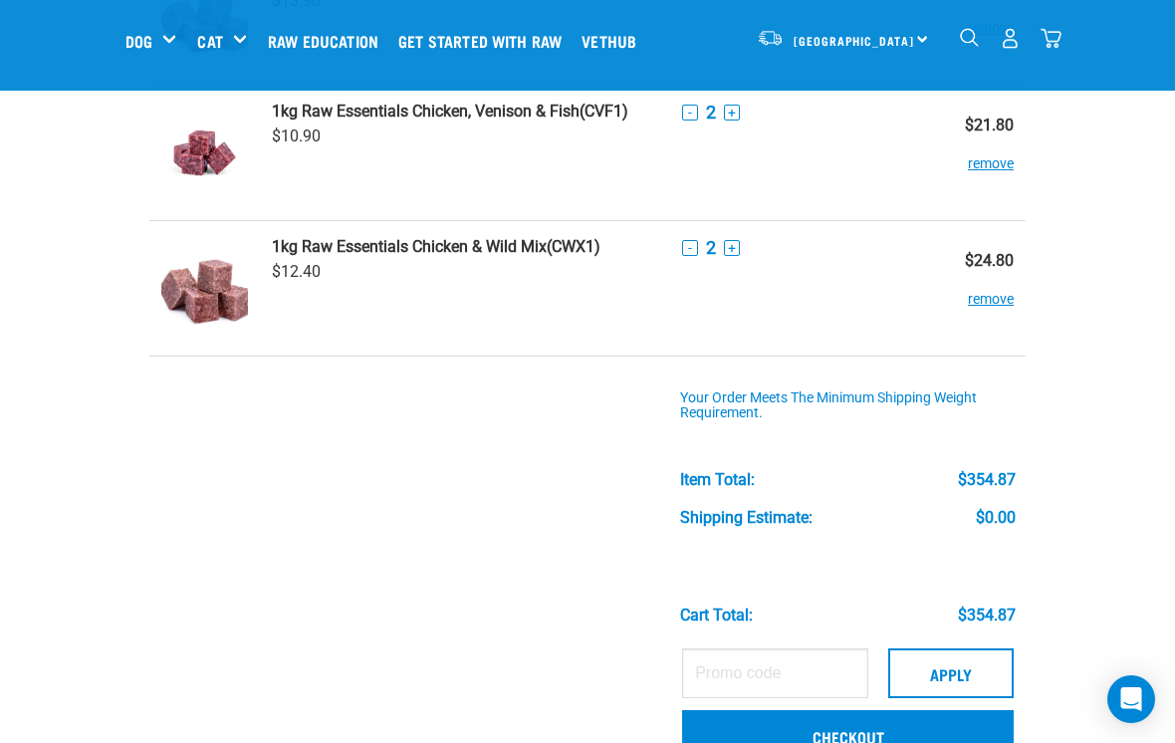
scroll to position [1861, 0]
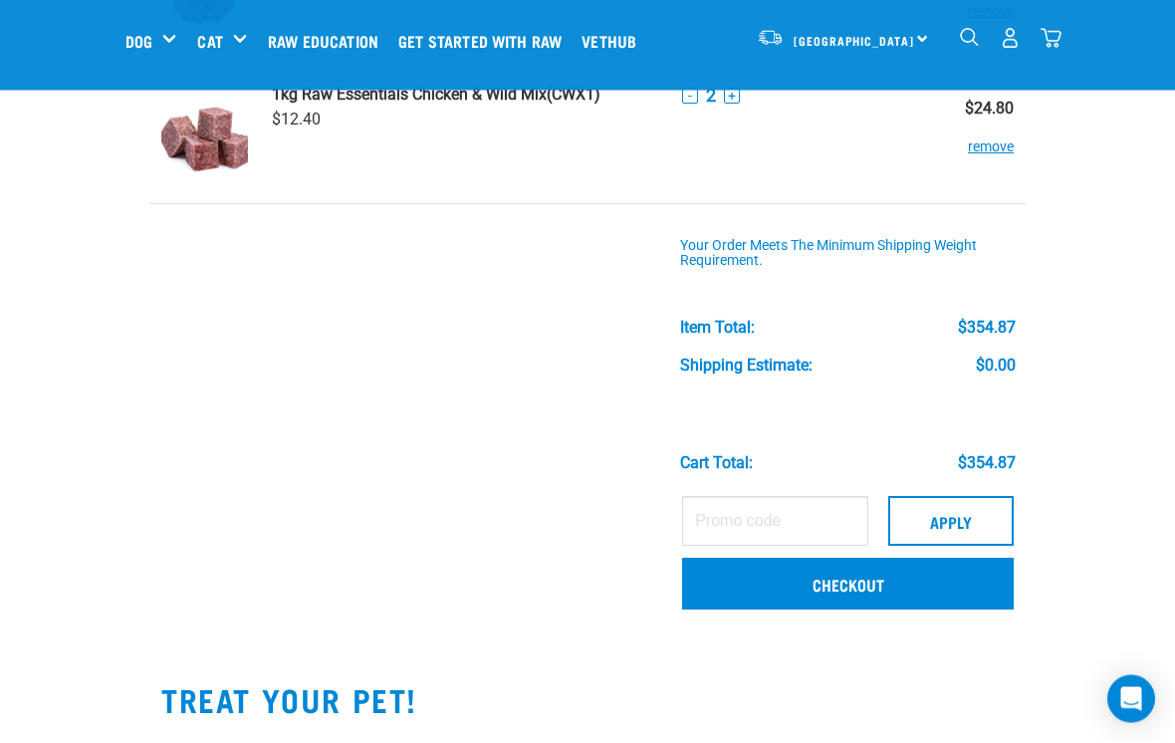
click at [908, 589] on link "Checkout" at bounding box center [848, 585] width 332 height 52
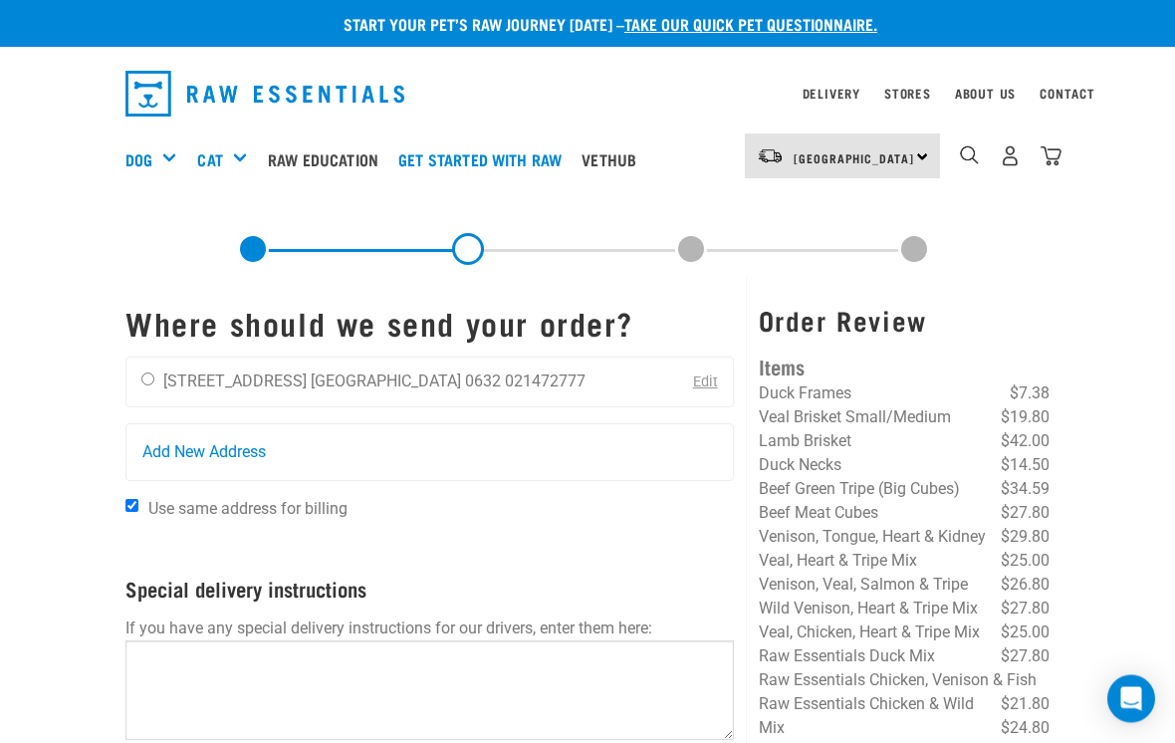
scroll to position [3, 0]
click at [149, 385] on input "radio" at bounding box center [147, 378] width 13 height 13
radio input "true"
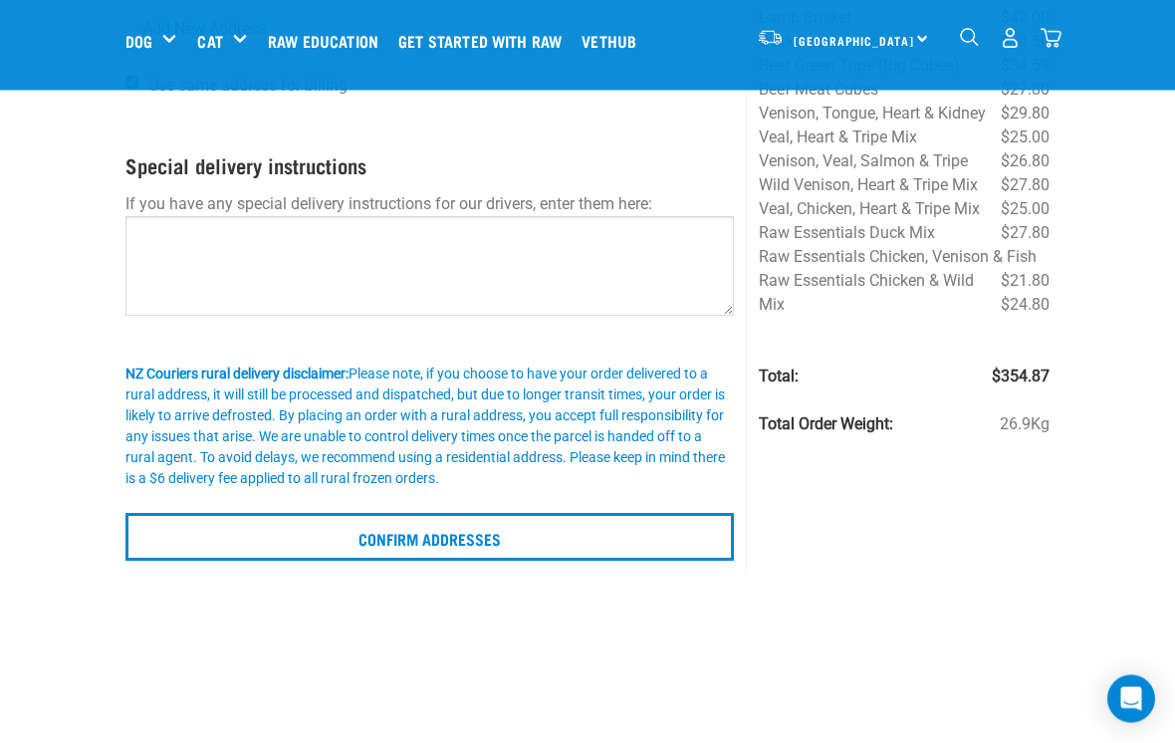
scroll to position [275, 0]
click at [518, 541] on input "Confirm addresses" at bounding box center [429, 537] width 608 height 48
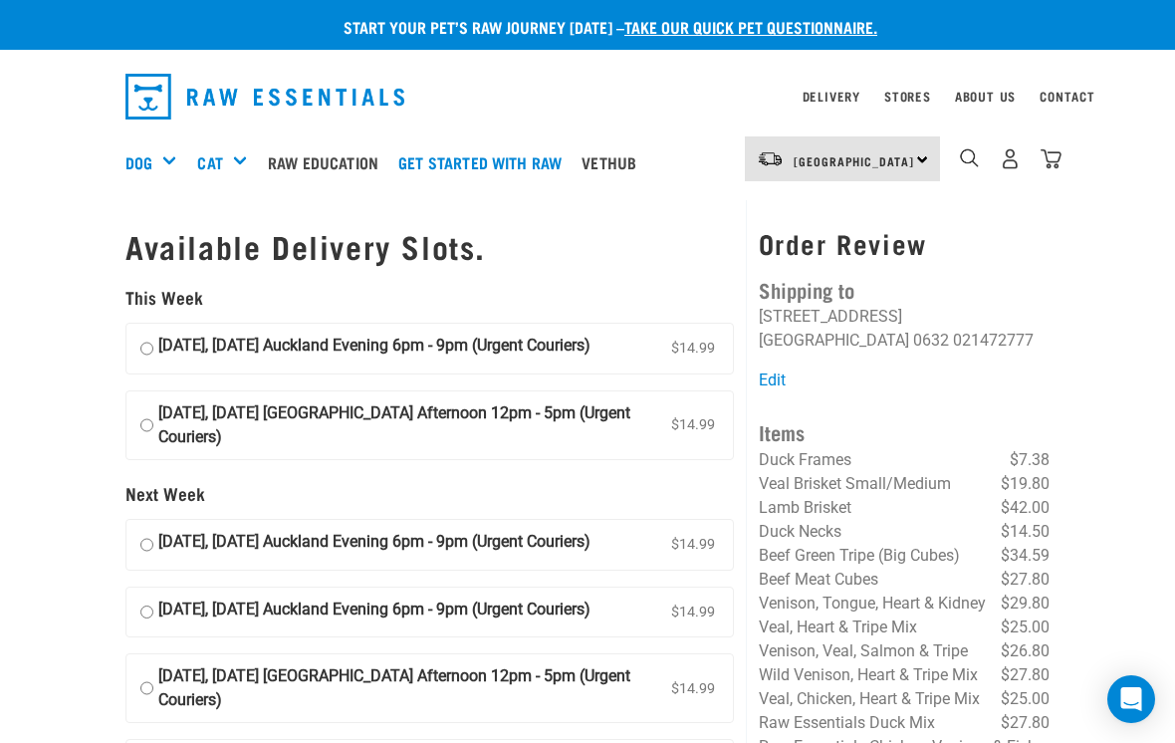
click at [153, 343] on input "[DATE], [DATE] Auckland Evening 6pm - 9pm (Urgent Couriers) $14.99" at bounding box center [146, 349] width 13 height 30
radio input "true"
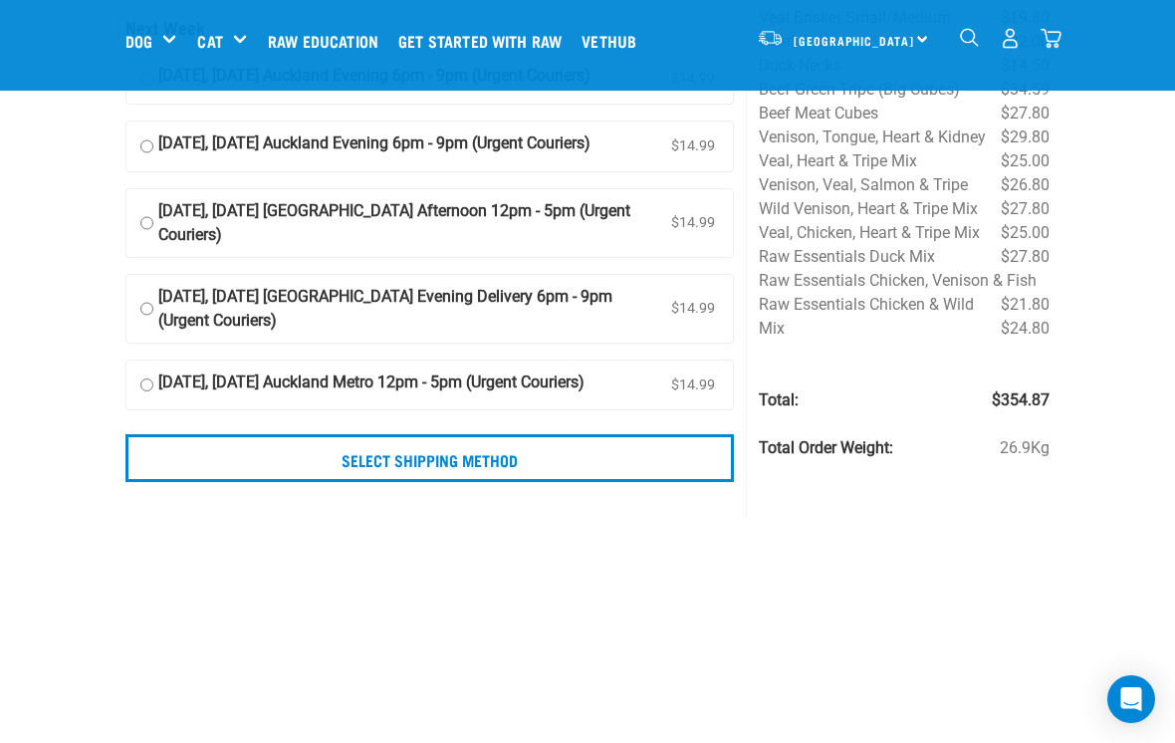
scroll to position [315, 0]
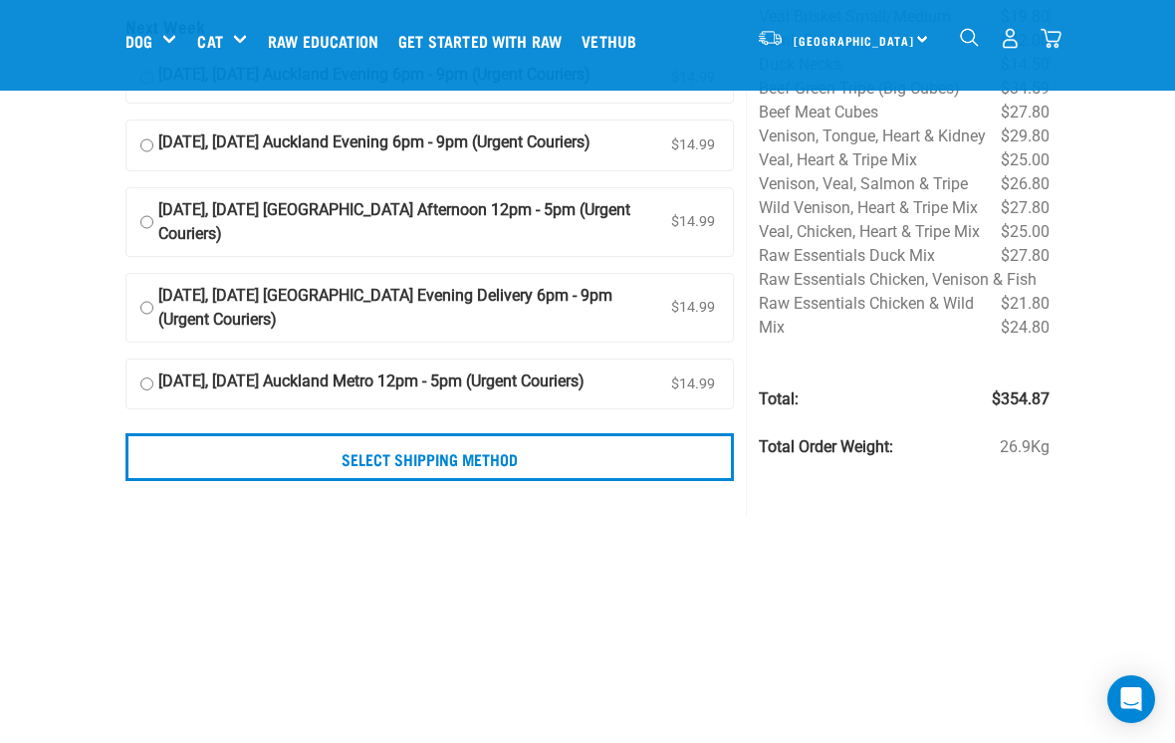
click at [482, 481] on input "Select Shipping Method" at bounding box center [429, 457] width 608 height 48
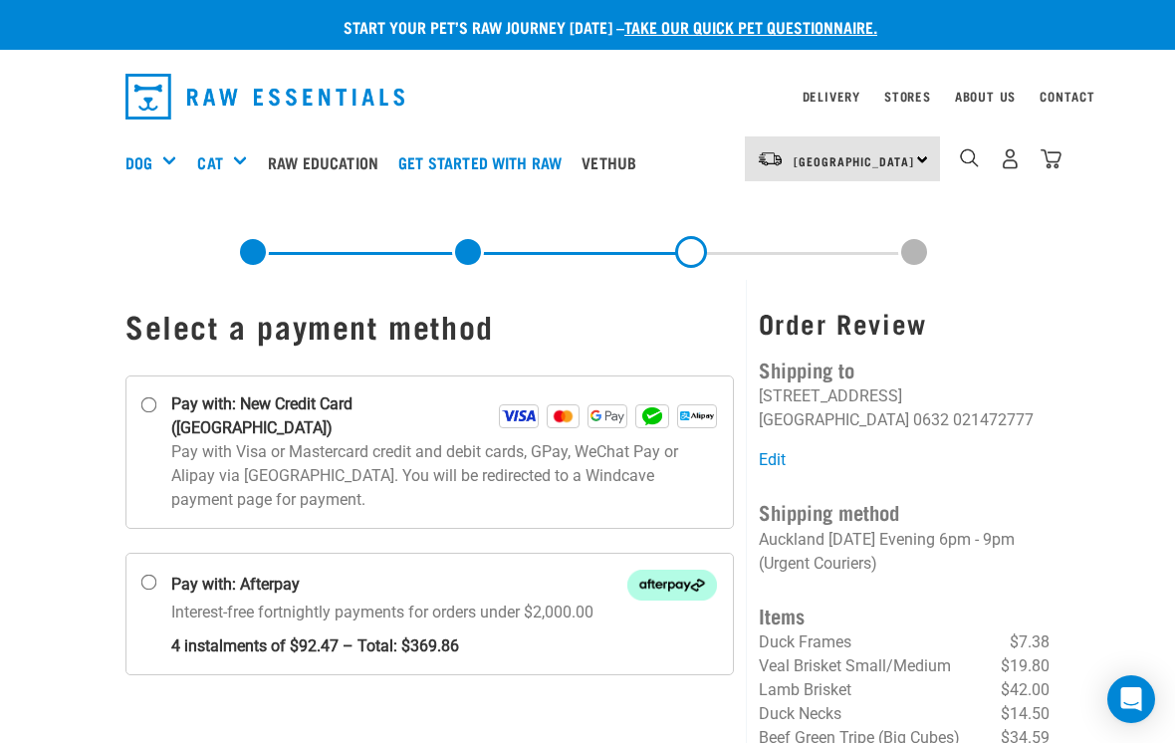
click at [149, 392] on label "Pay with: New Credit Card ([GEOGRAPHIC_DATA])" at bounding box center [429, 451] width 608 height 153
click at [149, 397] on input "Pay with: New Credit Card ([GEOGRAPHIC_DATA])" at bounding box center [149, 405] width 16 height 16
radio input "true"
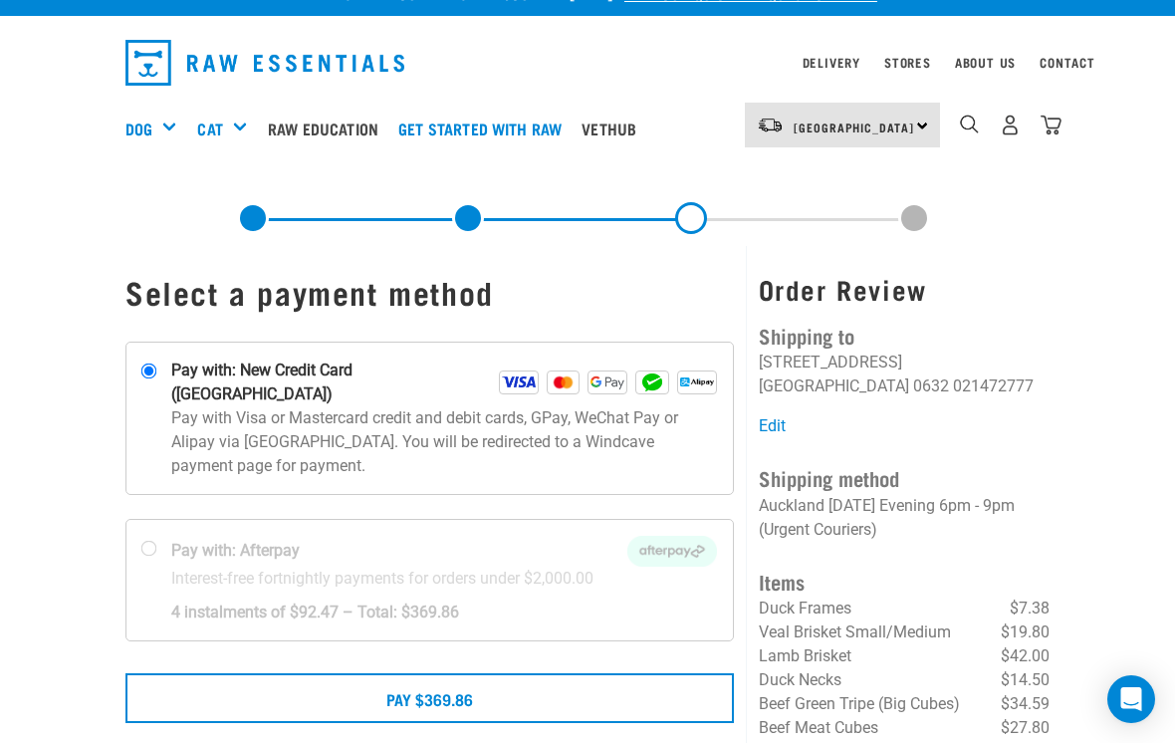
scroll to position [38, 0]
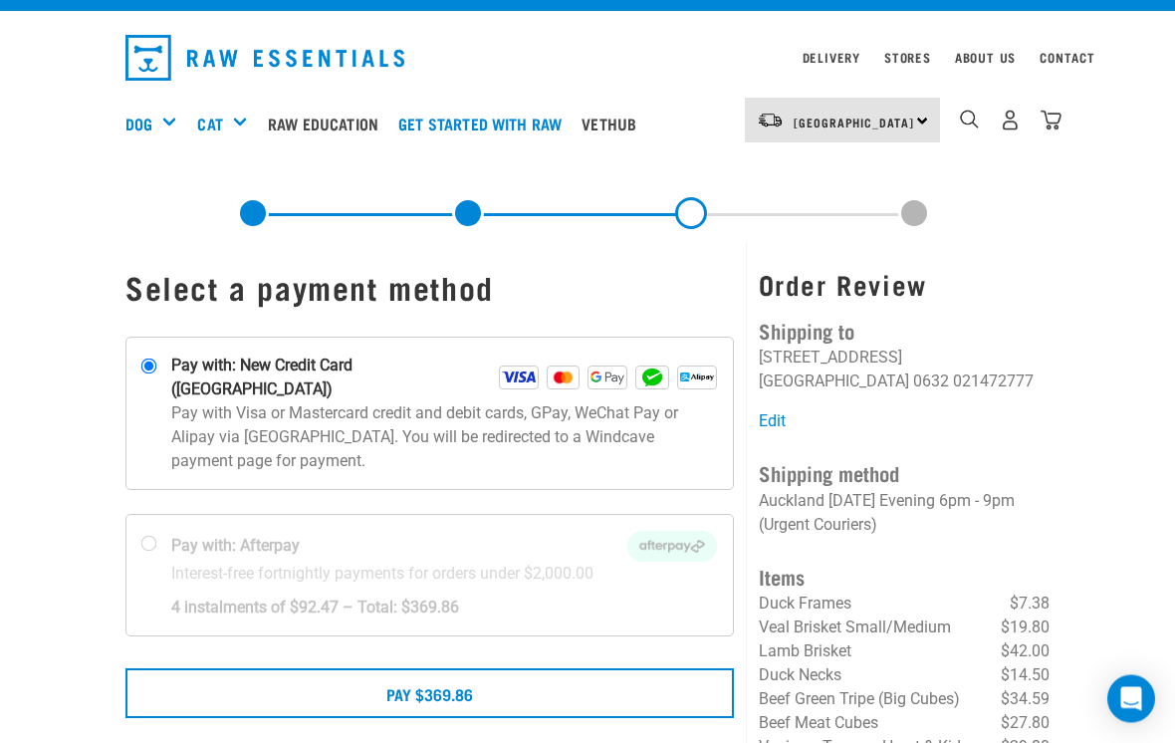
click at [443, 669] on button "Pay $369.86" at bounding box center [429, 694] width 608 height 50
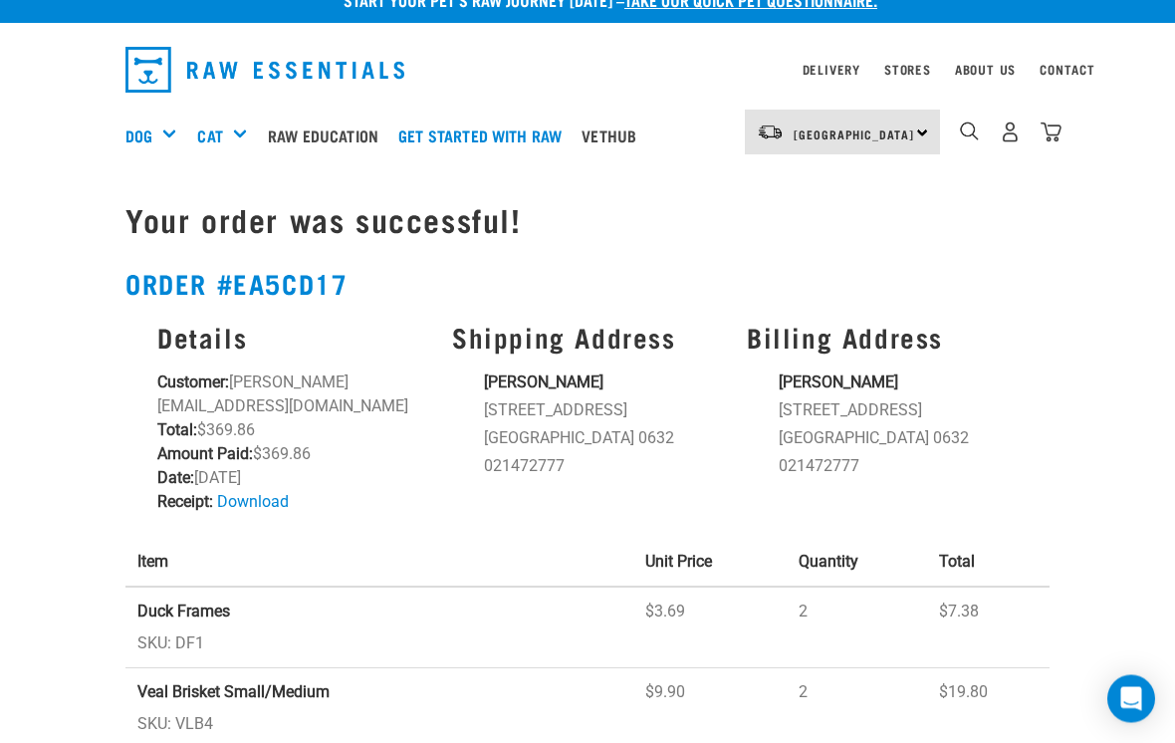
scroll to position [27, 0]
click at [1000, 137] on img "dropdown navigation" at bounding box center [1010, 131] width 21 height 21
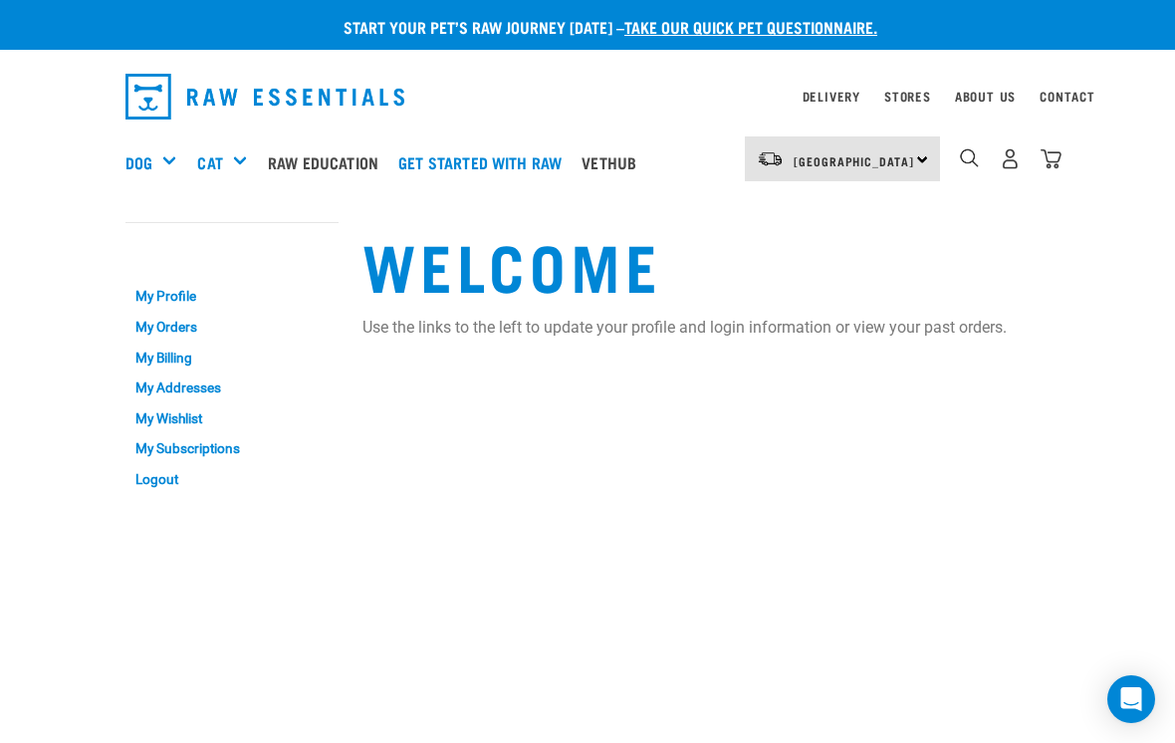
click at [160, 477] on link "Logout" at bounding box center [231, 479] width 213 height 31
